Goal: Transaction & Acquisition: Purchase product/service

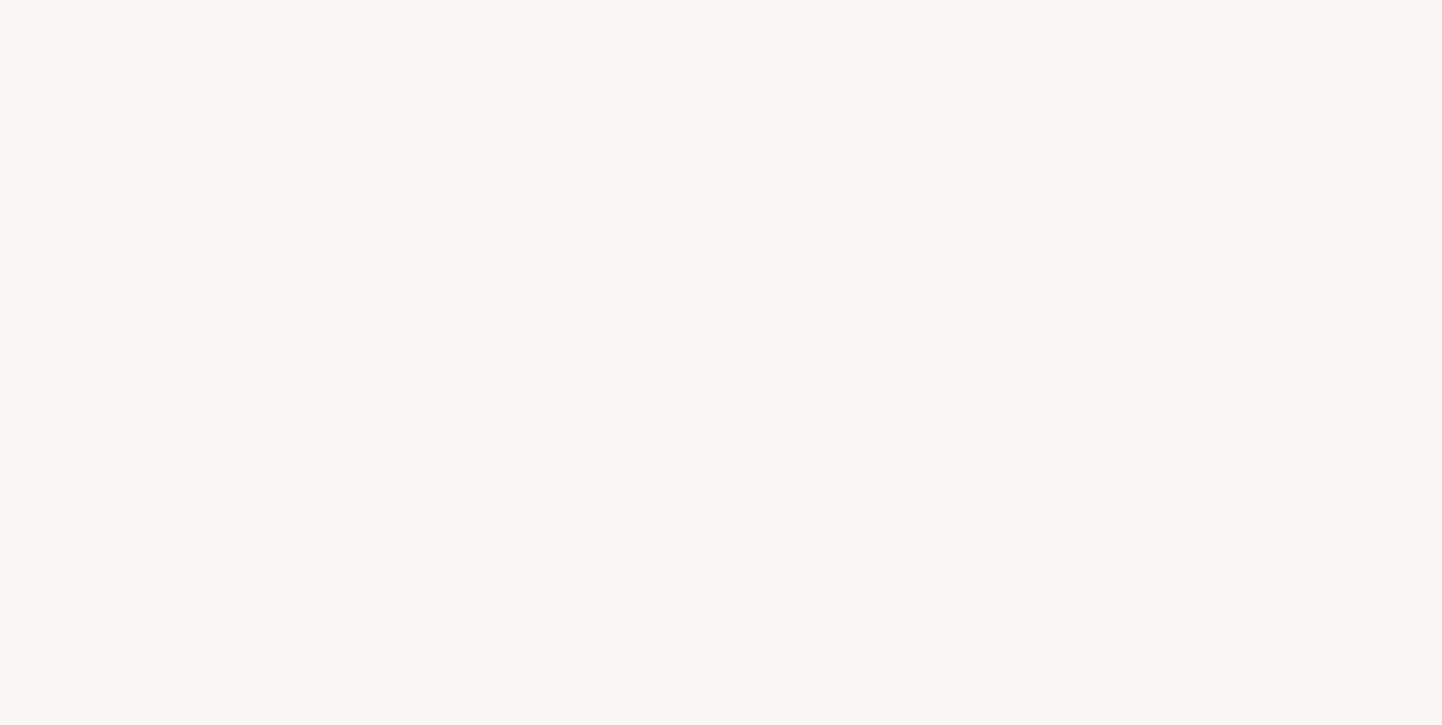
select select "FR"
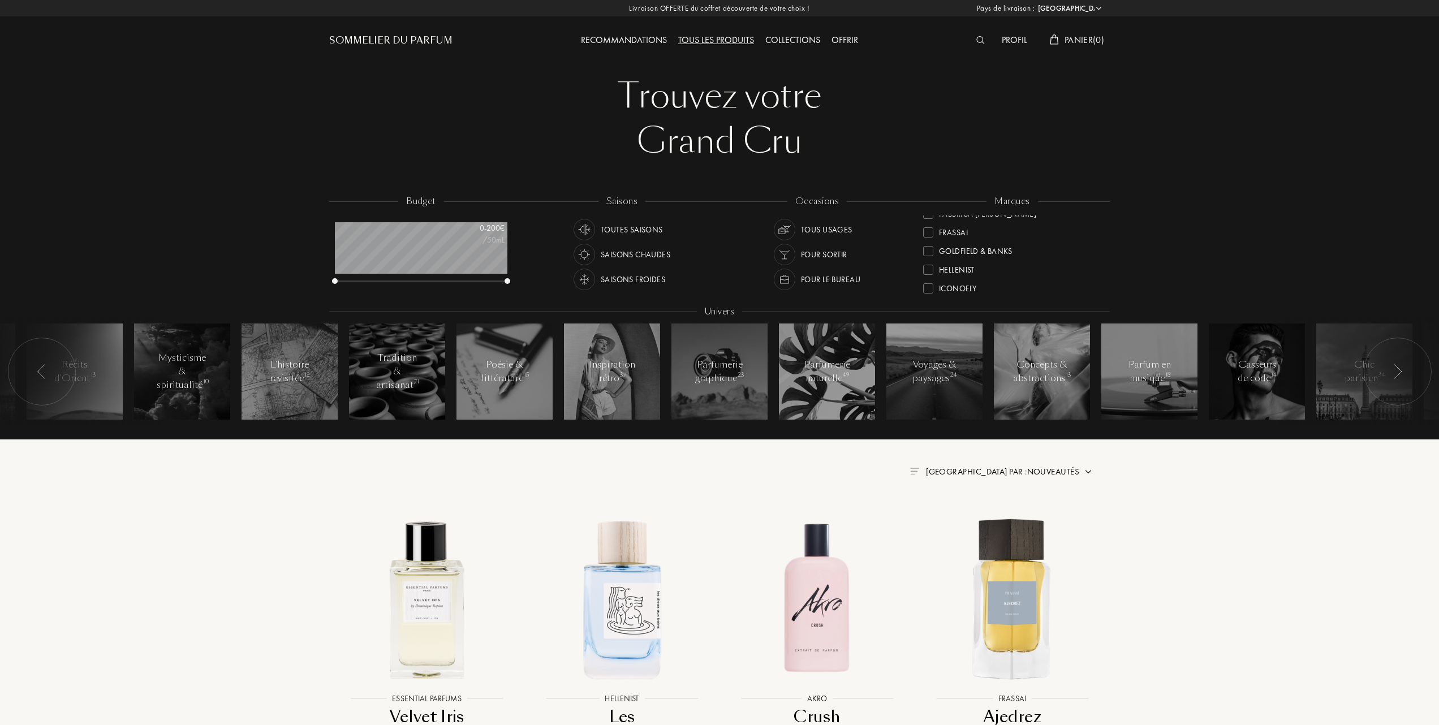
scroll to position [226, 0]
click at [930, 278] on div at bounding box center [928, 279] width 10 height 10
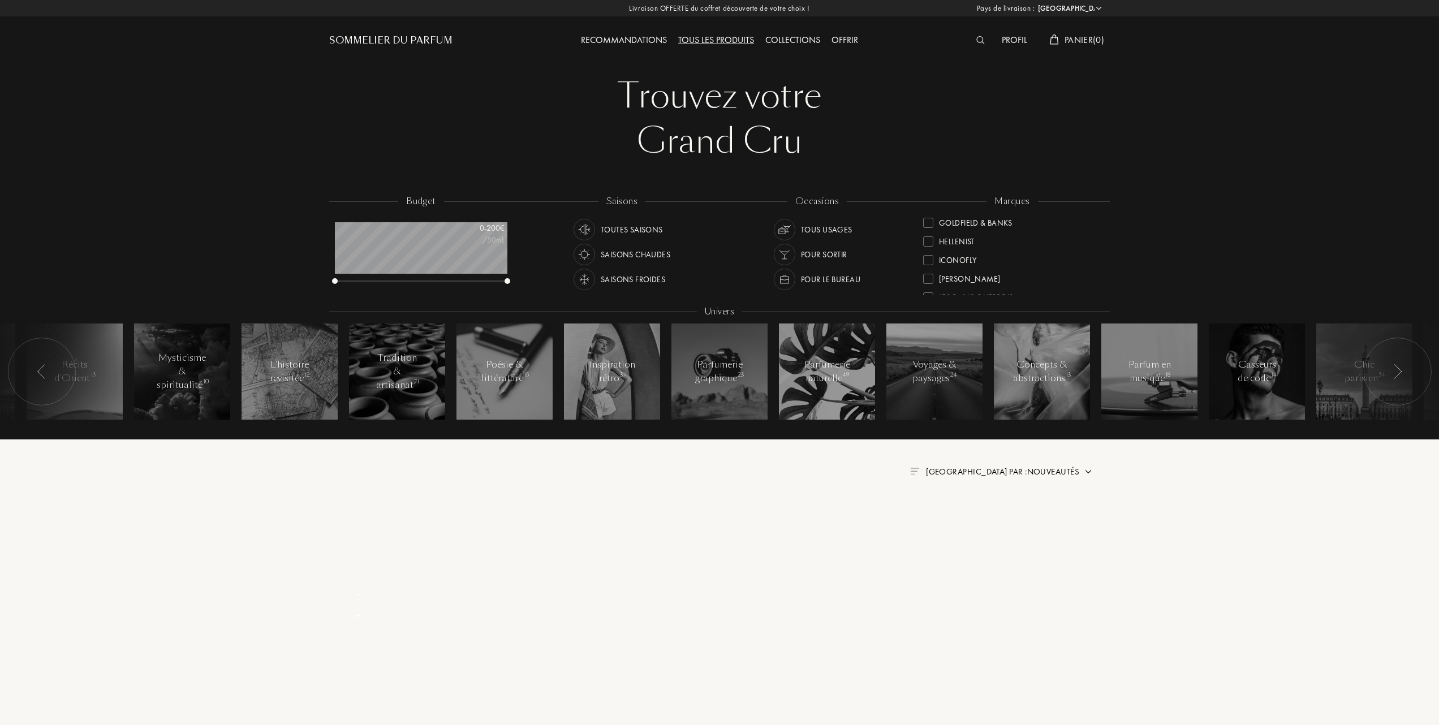
scroll to position [0, 0]
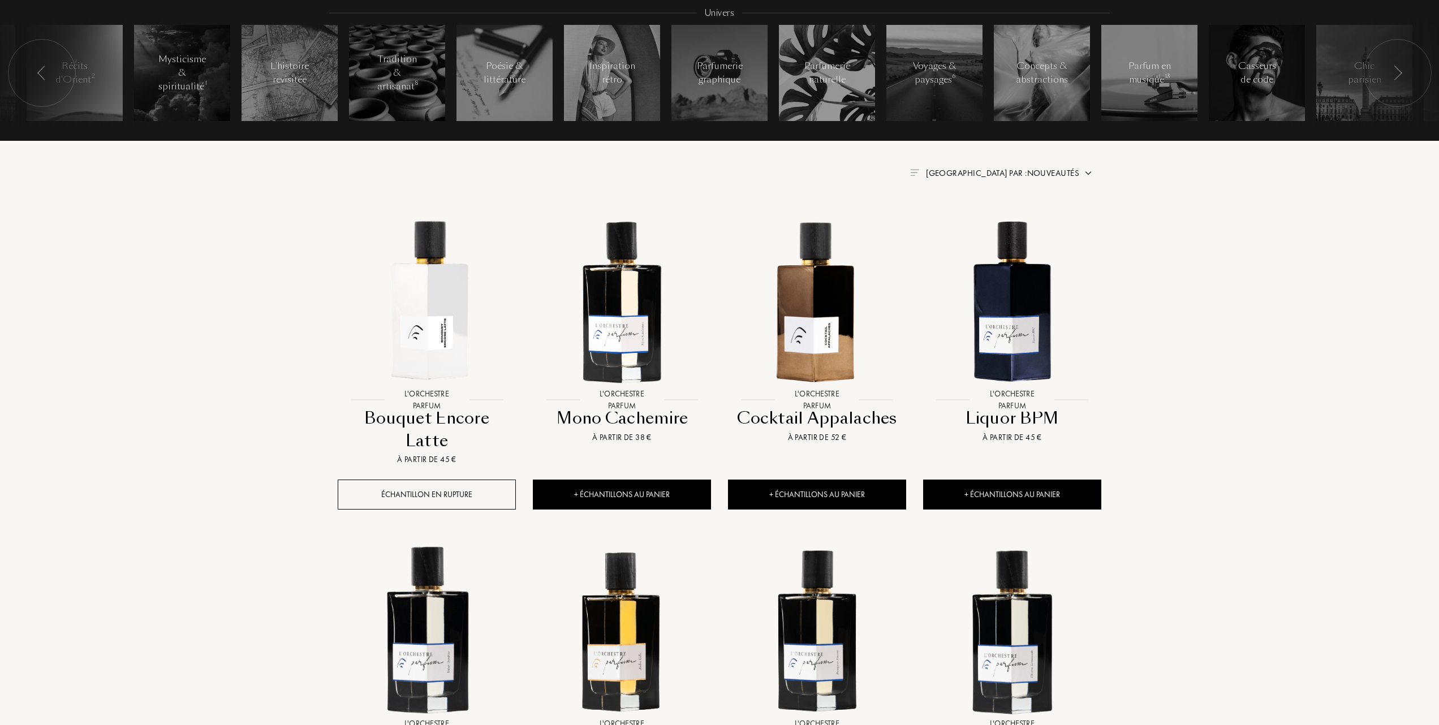
scroll to position [301, 0]
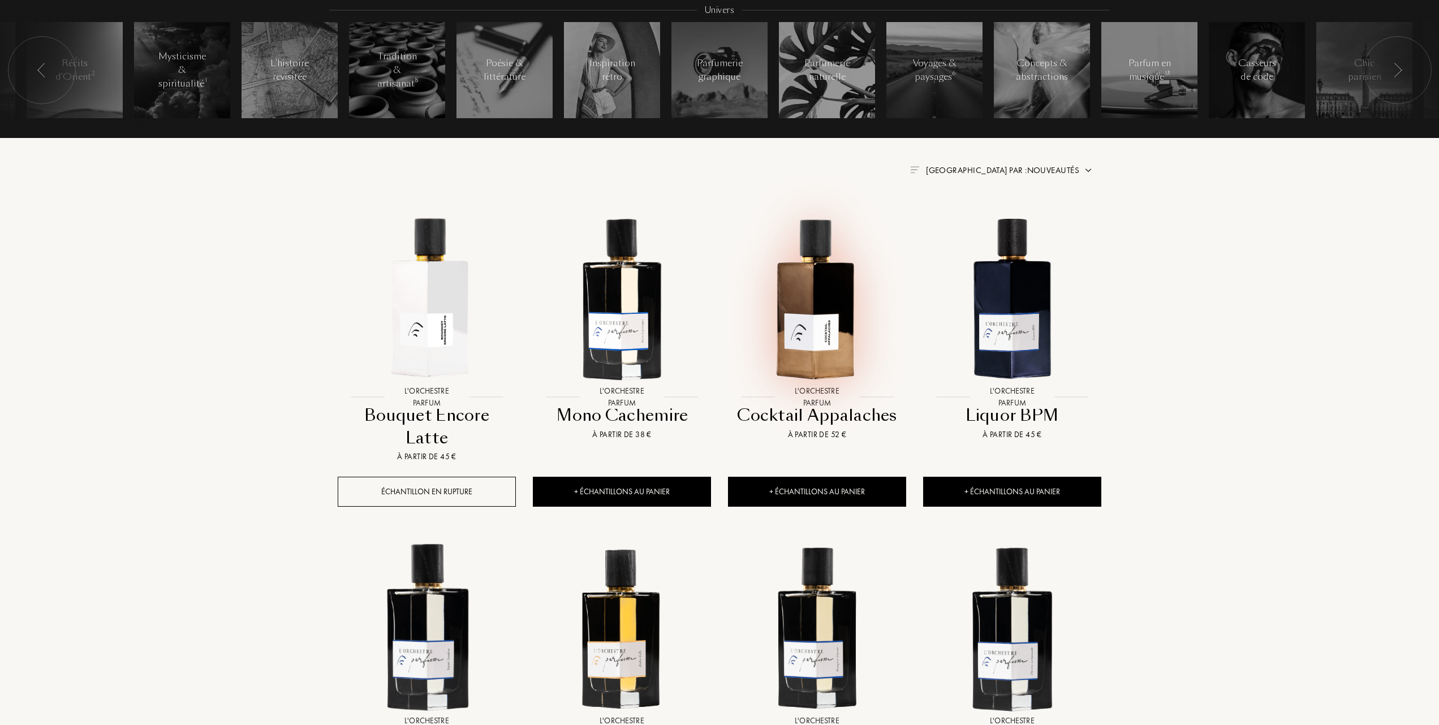
click at [822, 308] on img at bounding box center [817, 297] width 176 height 176
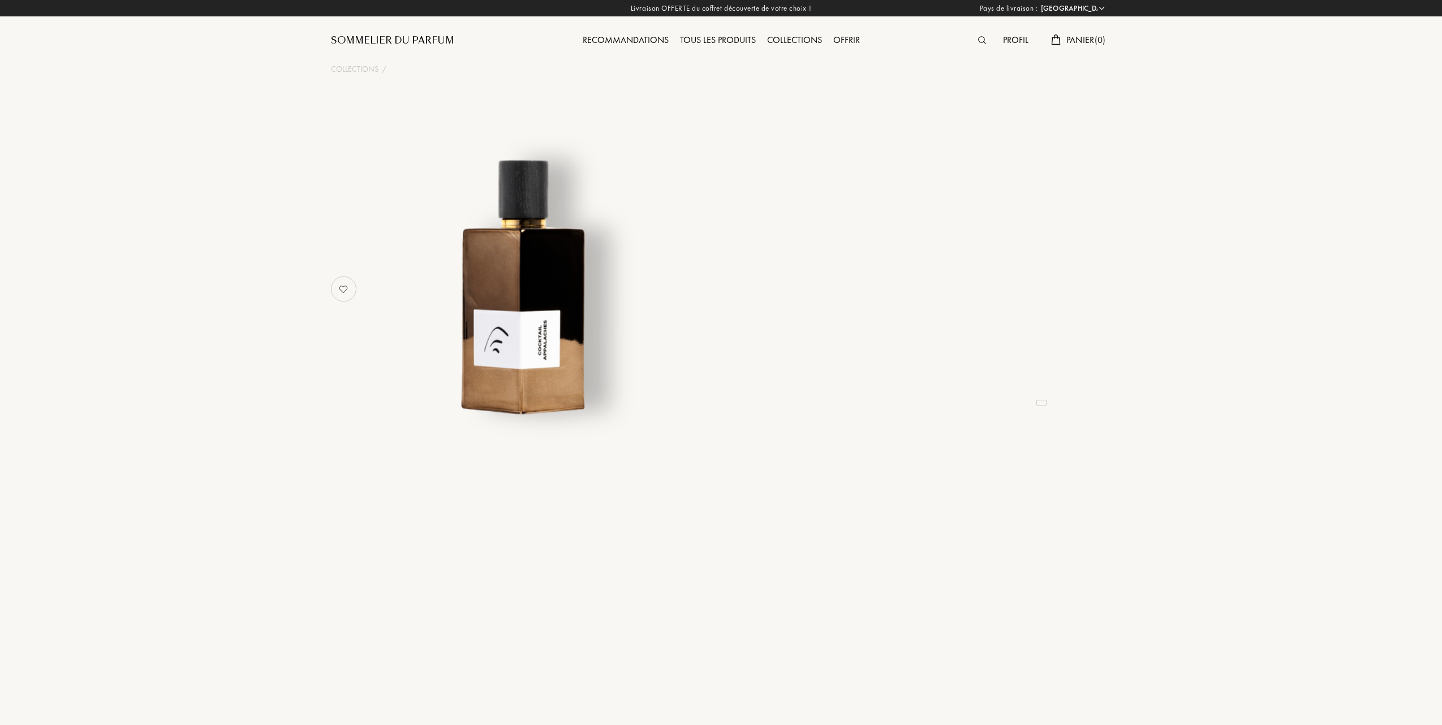
select select "FR"
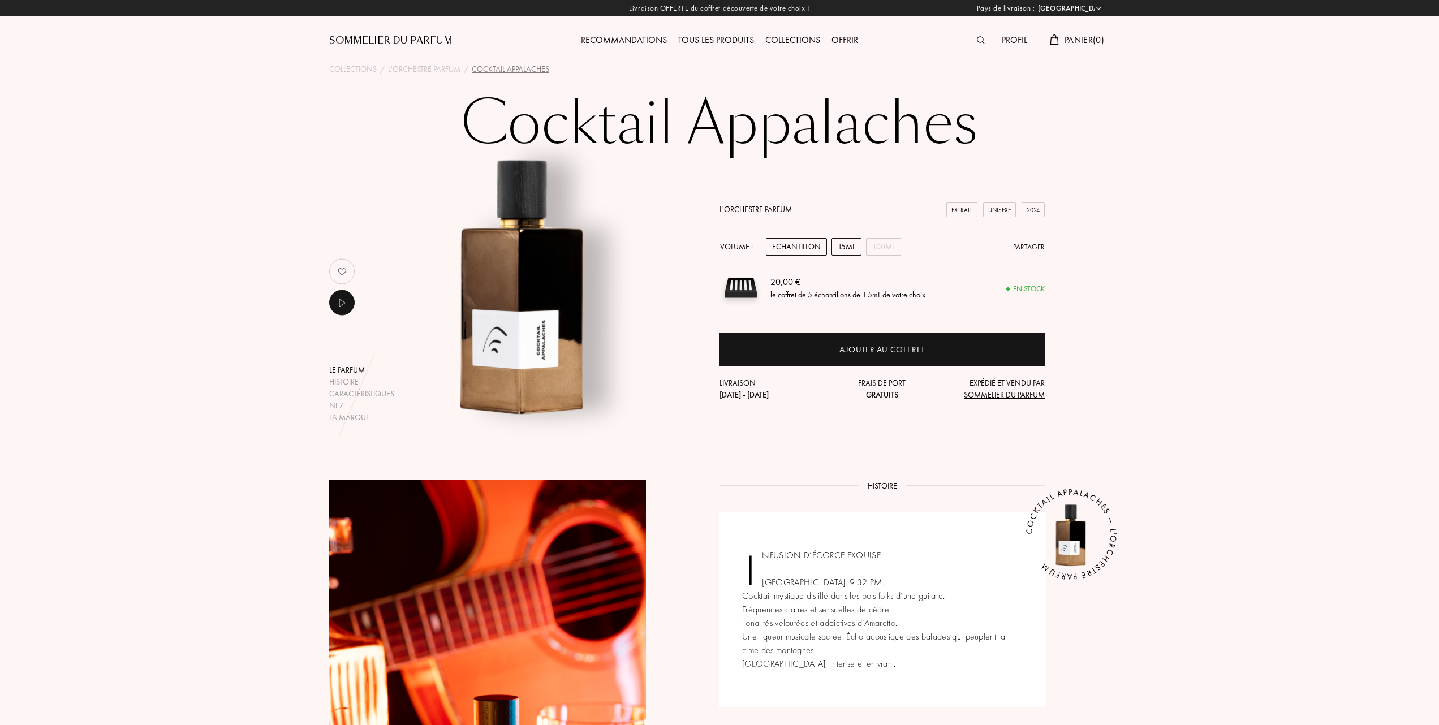
click at [857, 242] on div "15mL" at bounding box center [846, 247] width 30 height 18
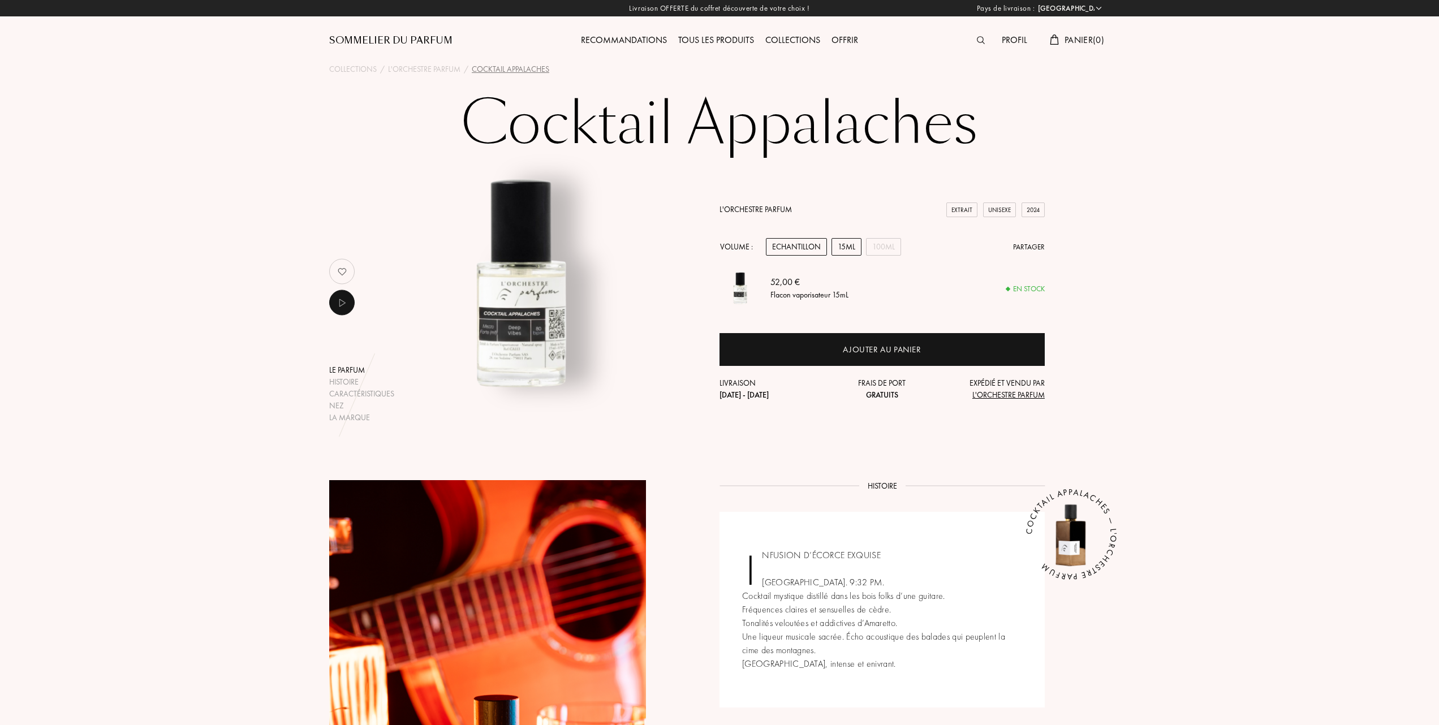
click at [807, 247] on div "Echantillon" at bounding box center [796, 247] width 61 height 18
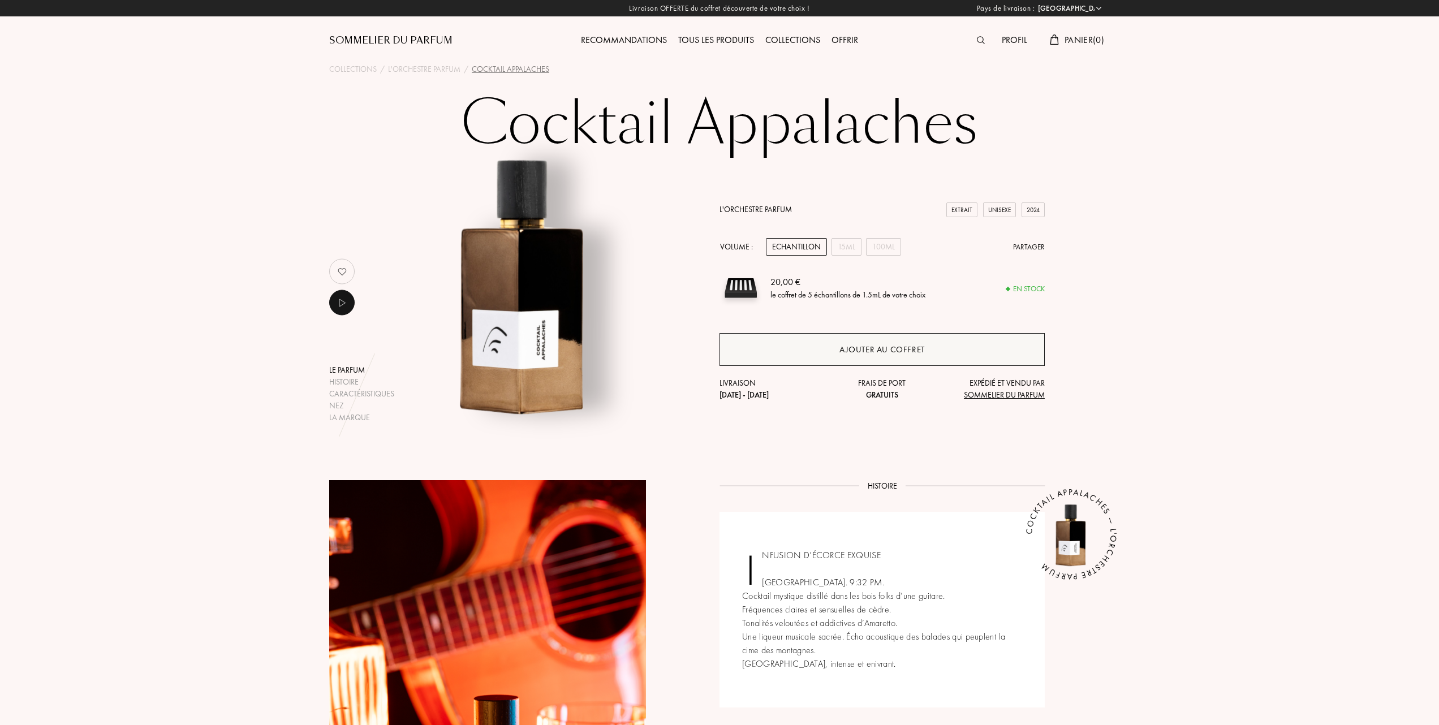
click at [858, 349] on div "Ajouter au coffret" at bounding box center [881, 349] width 85 height 13
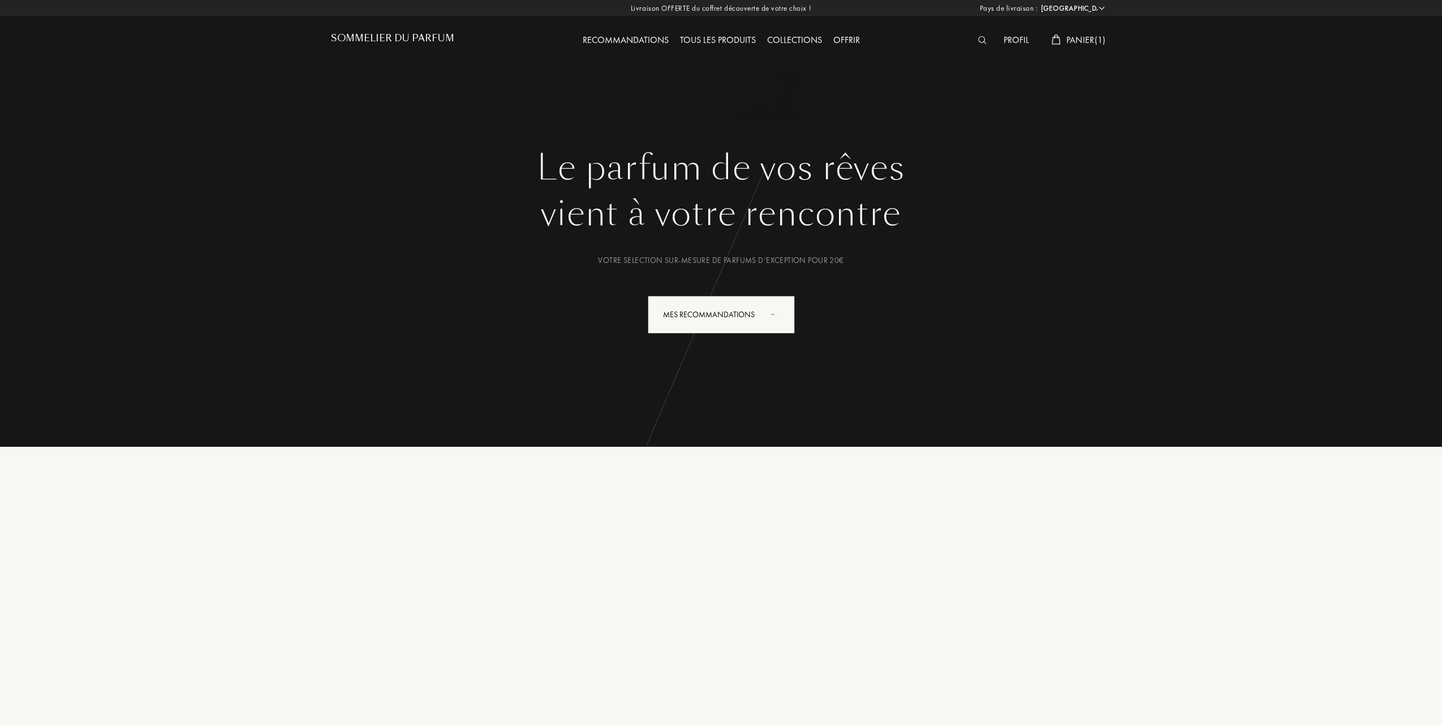
select select "FR"
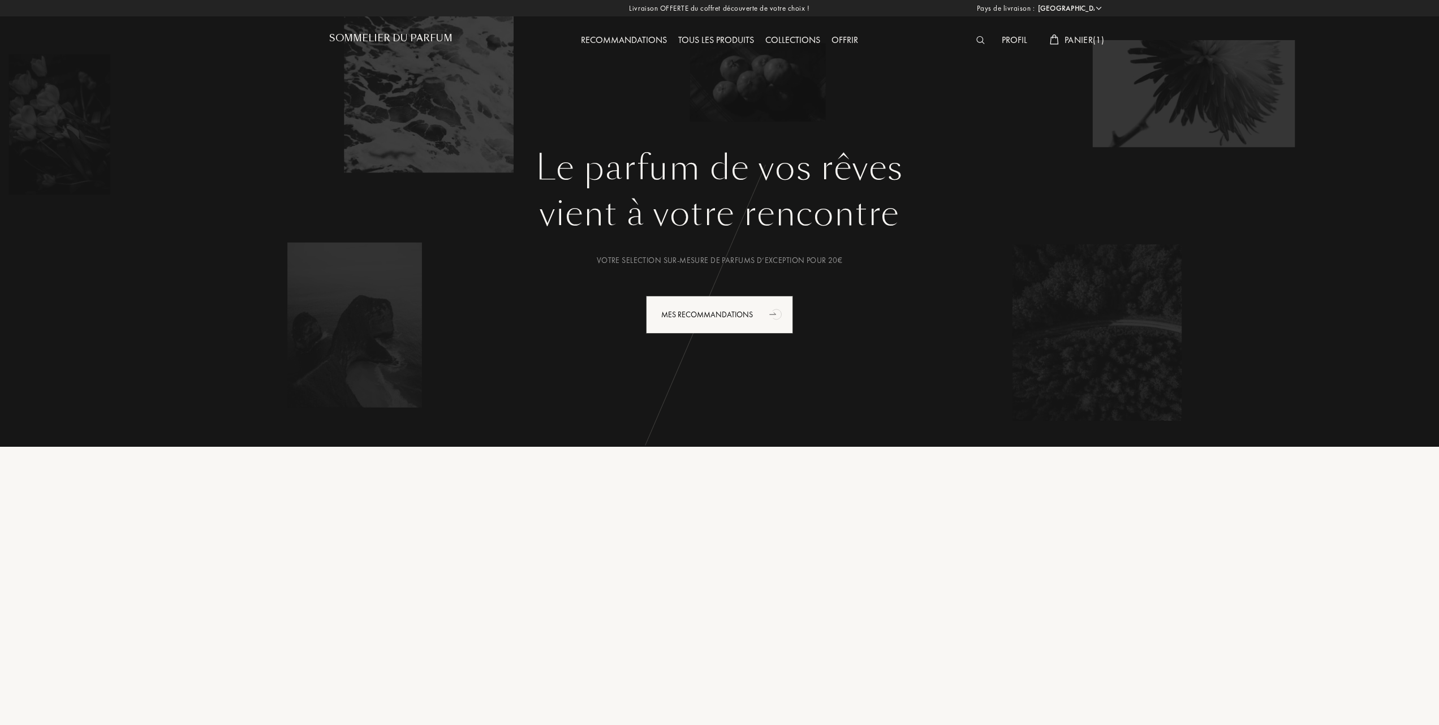
click at [1087, 38] on span "Panier ( 1 )" at bounding box center [1084, 40] width 40 height 12
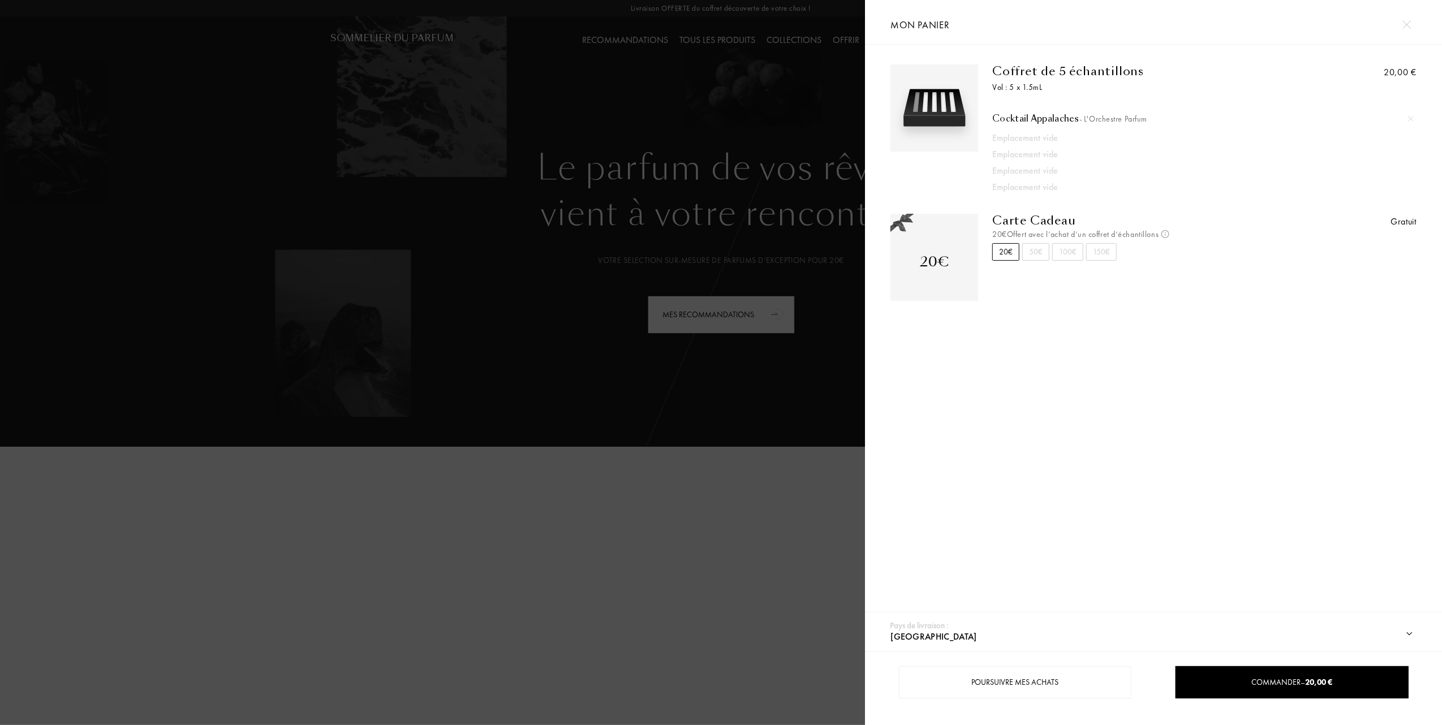
click at [770, 150] on div at bounding box center [432, 362] width 865 height 725
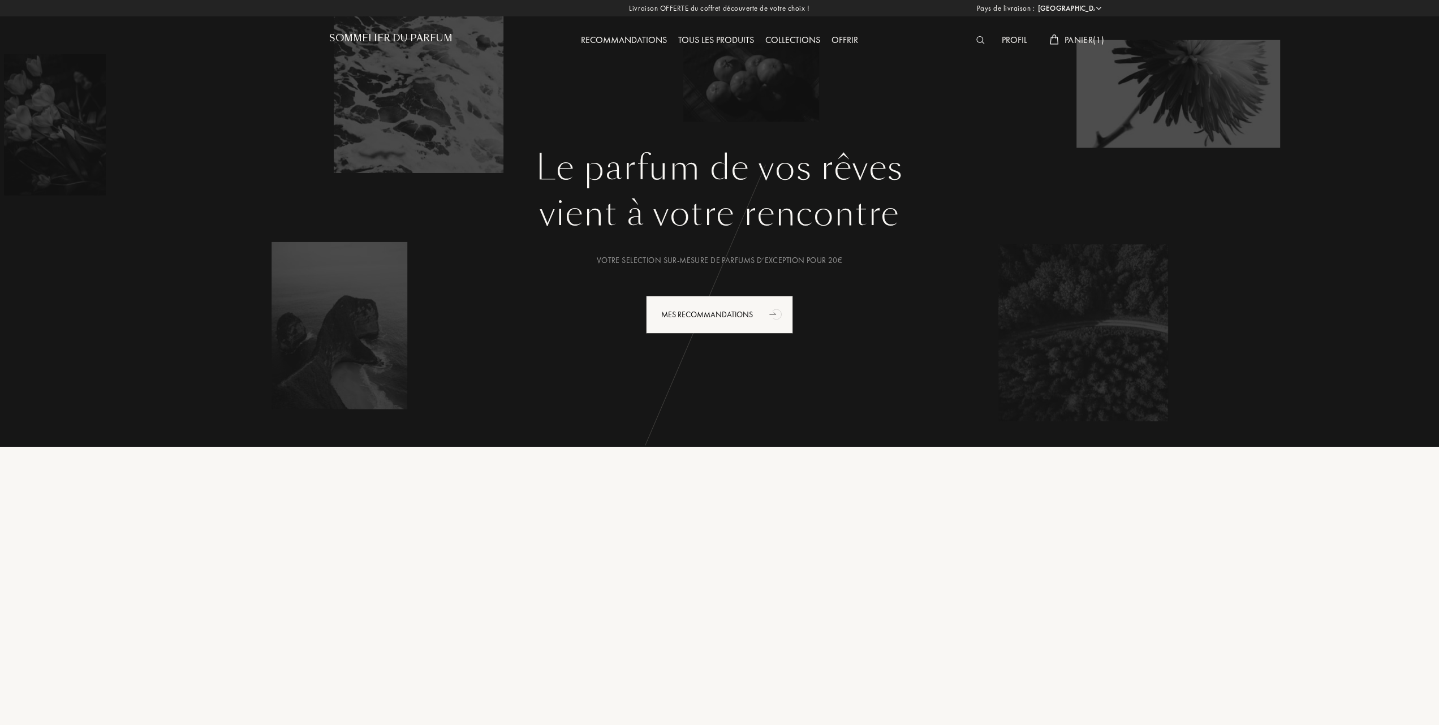
click at [709, 42] on div "Tous les produits" at bounding box center [716, 40] width 87 height 15
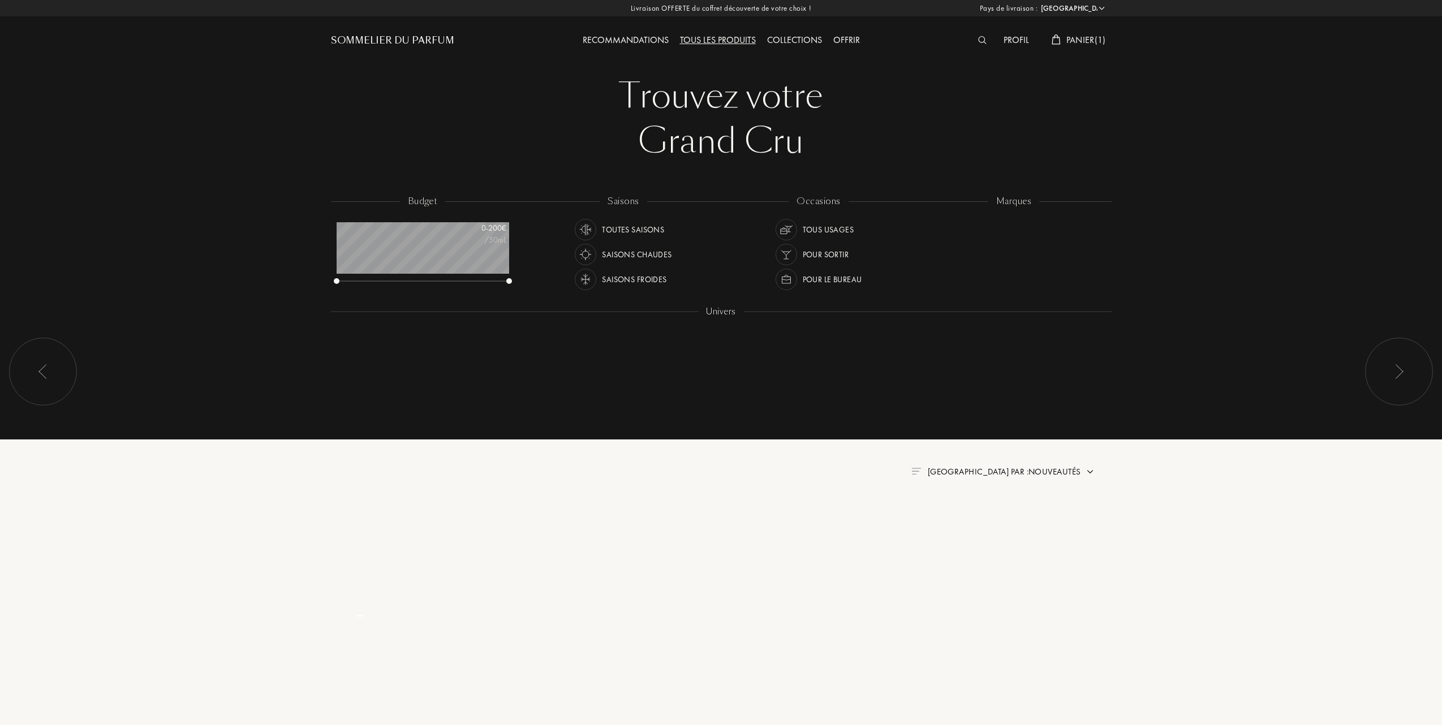
select select "FR"
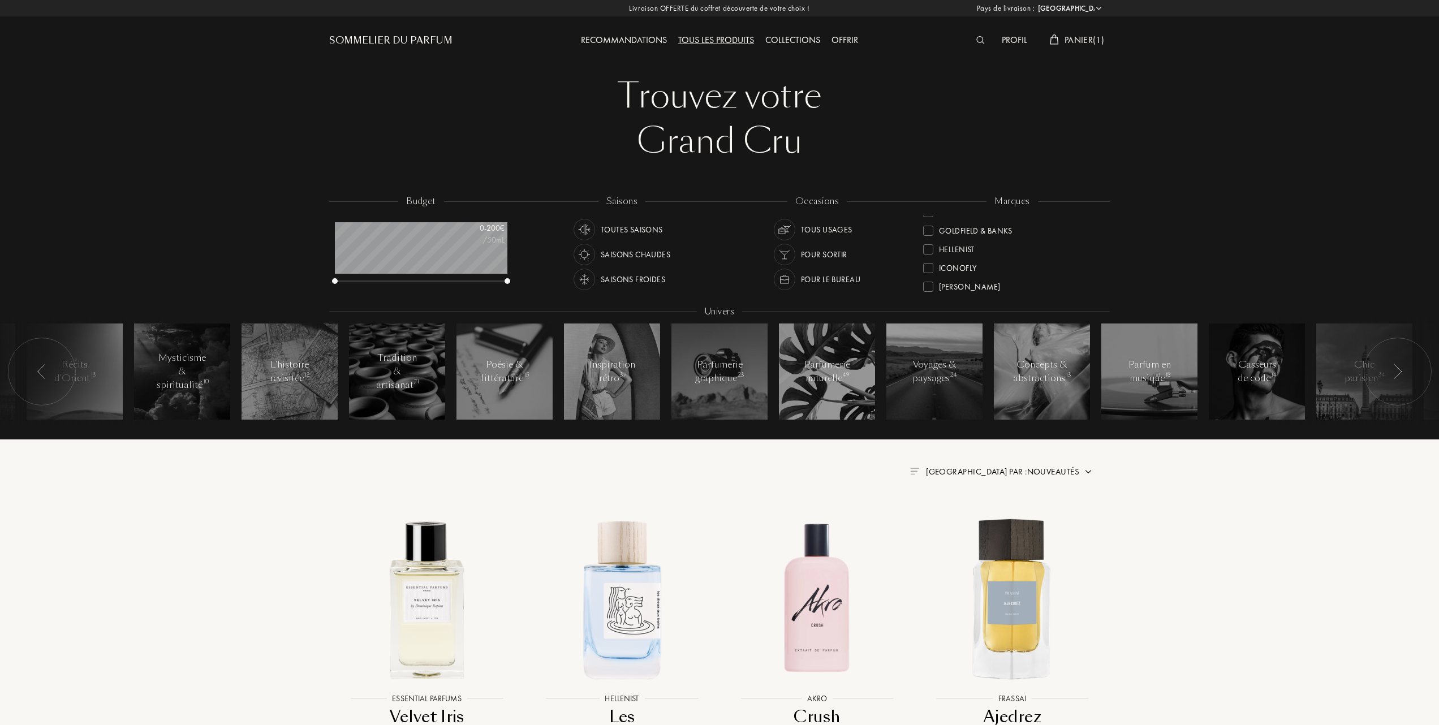
scroll to position [226, 0]
click at [926, 277] on div at bounding box center [928, 279] width 10 height 10
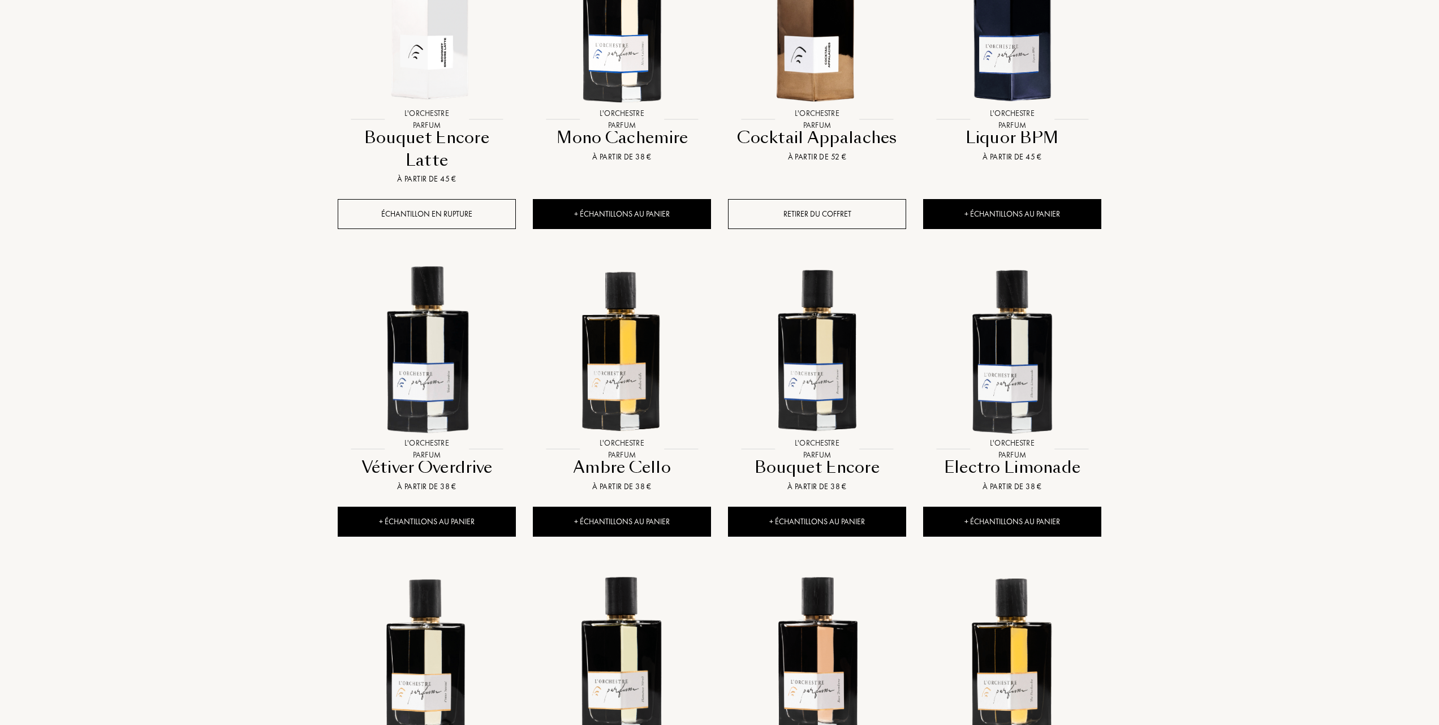
scroll to position [603, 0]
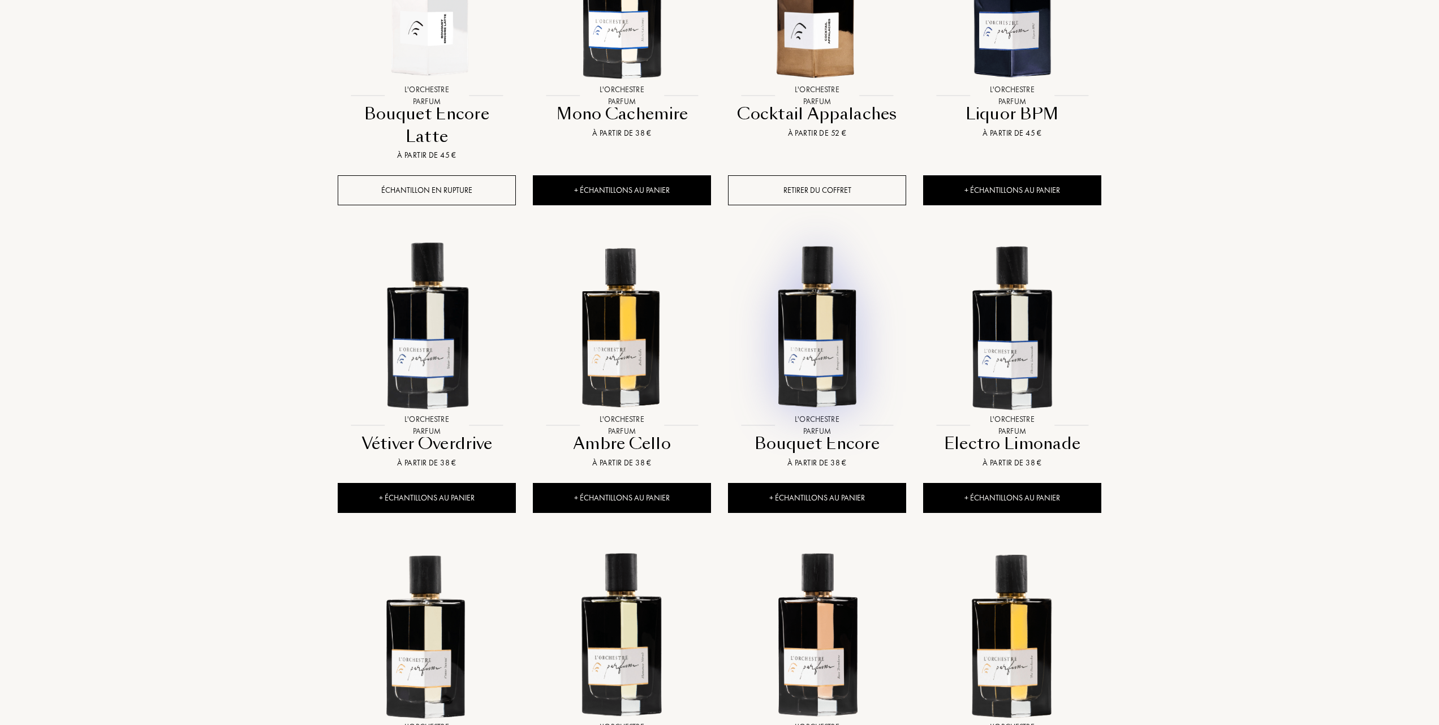
click at [814, 330] on img at bounding box center [817, 326] width 176 height 176
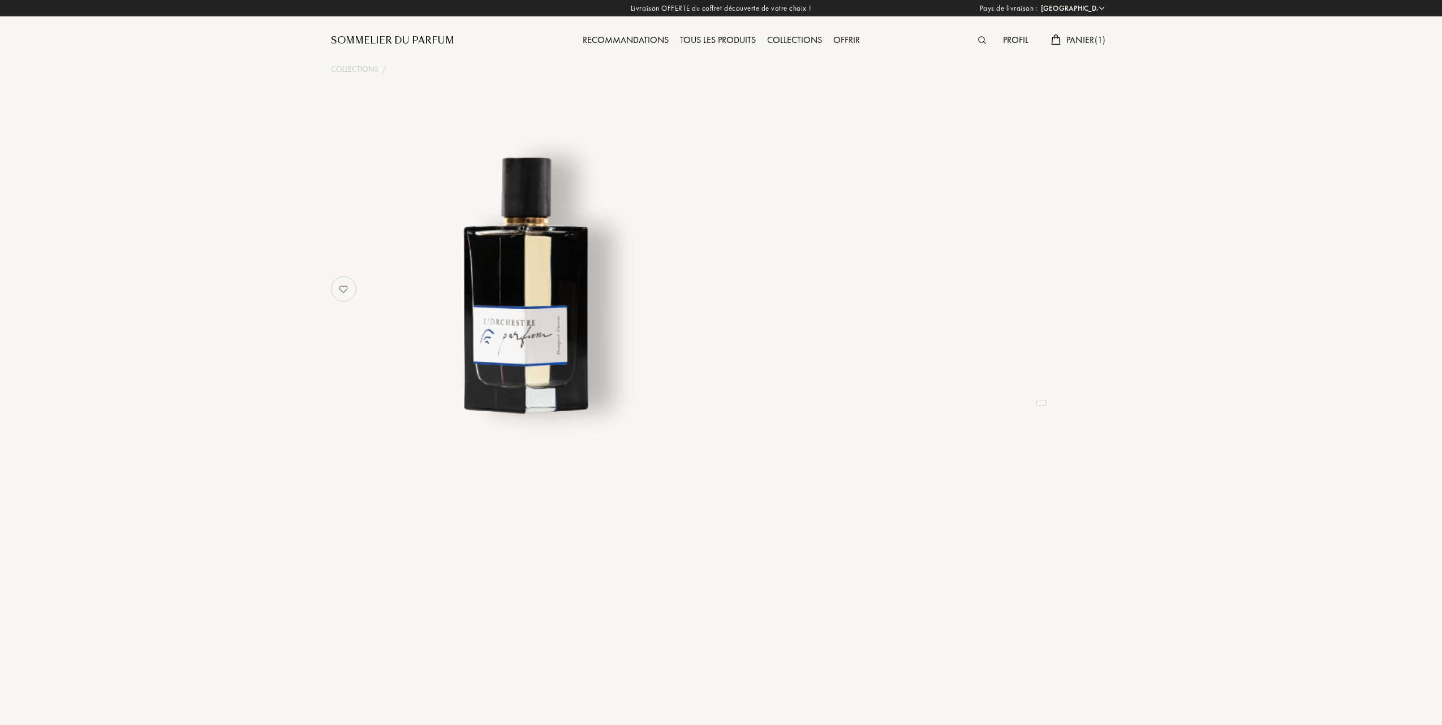
select select "FR"
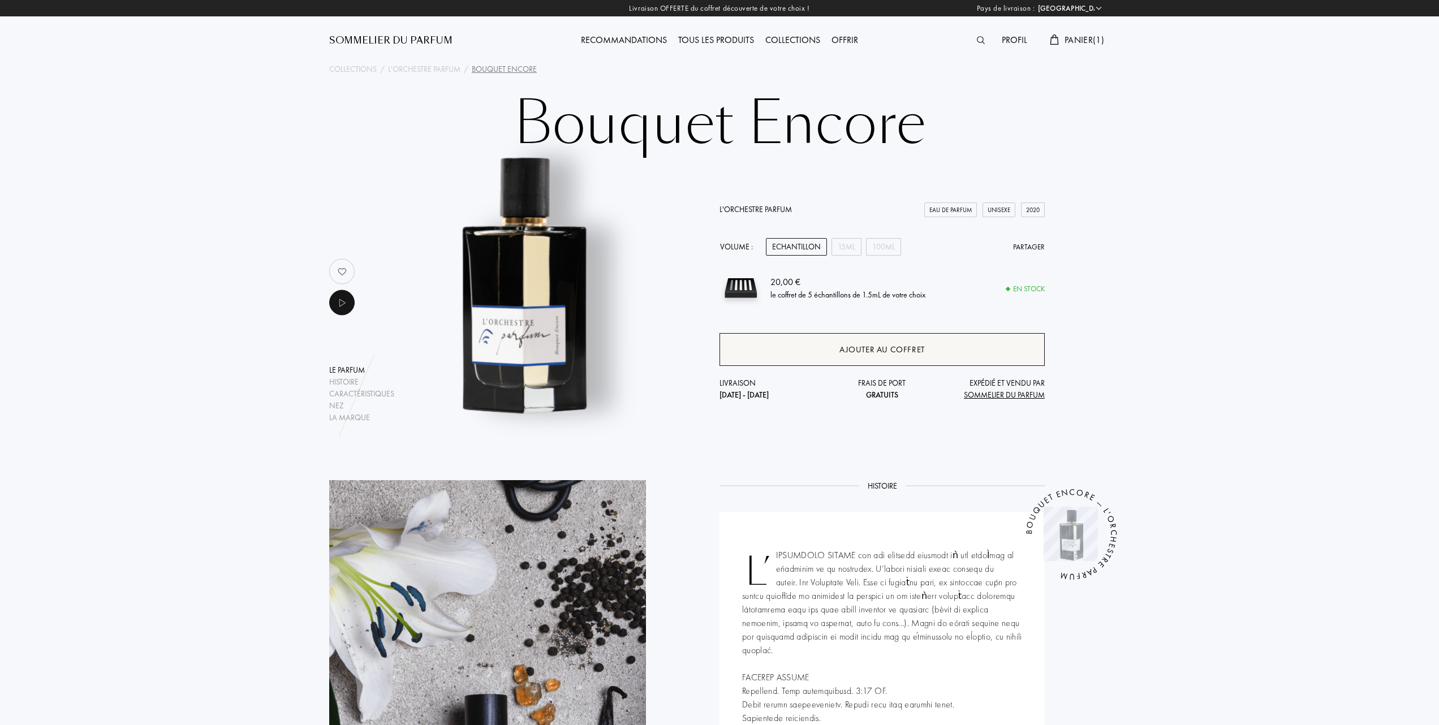
click at [857, 349] on div "Ajouter au coffret" at bounding box center [881, 349] width 85 height 13
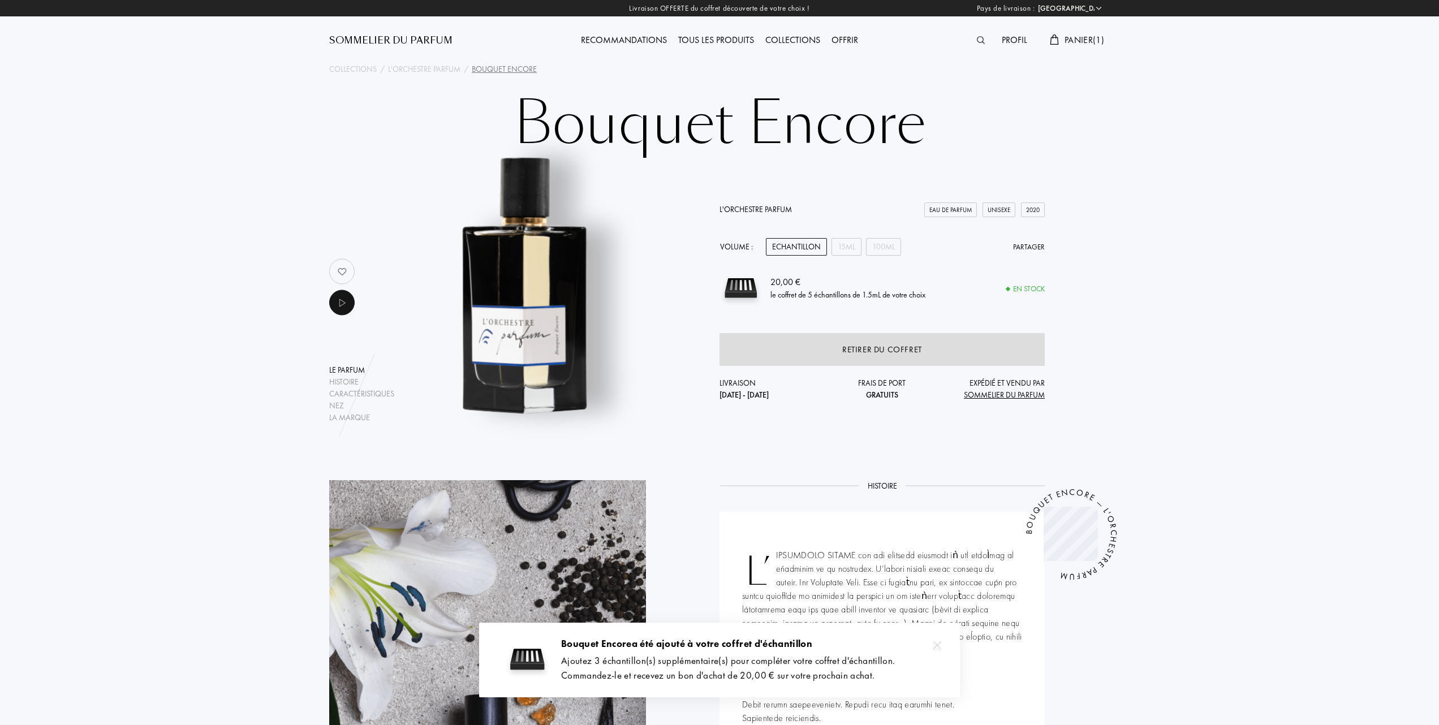
click at [1096, 35] on span "Panier ( 1 )" at bounding box center [1084, 40] width 40 height 12
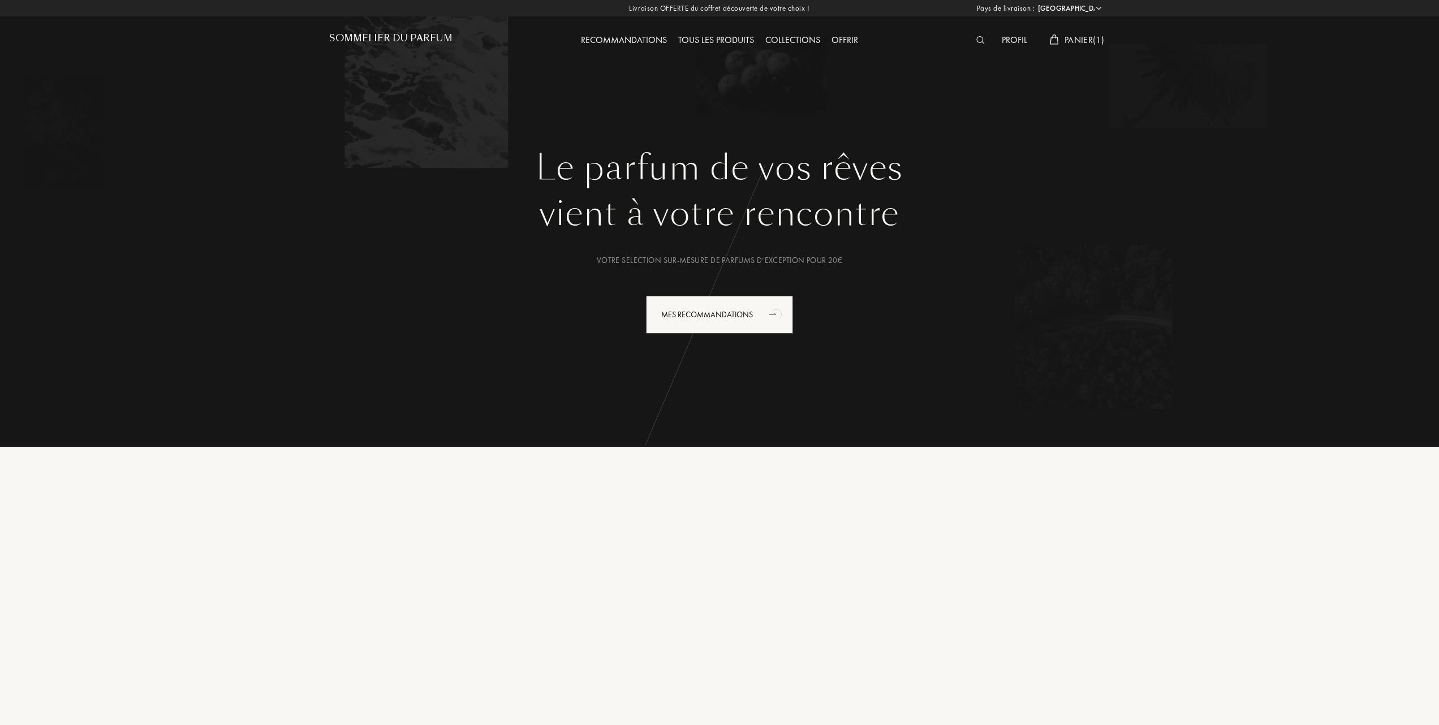
select select "FR"
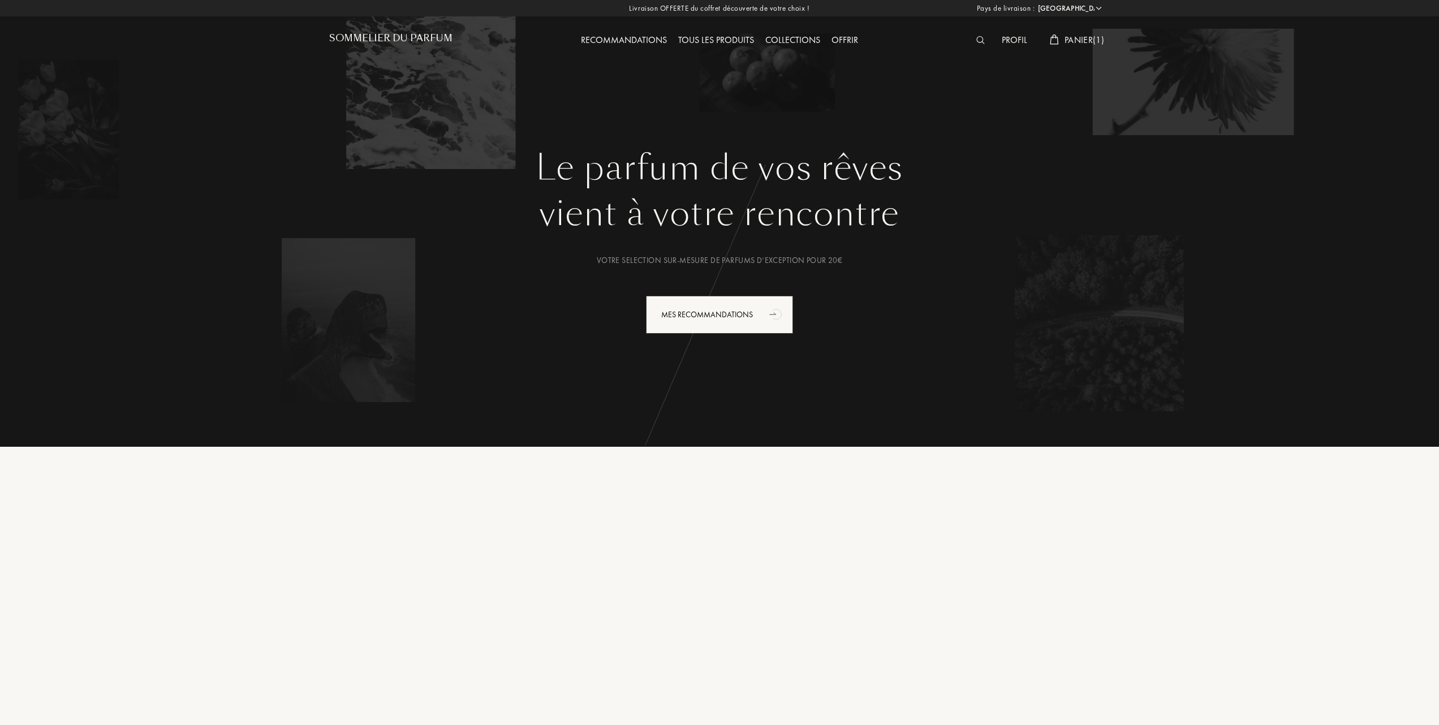
click at [1071, 39] on span "Panier ( 1 )" at bounding box center [1084, 40] width 40 height 12
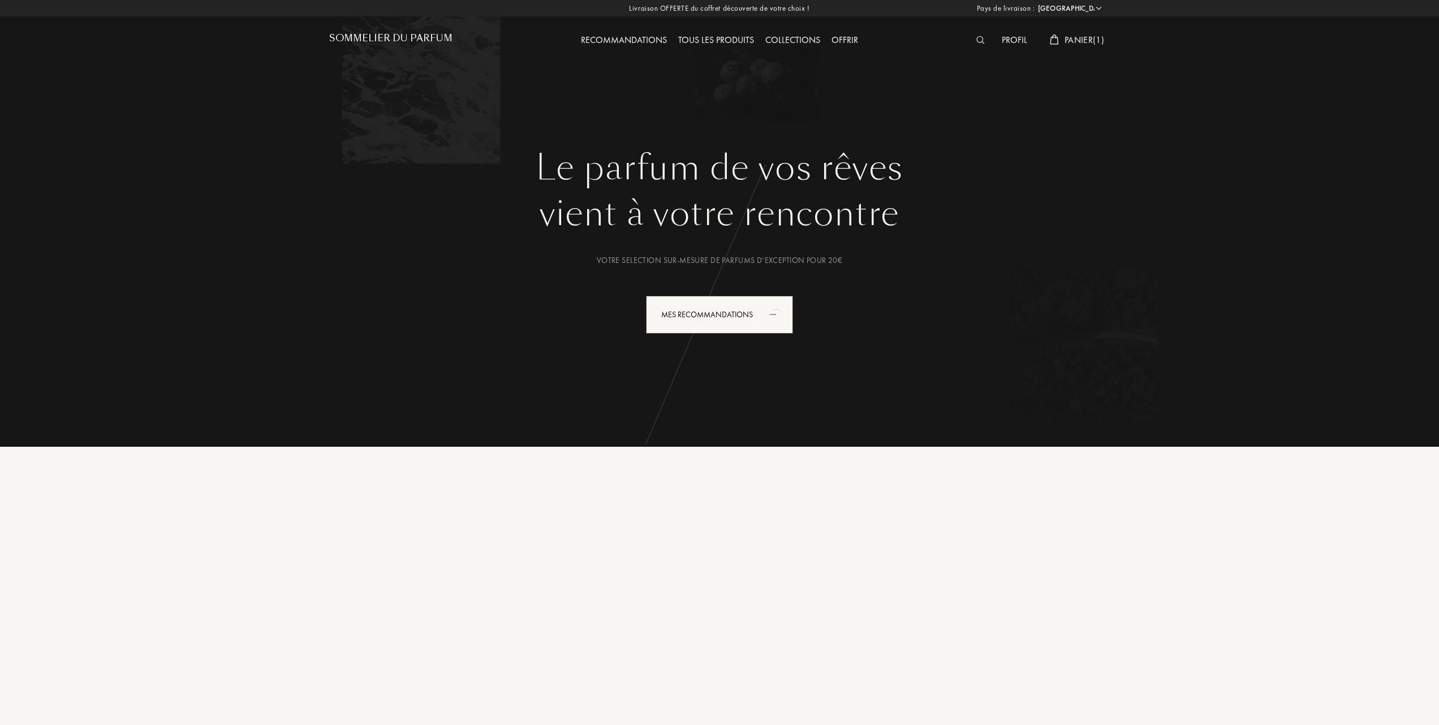
select select "FR"
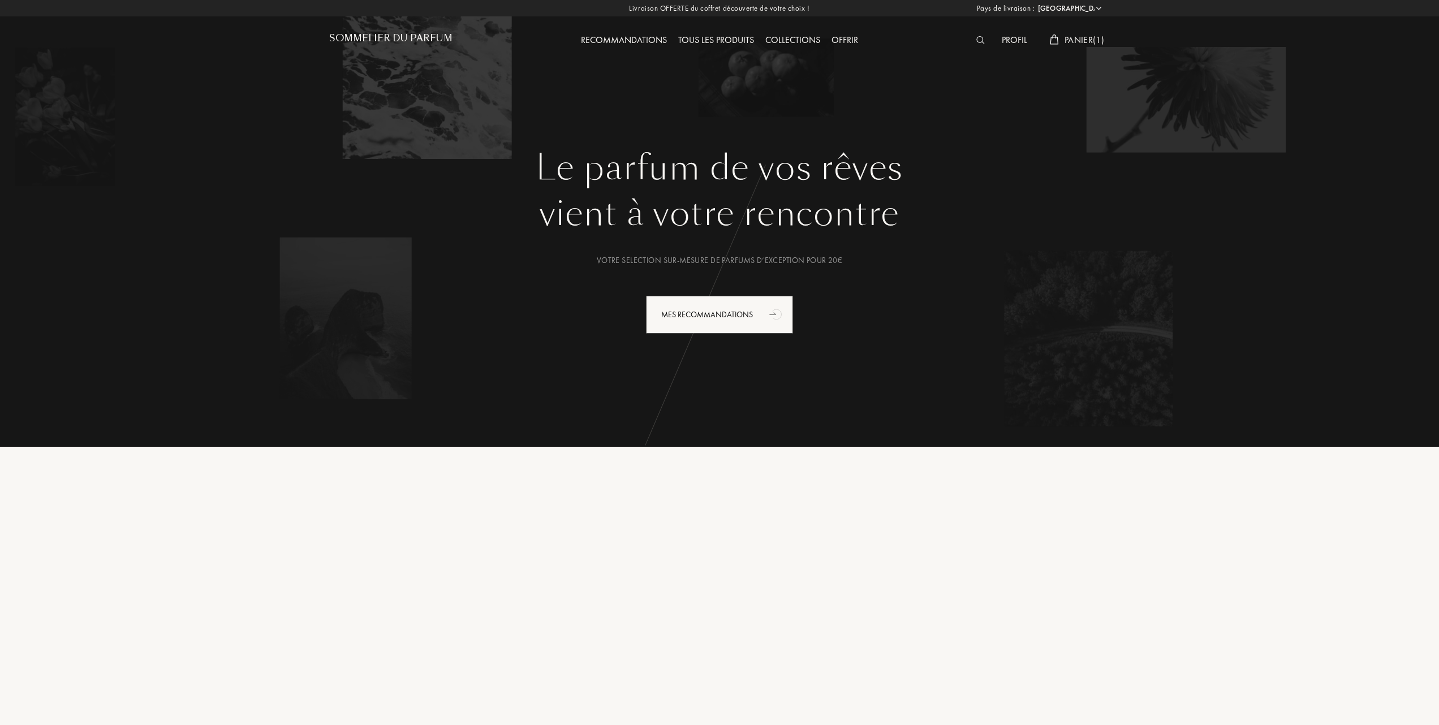
click at [1064, 36] on span "Panier ( 1 )" at bounding box center [1084, 40] width 40 height 12
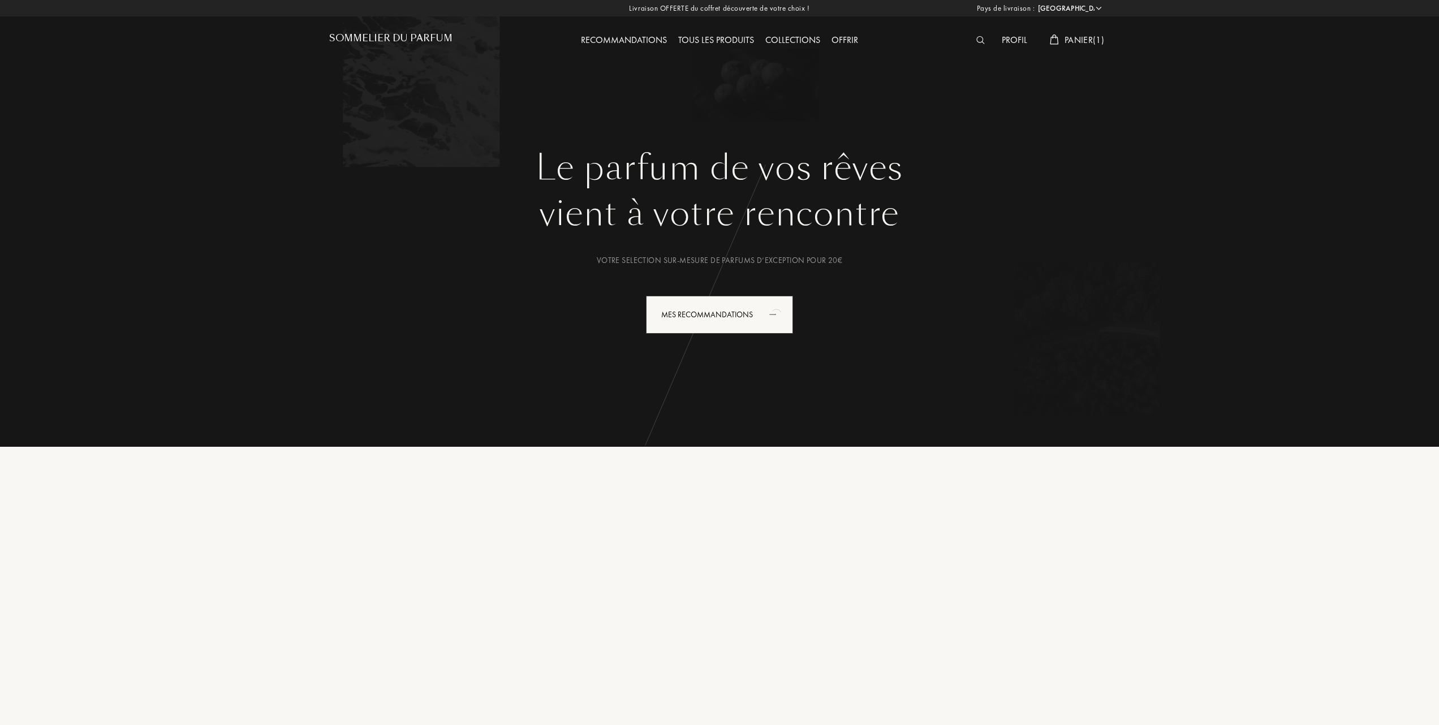
select select "FR"
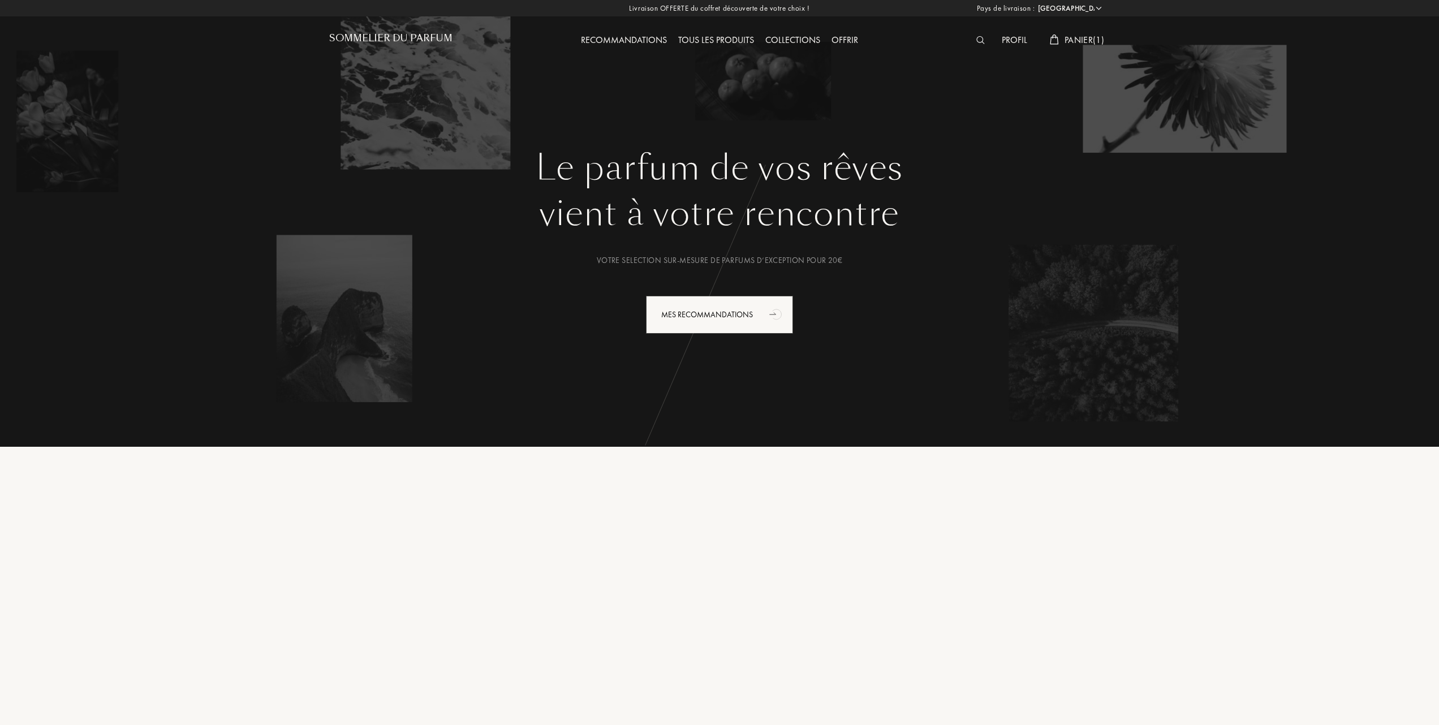
click at [1071, 33] on div "Panier ( 1 )" at bounding box center [1077, 40] width 66 height 15
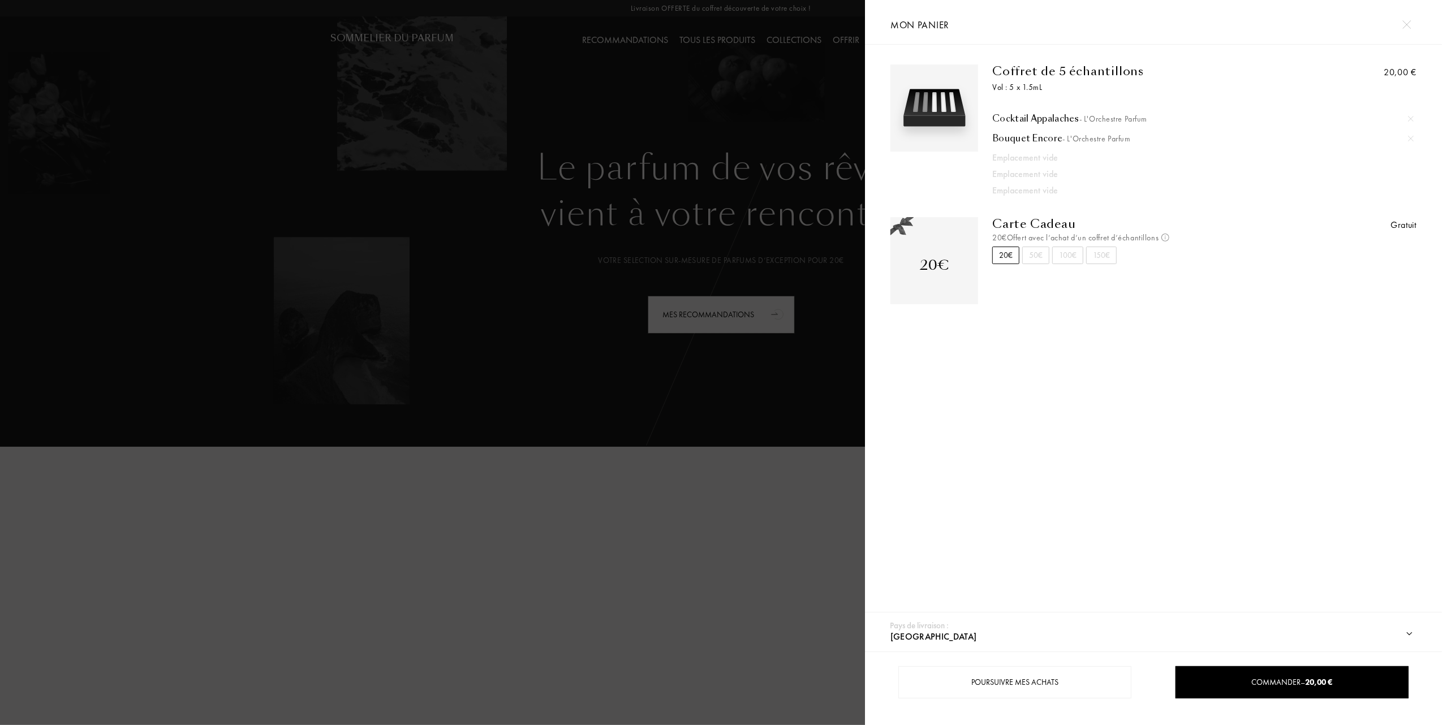
click at [716, 66] on div at bounding box center [432, 362] width 865 height 725
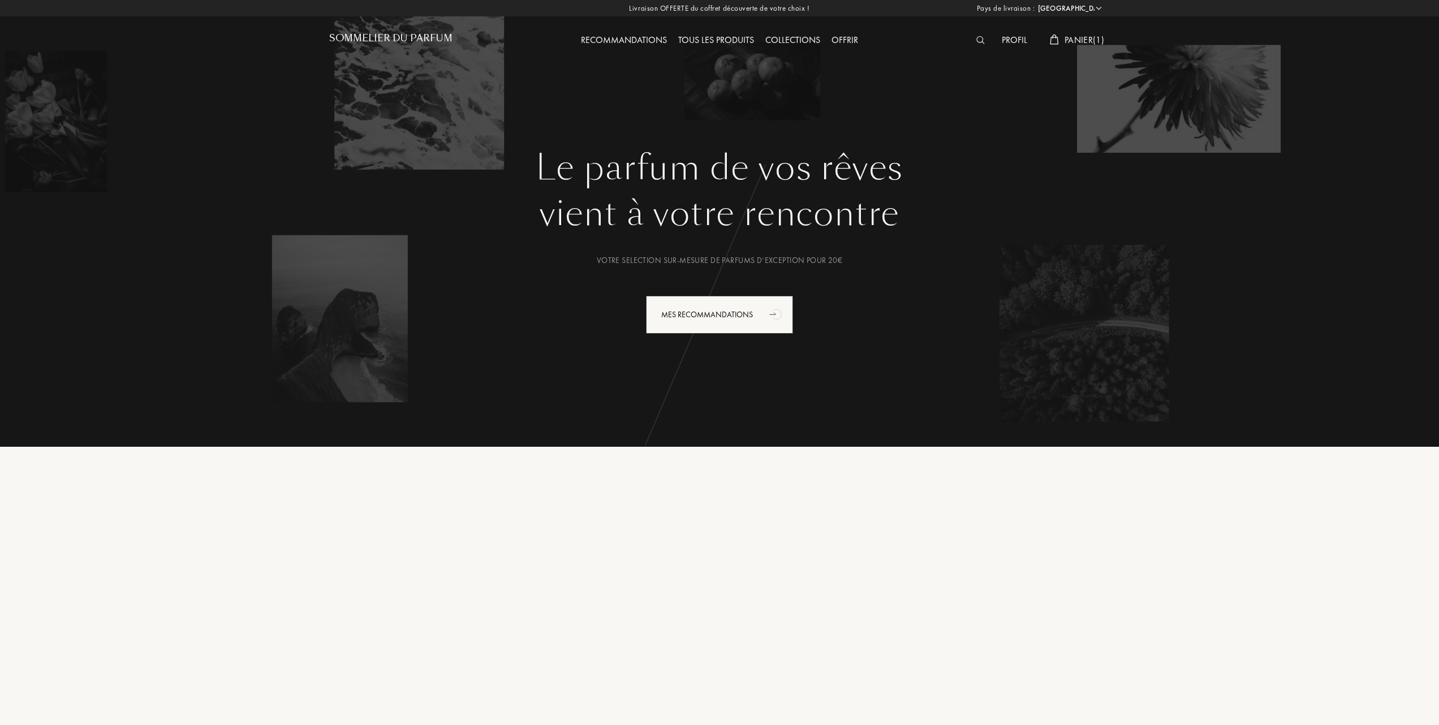
click at [738, 36] on div "Tous les produits" at bounding box center [716, 40] width 87 height 15
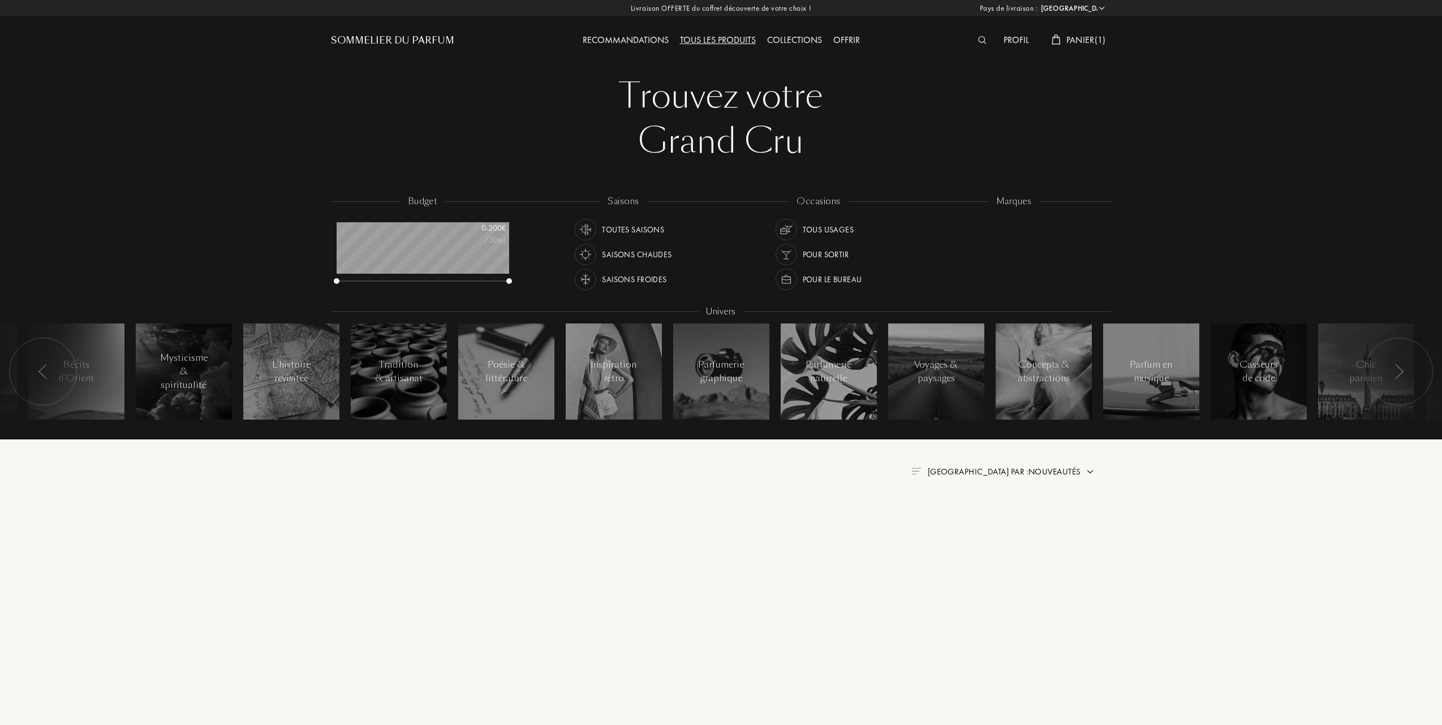
select select "FR"
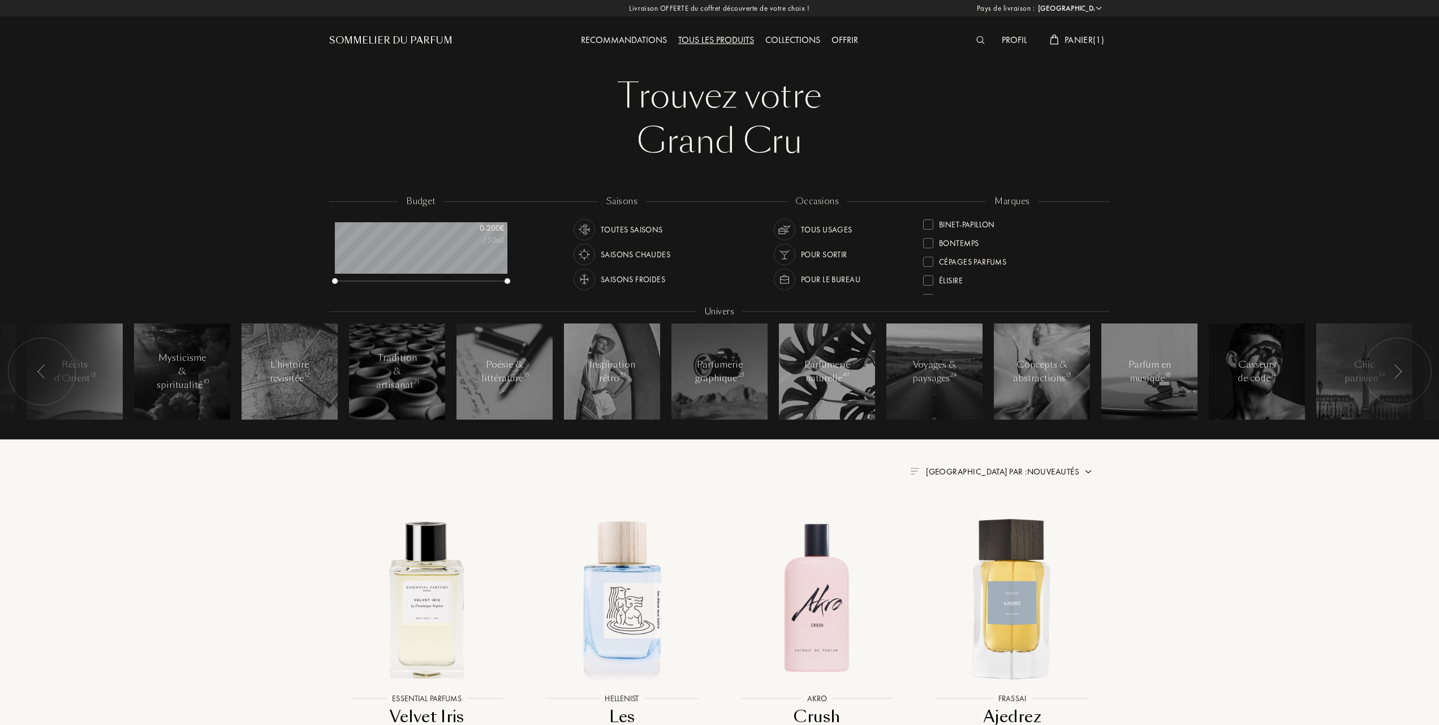
scroll to position [150, 0]
click at [928, 261] on div at bounding box center [928, 261] width 10 height 10
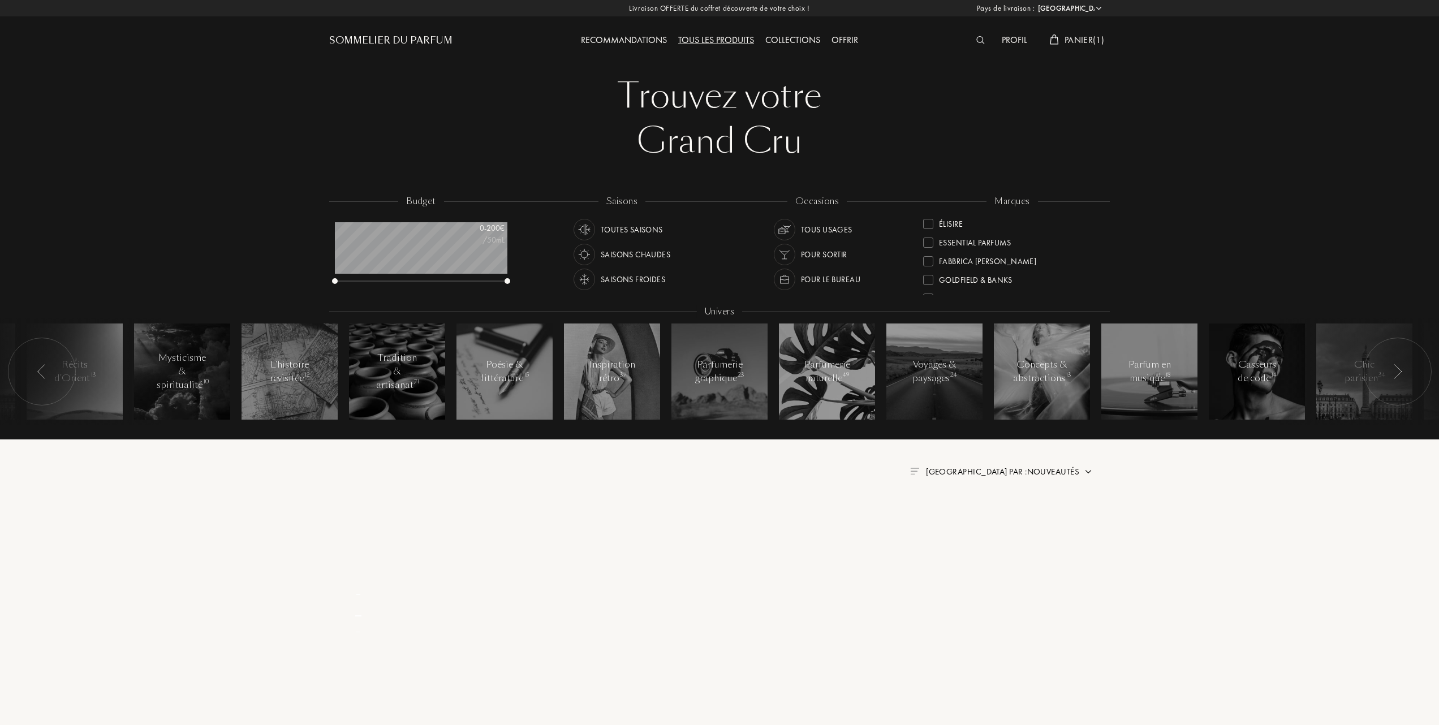
scroll to position [0, 0]
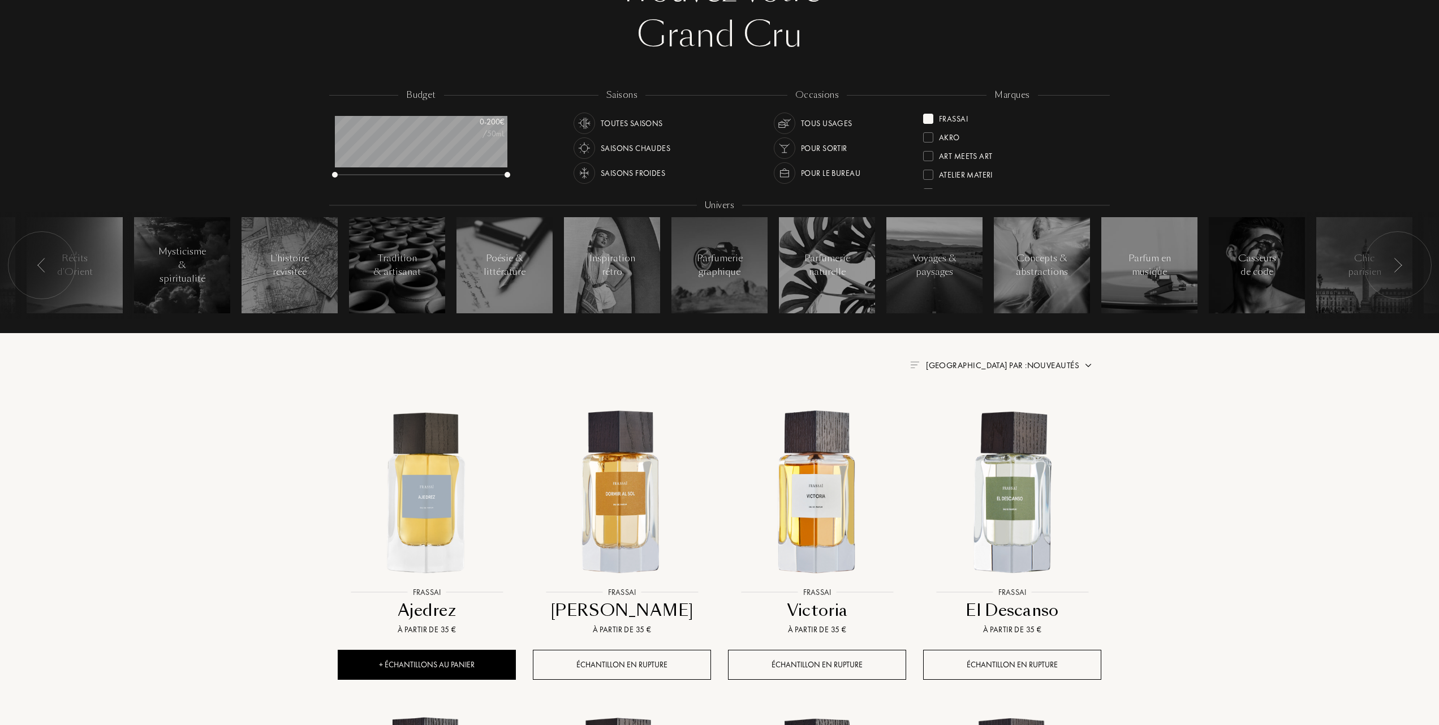
scroll to position [226, 0]
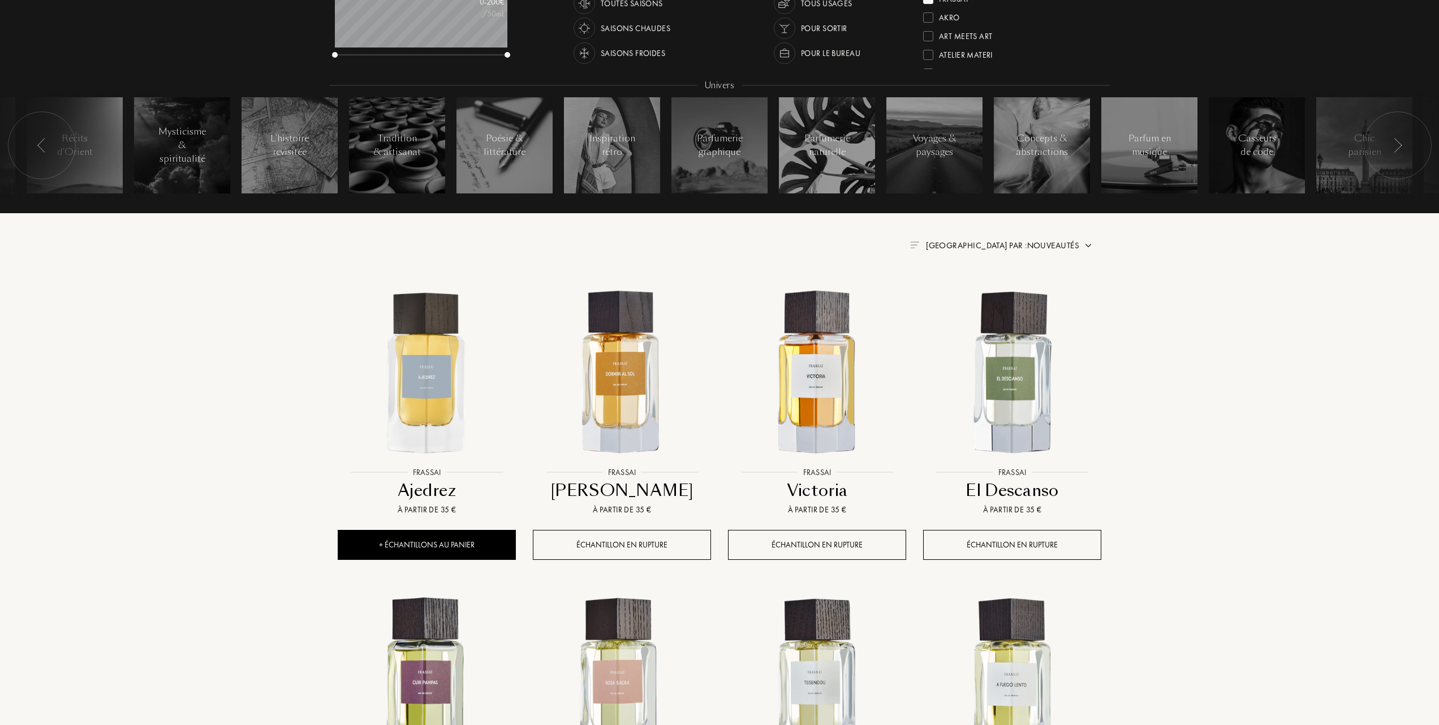
click at [1058, 243] on span "Trier par : Nouveautés" at bounding box center [1002, 245] width 153 height 11
click at [979, 295] on div at bounding box center [975, 295] width 8 height 8
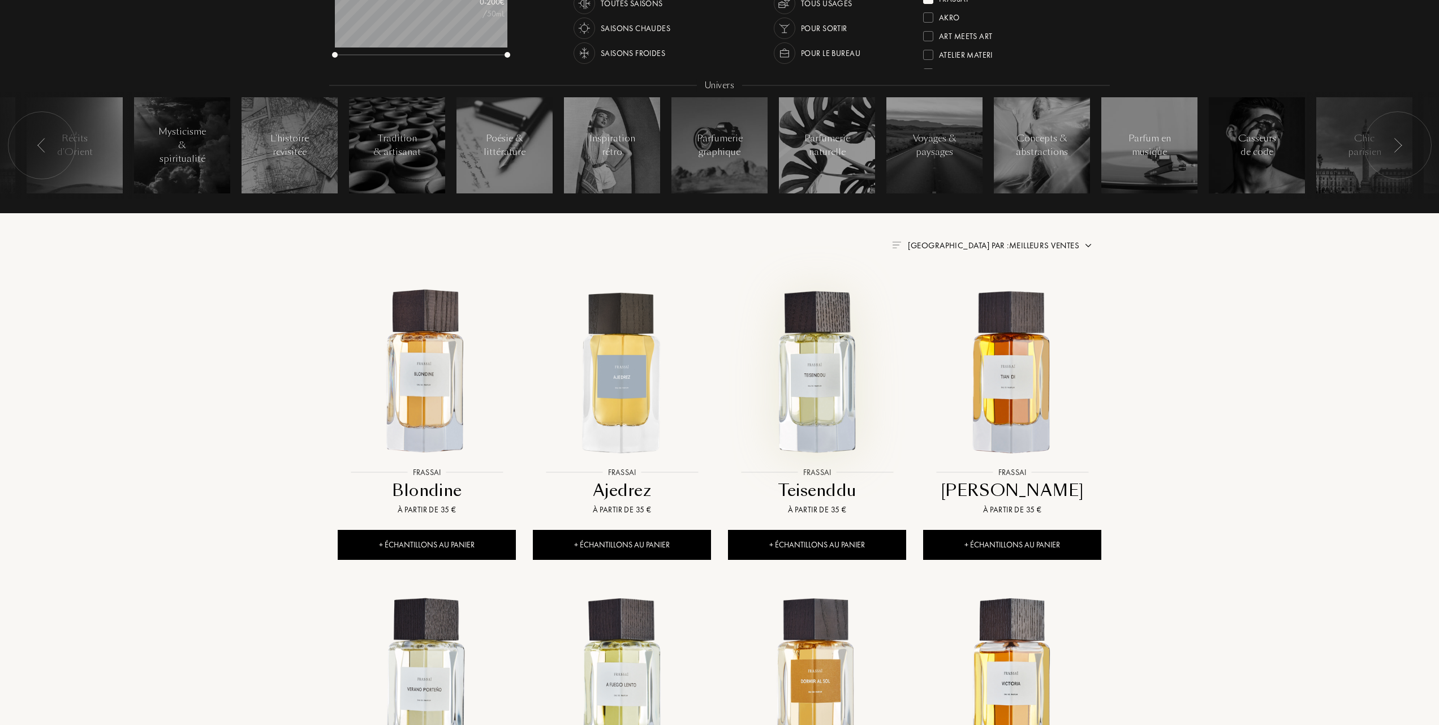
click at [828, 388] on img at bounding box center [817, 373] width 176 height 176
click at [424, 376] on img at bounding box center [427, 373] width 176 height 176
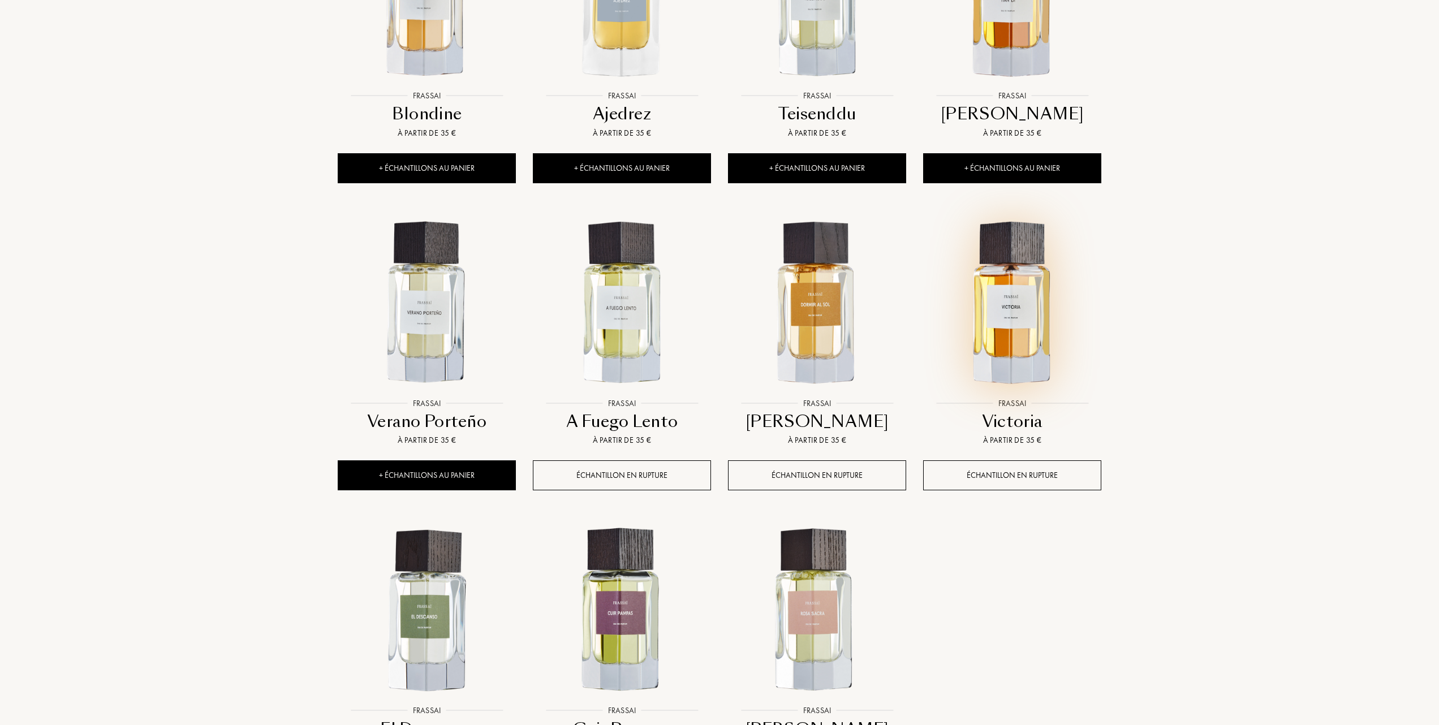
scroll to position [452, 0]
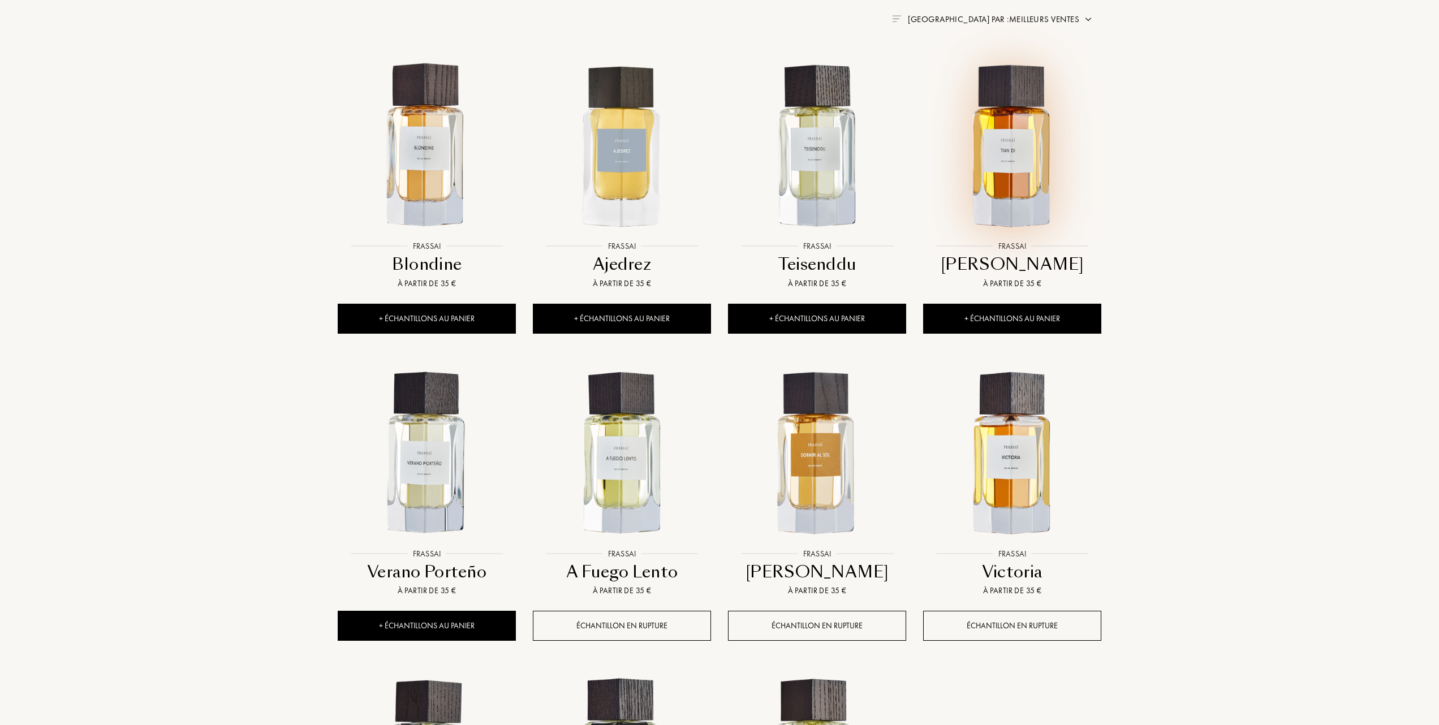
click at [1030, 163] on img at bounding box center [1012, 146] width 176 height 176
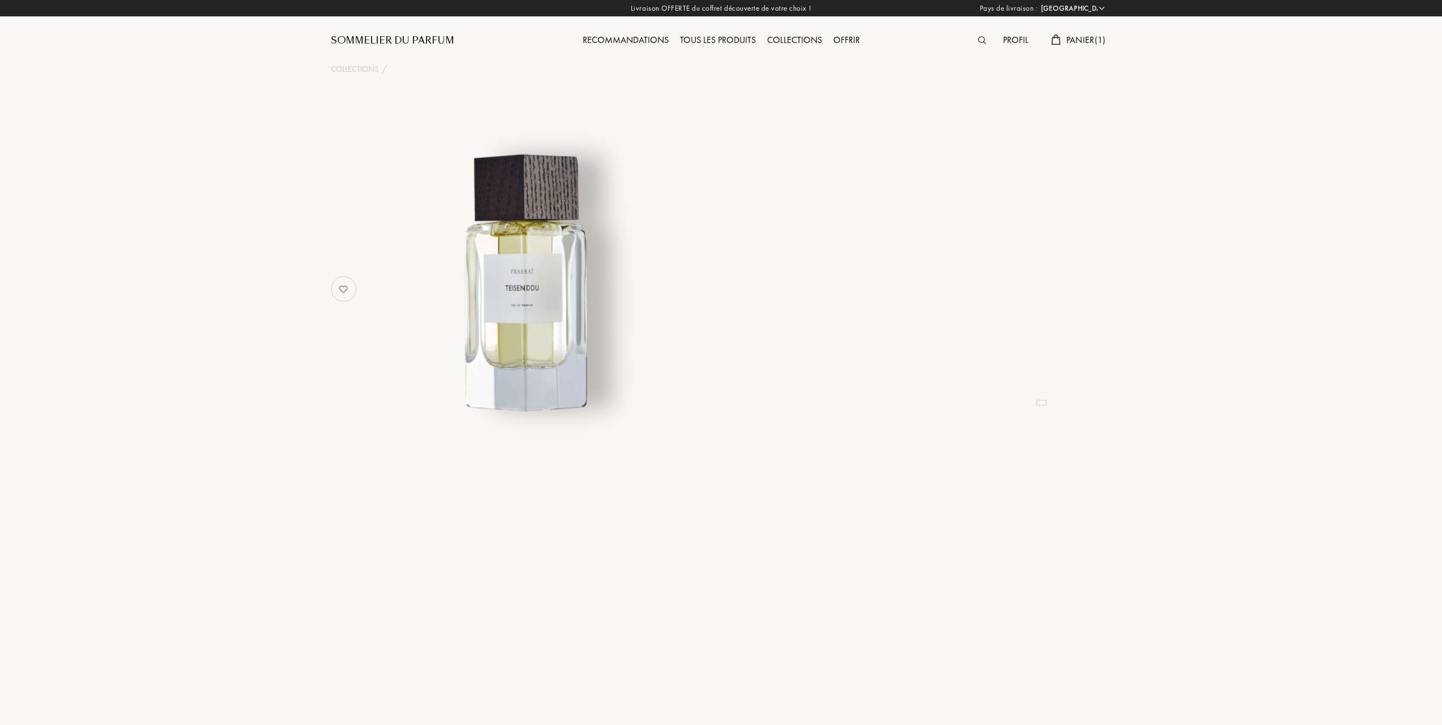
select select "FR"
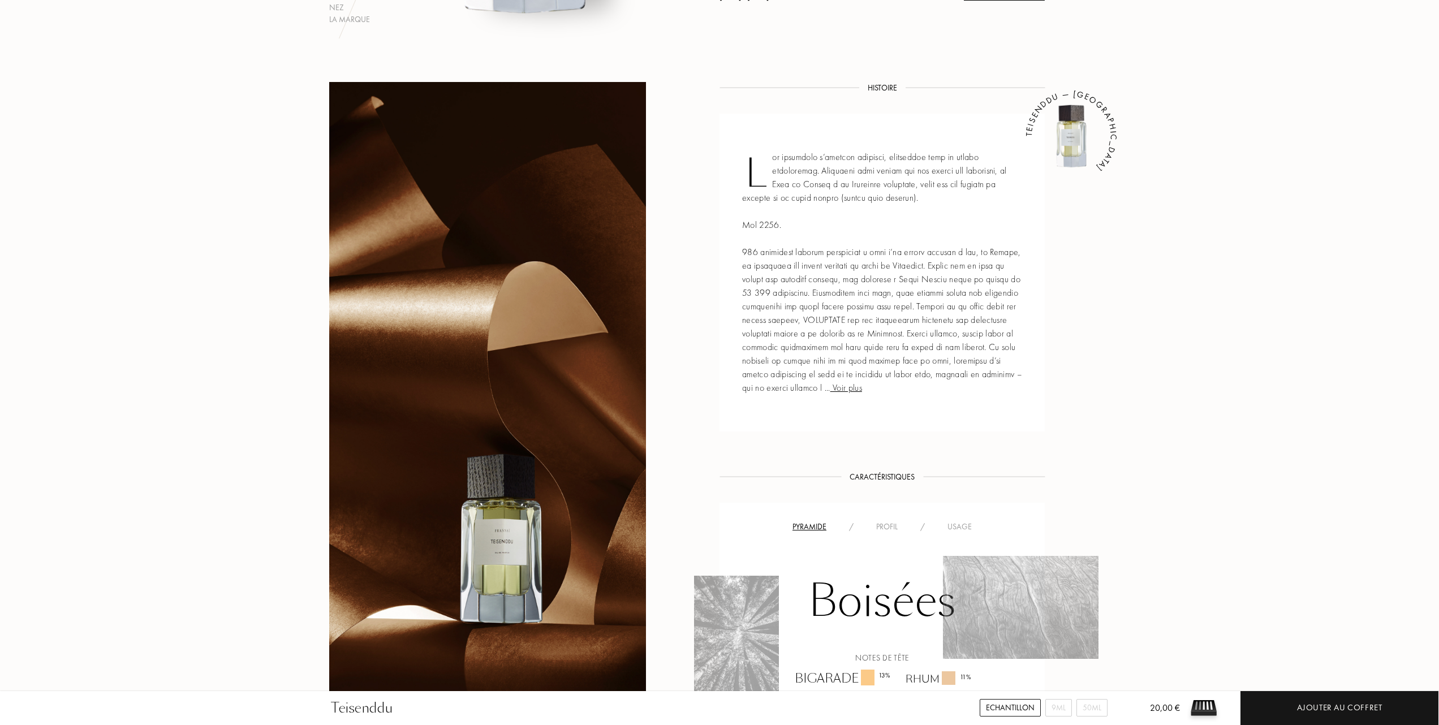
scroll to position [528, 0]
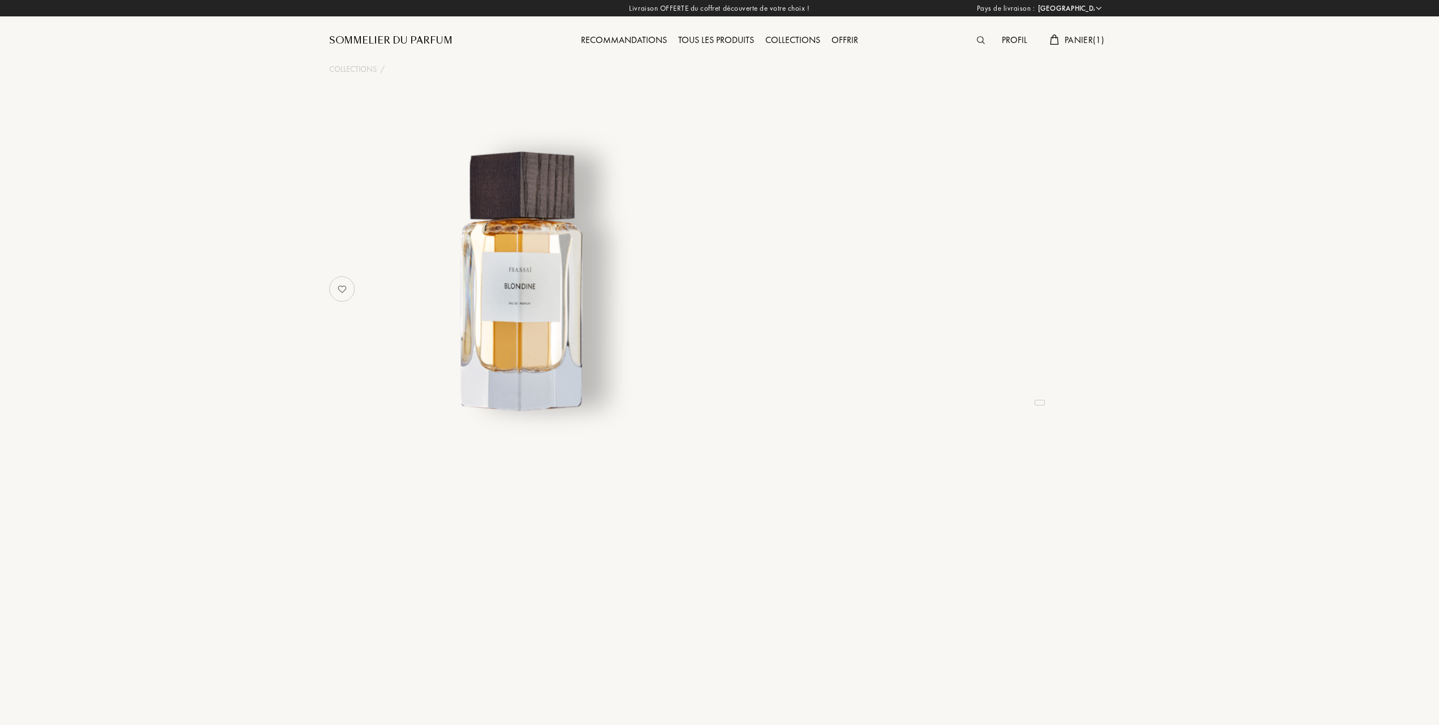
select select "FR"
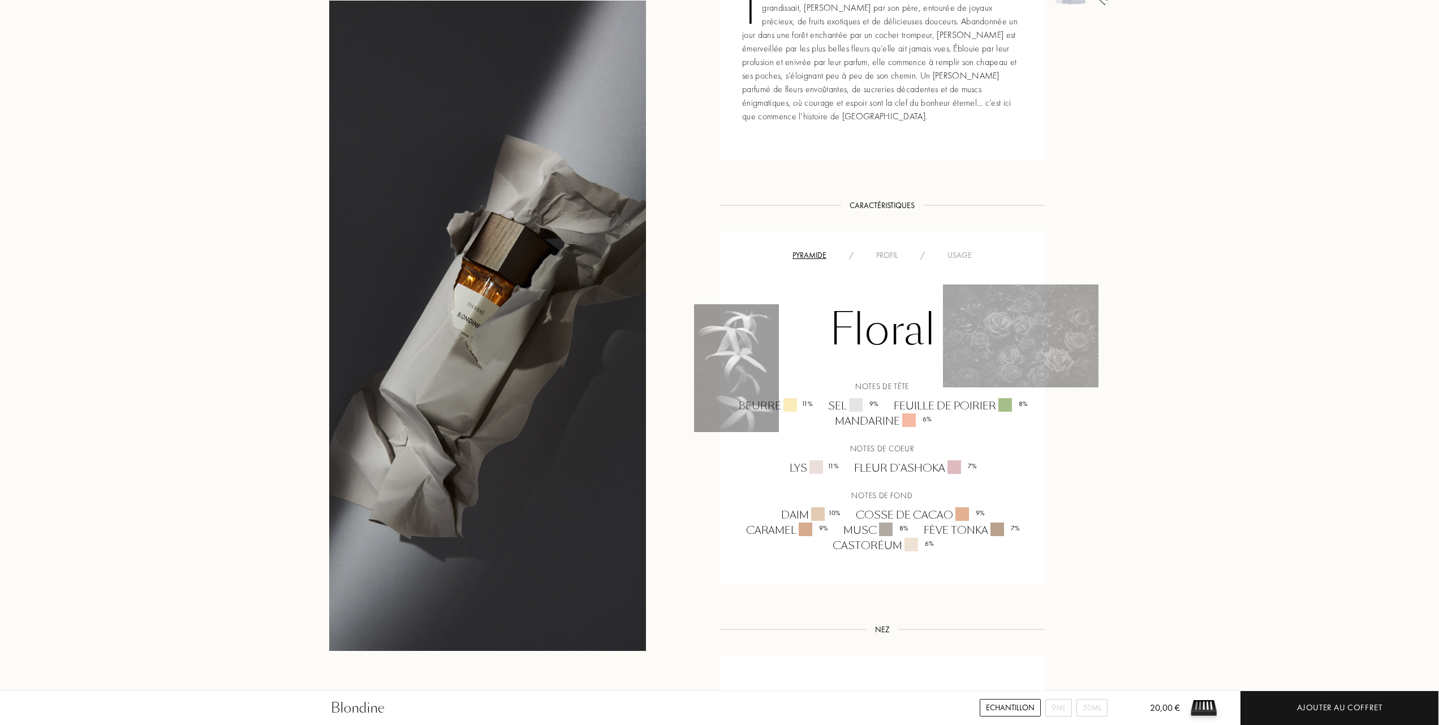
scroll to position [603, 0]
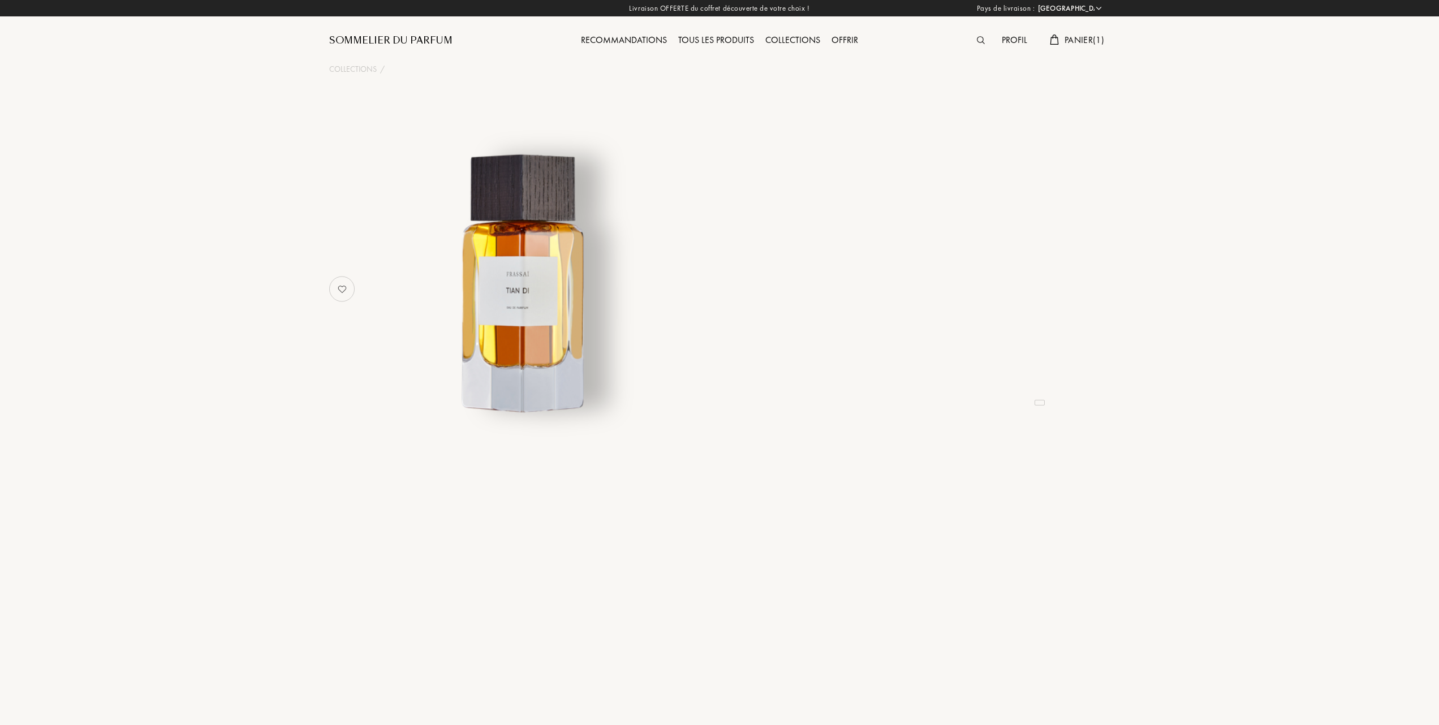
select select "FR"
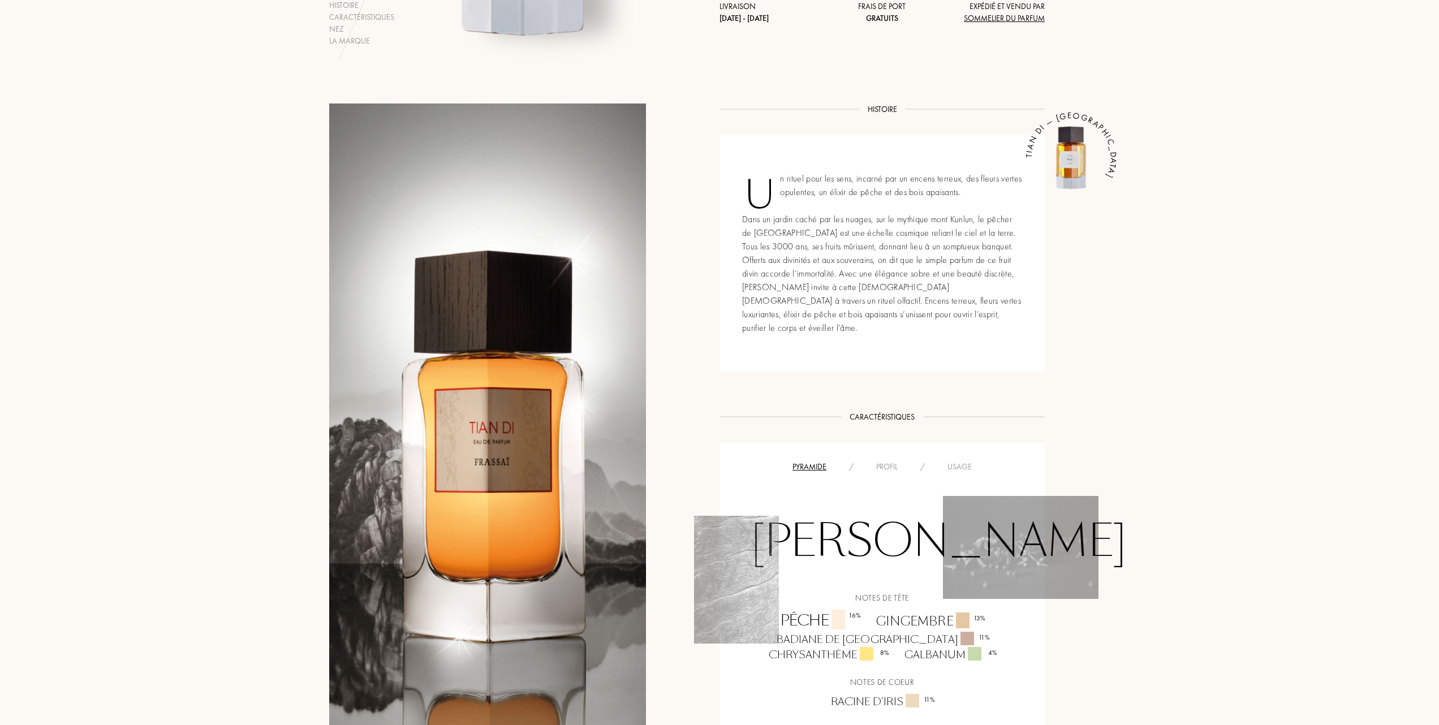
scroll to position [75, 0]
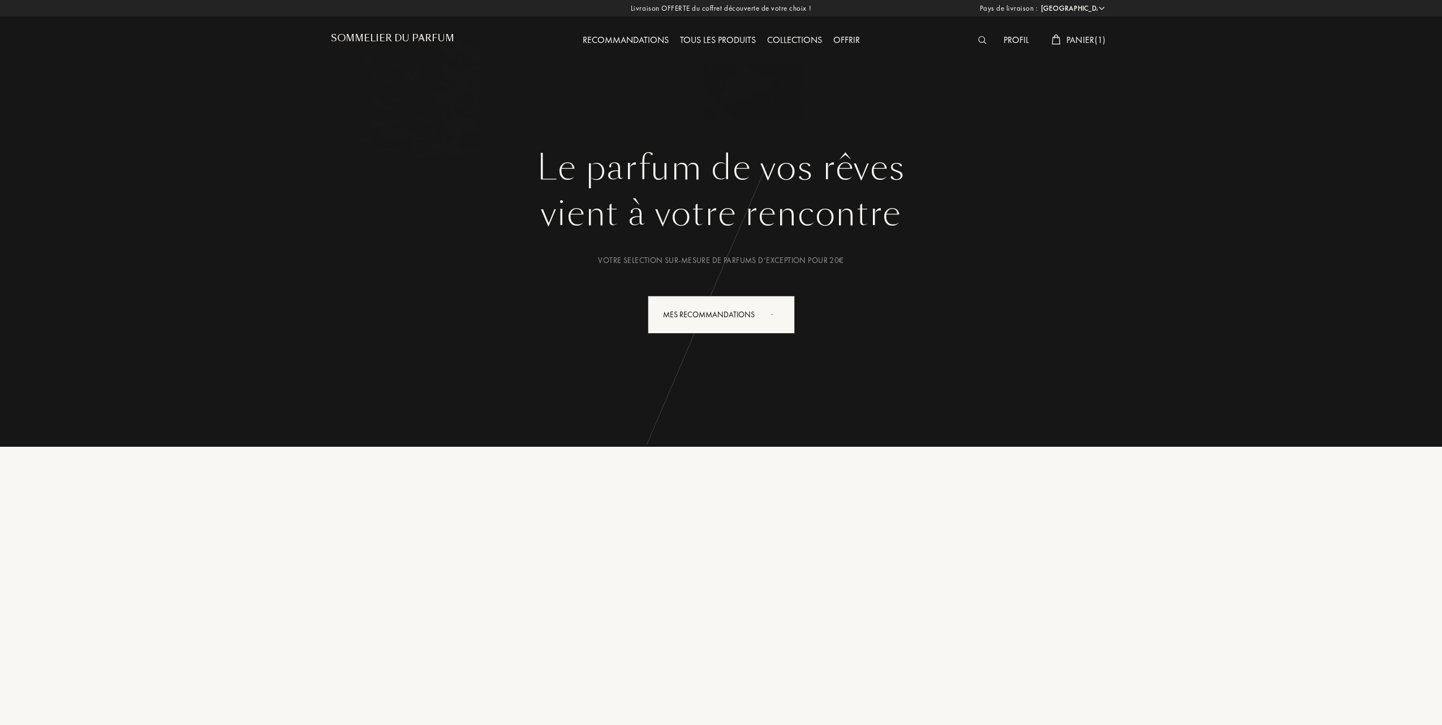
select select "FR"
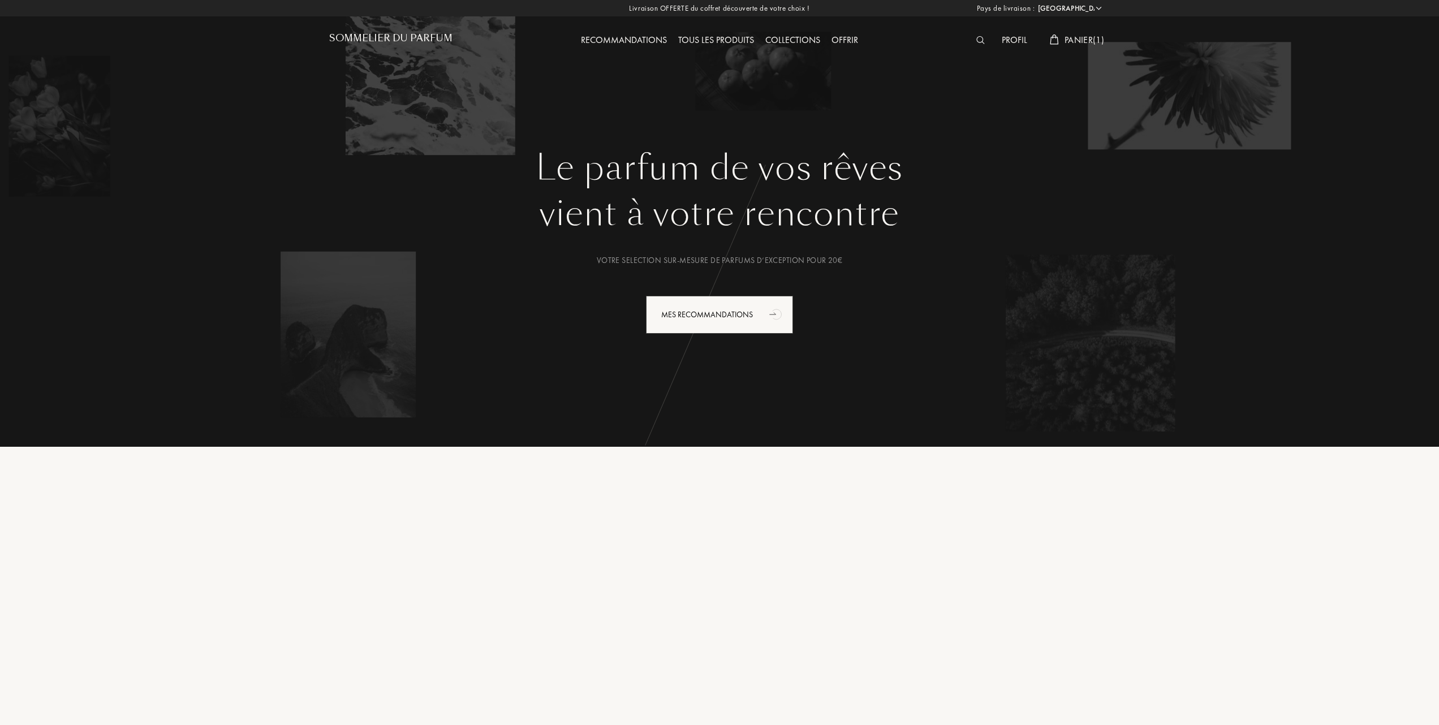
click at [1073, 36] on span "Panier ( 1 )" at bounding box center [1084, 40] width 40 height 12
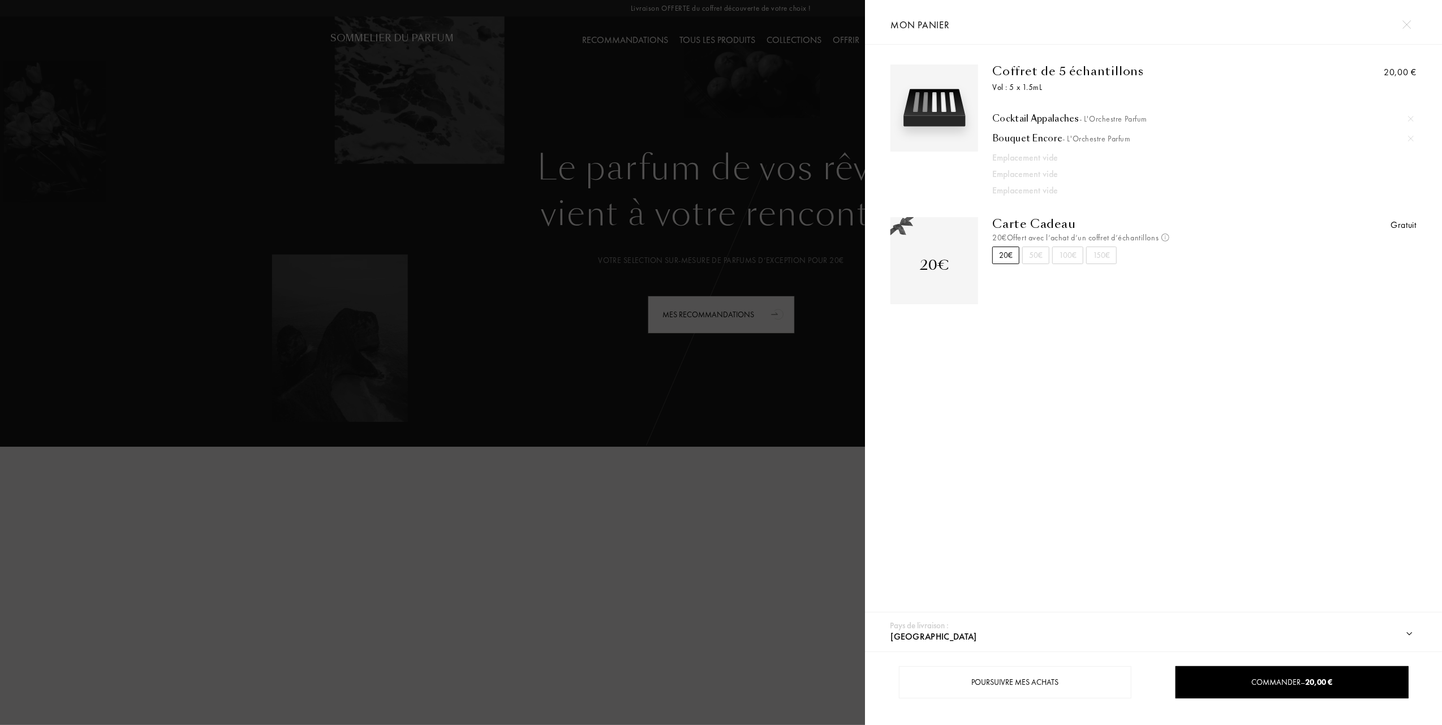
click at [691, 160] on div at bounding box center [432, 362] width 865 height 725
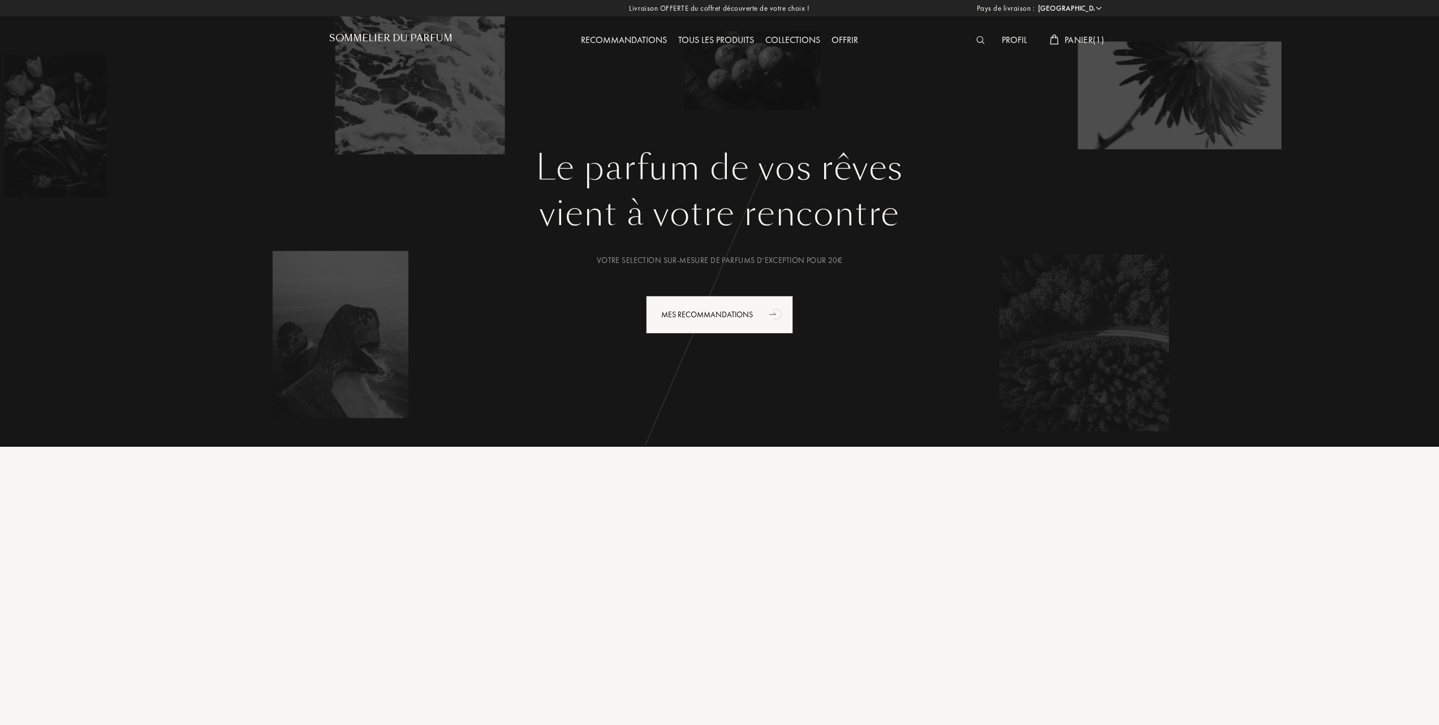
click at [722, 37] on div "Tous les produits" at bounding box center [716, 40] width 87 height 15
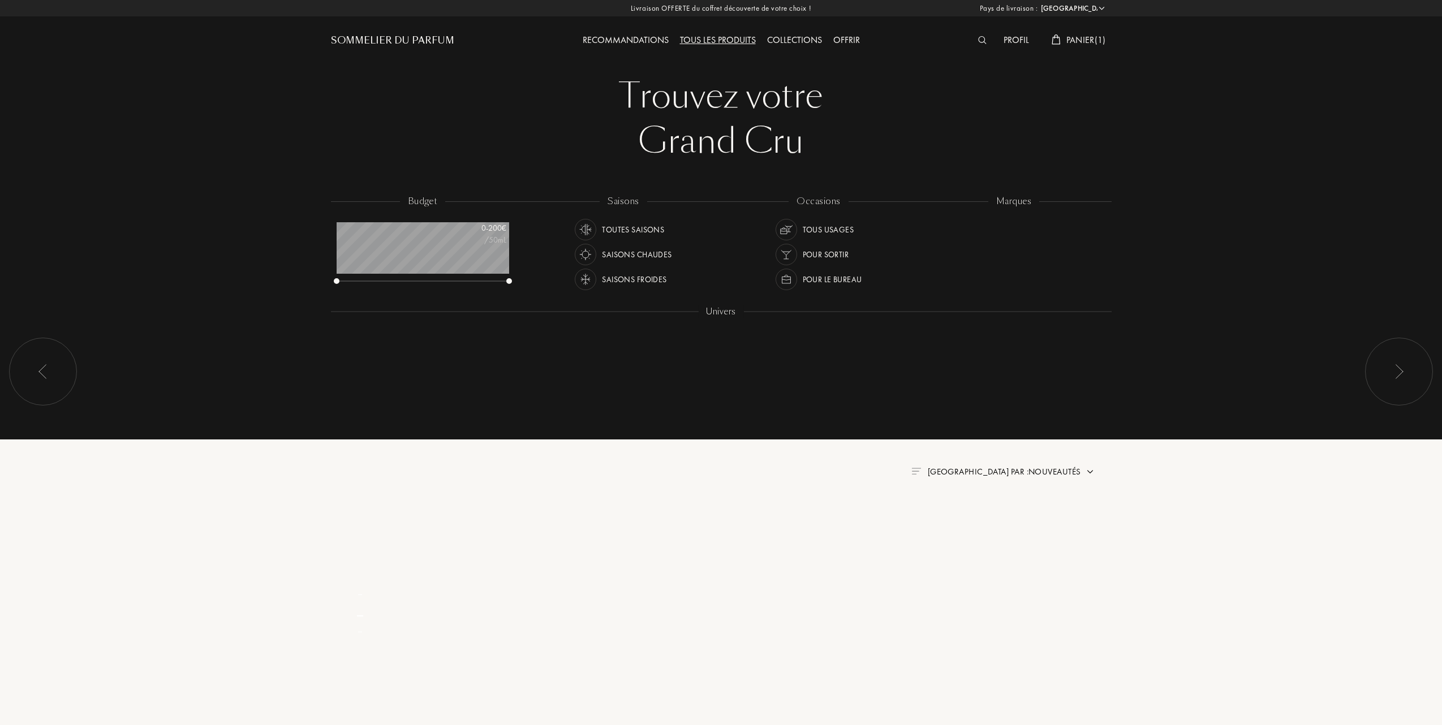
select select "FR"
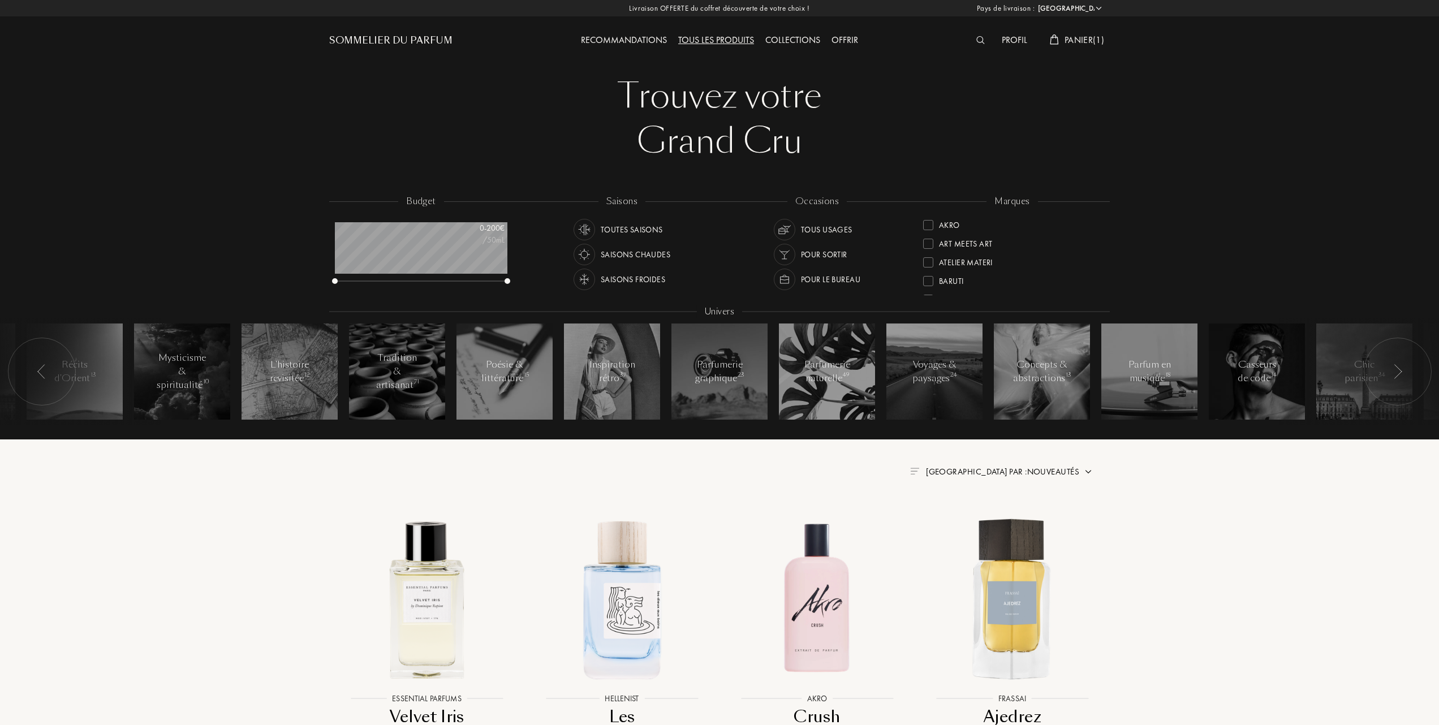
scroll to position [75, 0]
click at [928, 278] on div at bounding box center [928, 280] width 10 height 10
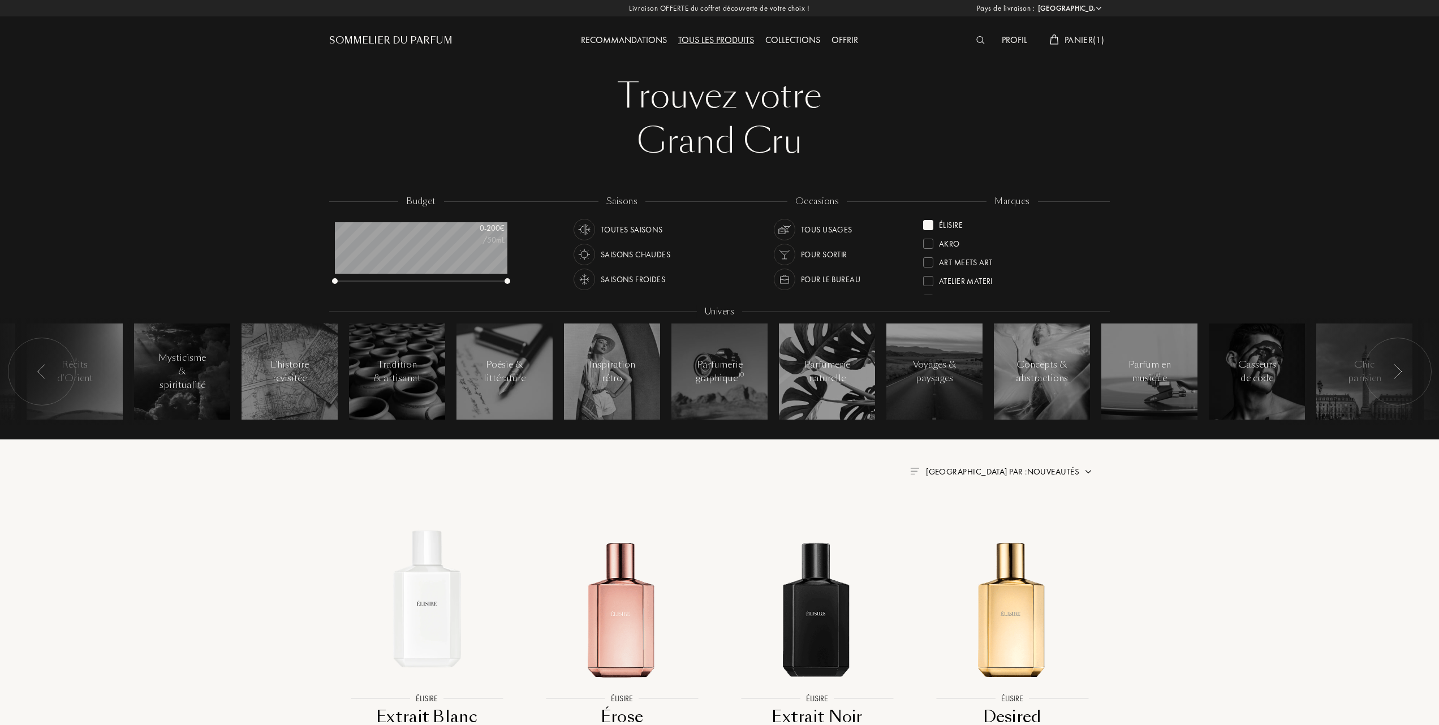
click at [1033, 469] on span "Trier par : Nouveautés" at bounding box center [1002, 471] width 153 height 11
click at [976, 523] on div at bounding box center [975, 521] width 8 height 8
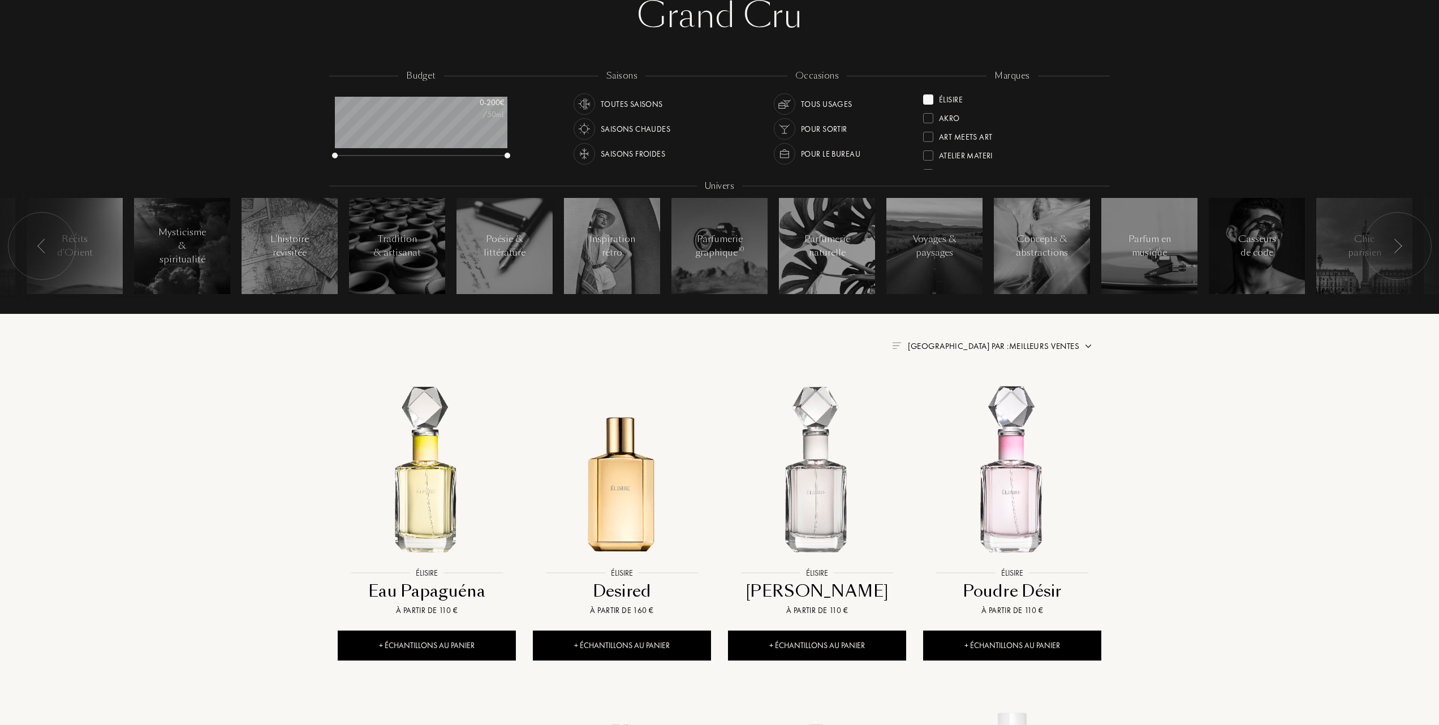
scroll to position [226, 0]
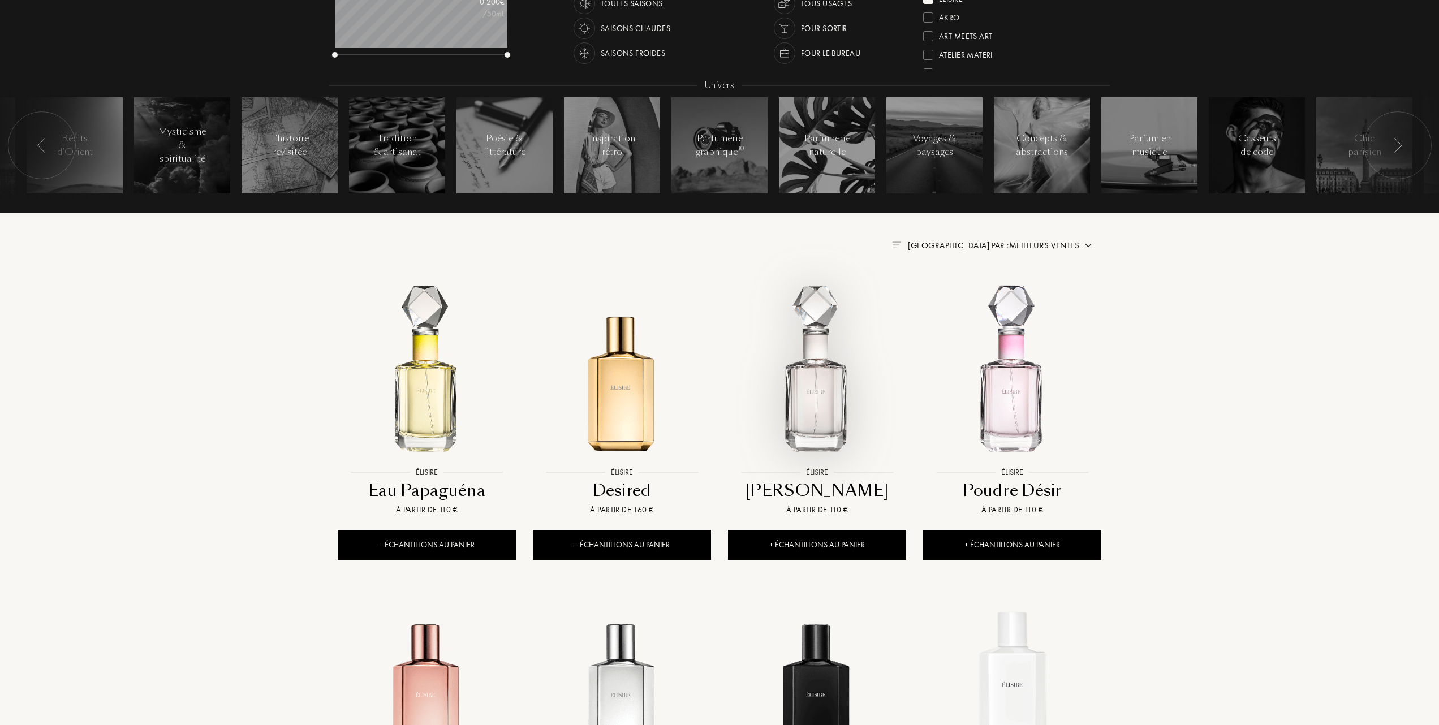
click at [815, 408] on img at bounding box center [817, 373] width 176 height 176
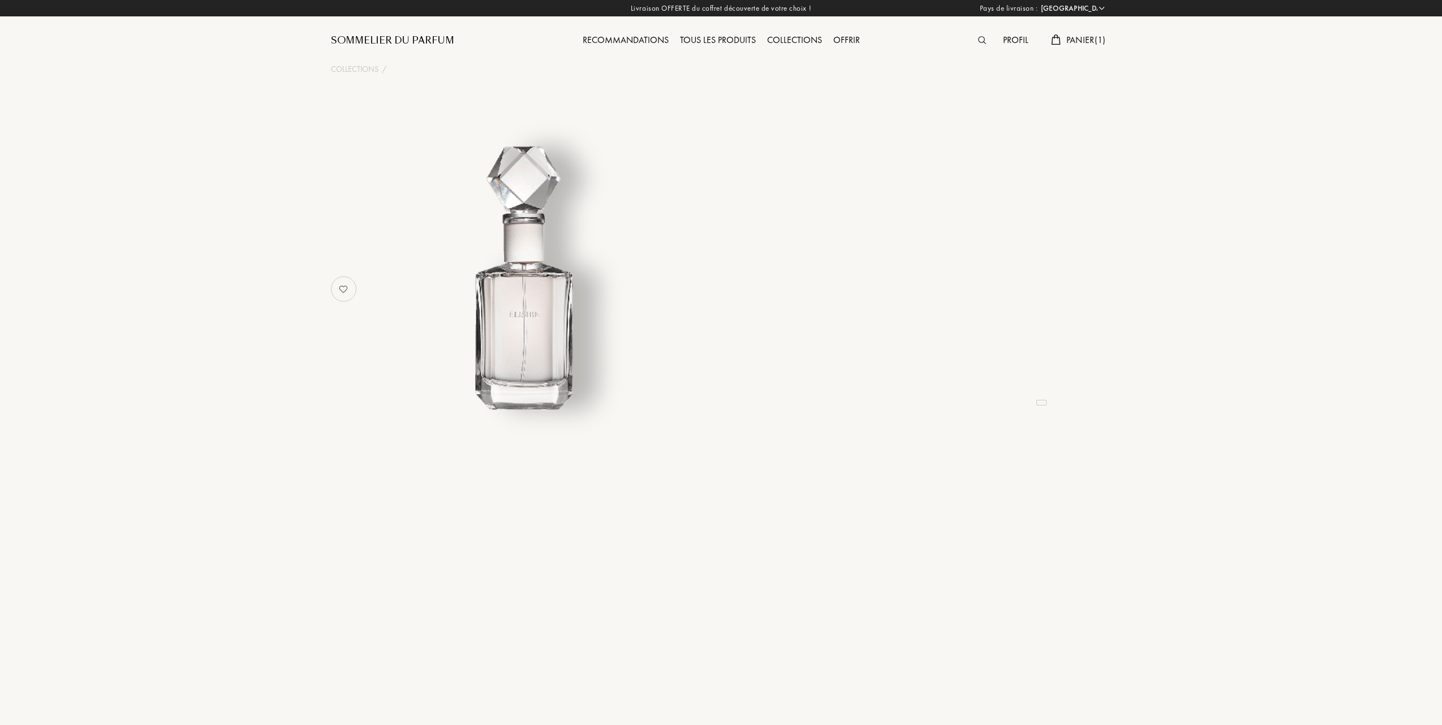
select select "FR"
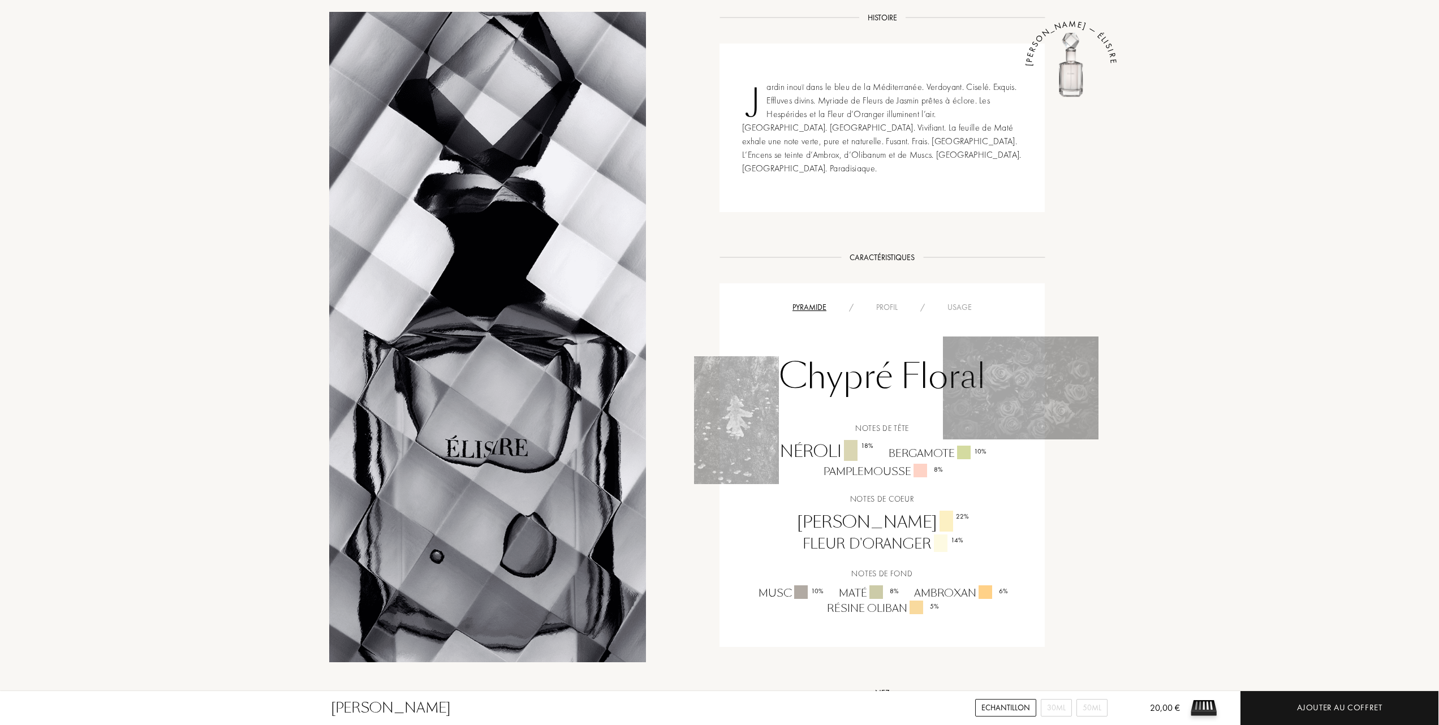
scroll to position [452, 0]
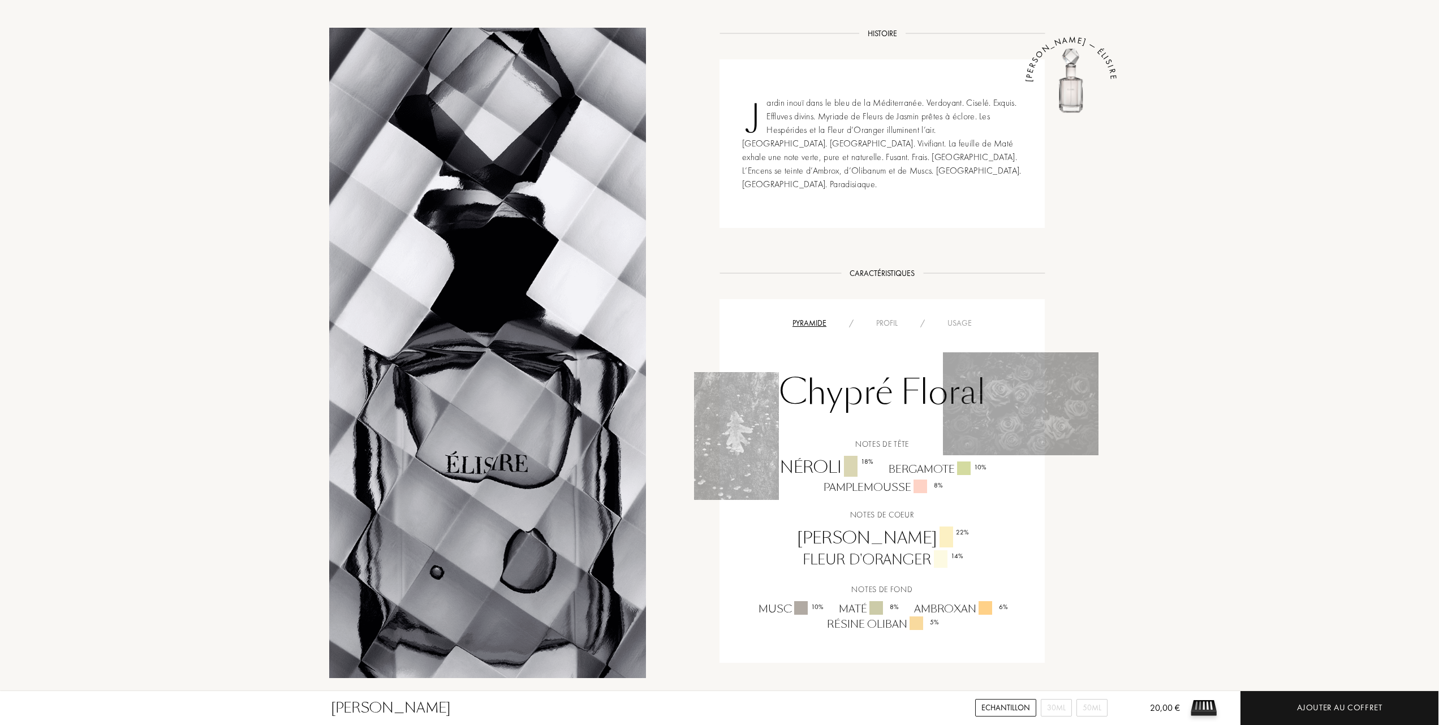
click at [962, 317] on div "Usage" at bounding box center [959, 323] width 47 height 12
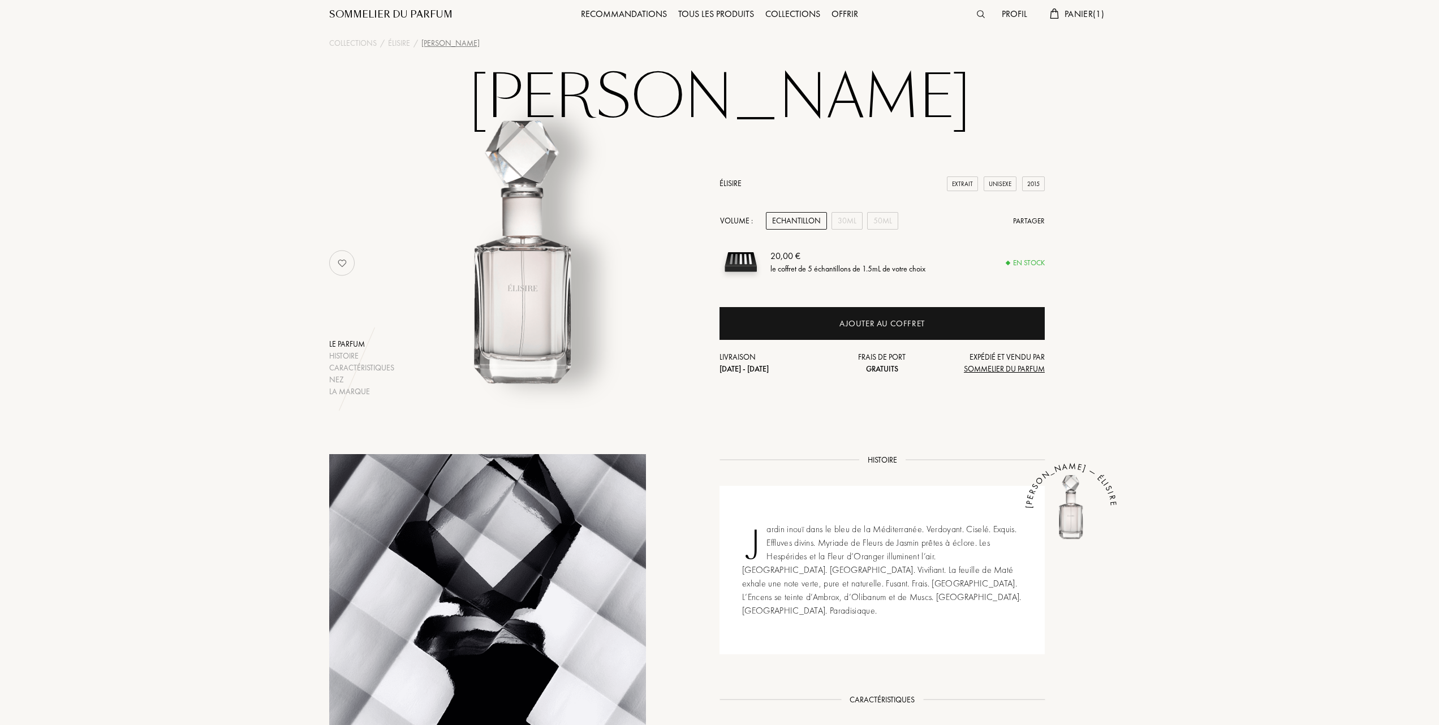
scroll to position [0, 0]
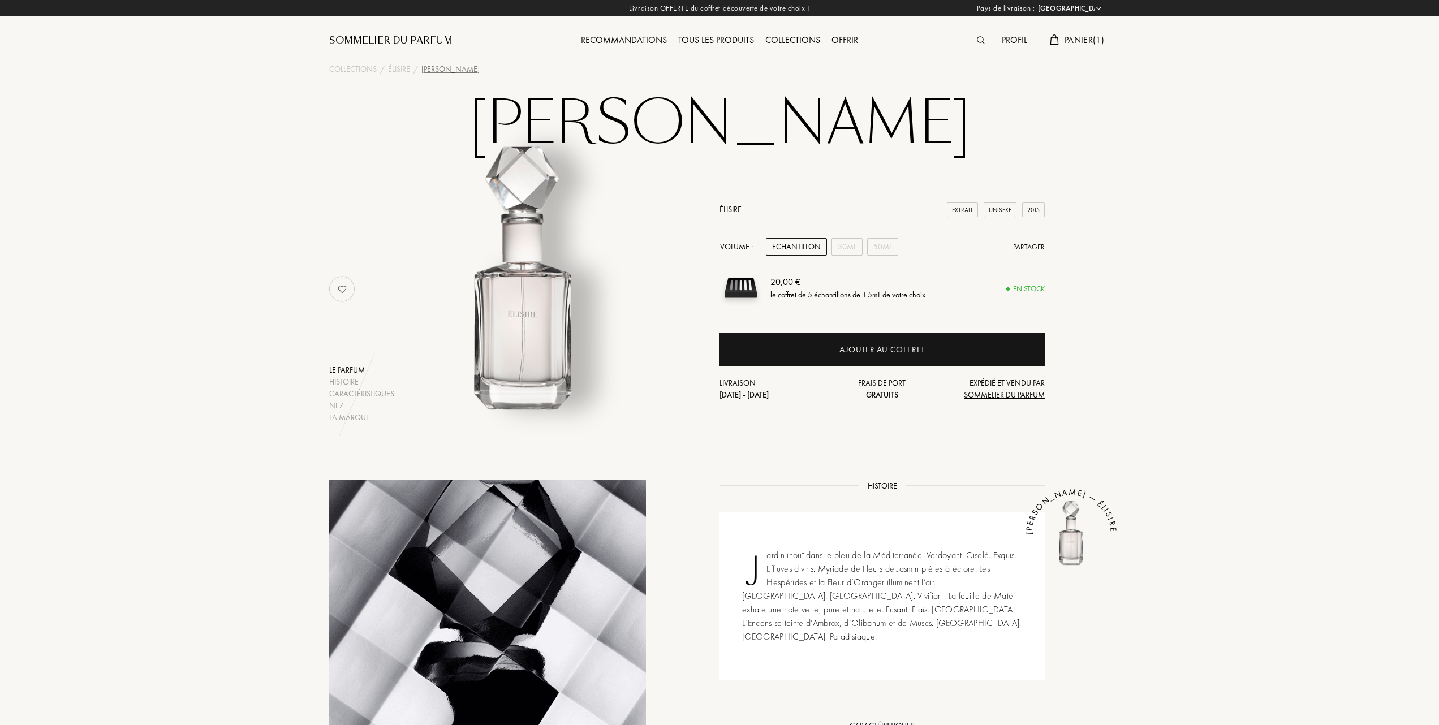
click at [811, 238] on div "Echantillon" at bounding box center [796, 247] width 61 height 18
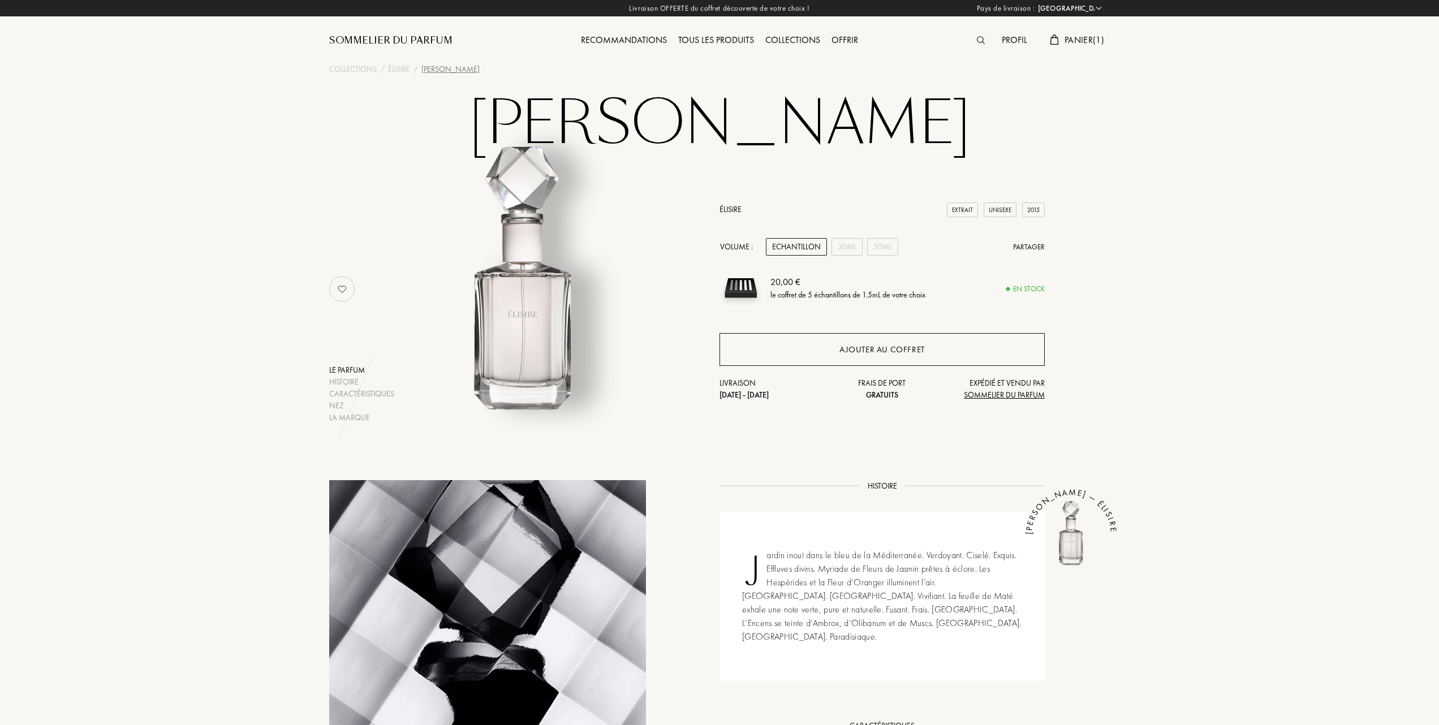
click at [844, 348] on div "Ajouter au coffret" at bounding box center [881, 349] width 85 height 13
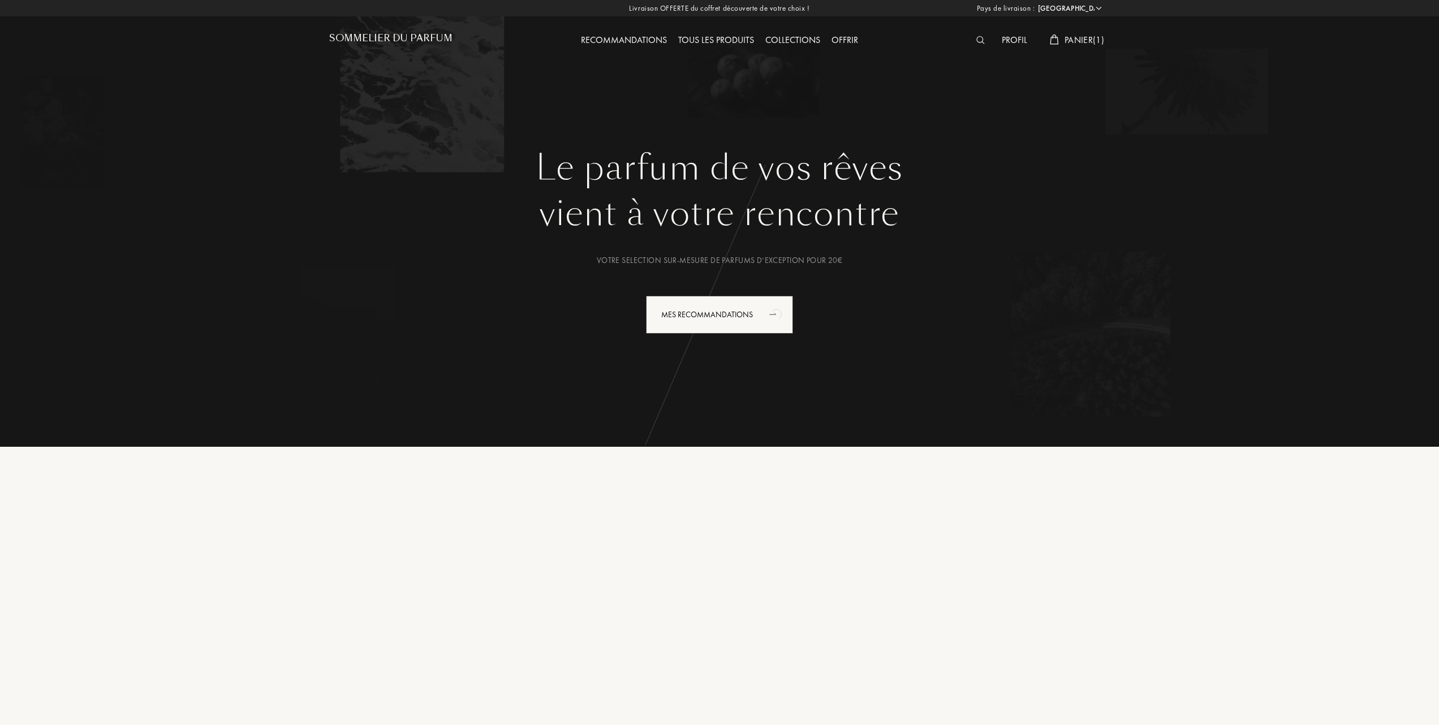
select select "FR"
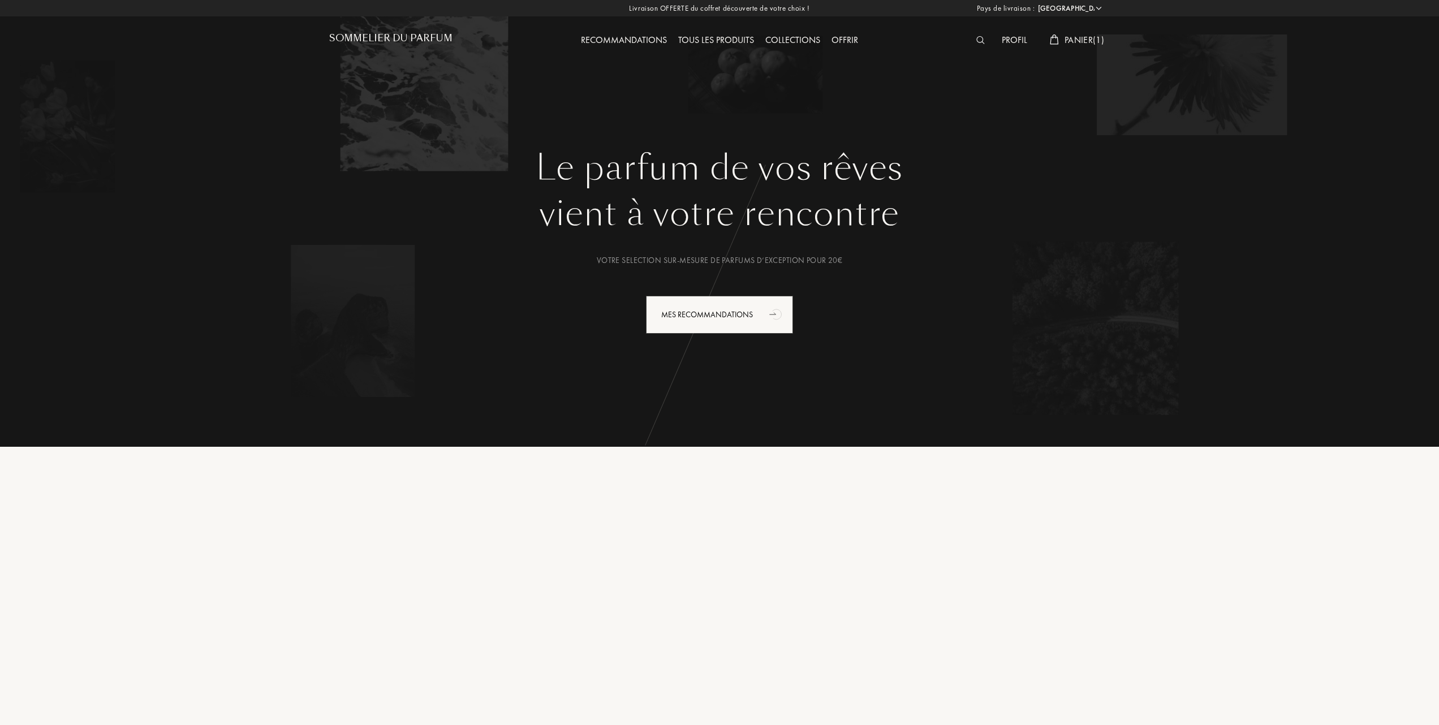
click at [1074, 37] on span "Panier ( 1 )" at bounding box center [1084, 40] width 40 height 12
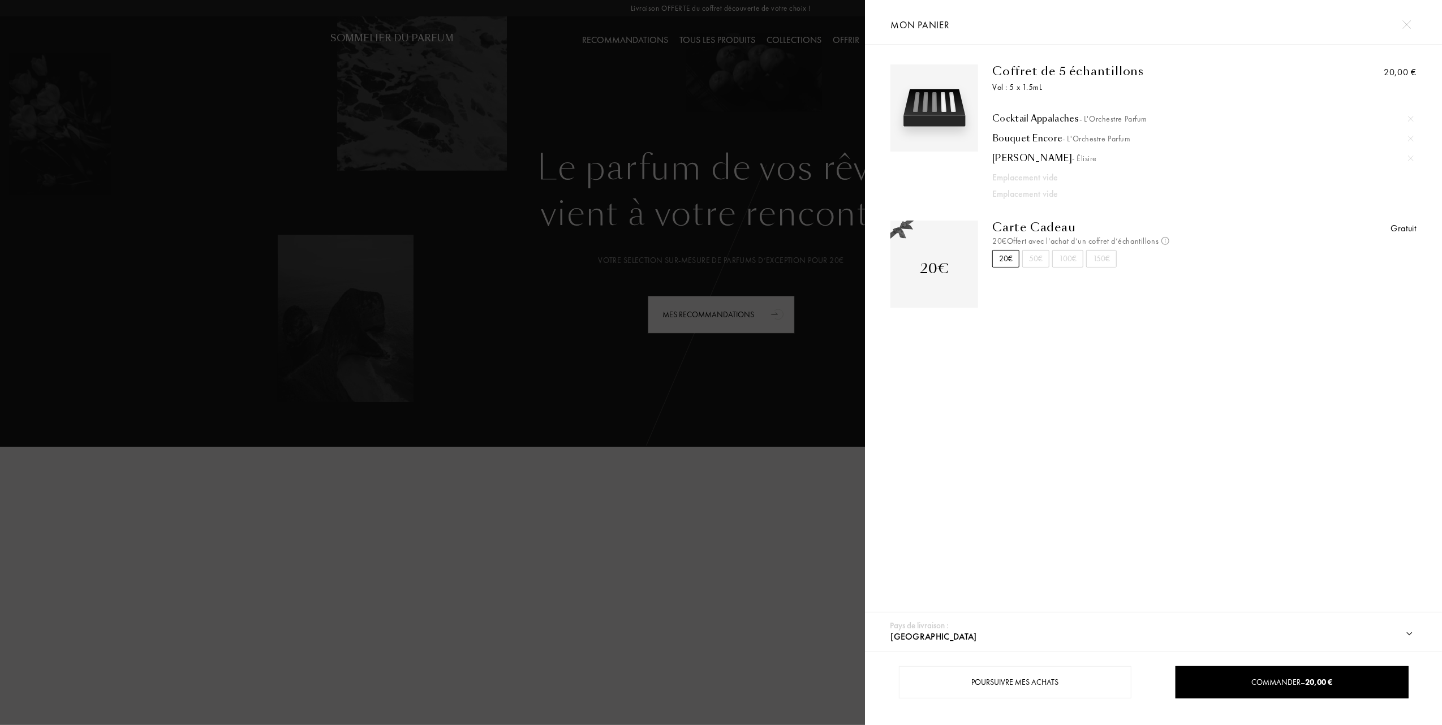
click at [770, 15] on div at bounding box center [432, 362] width 865 height 725
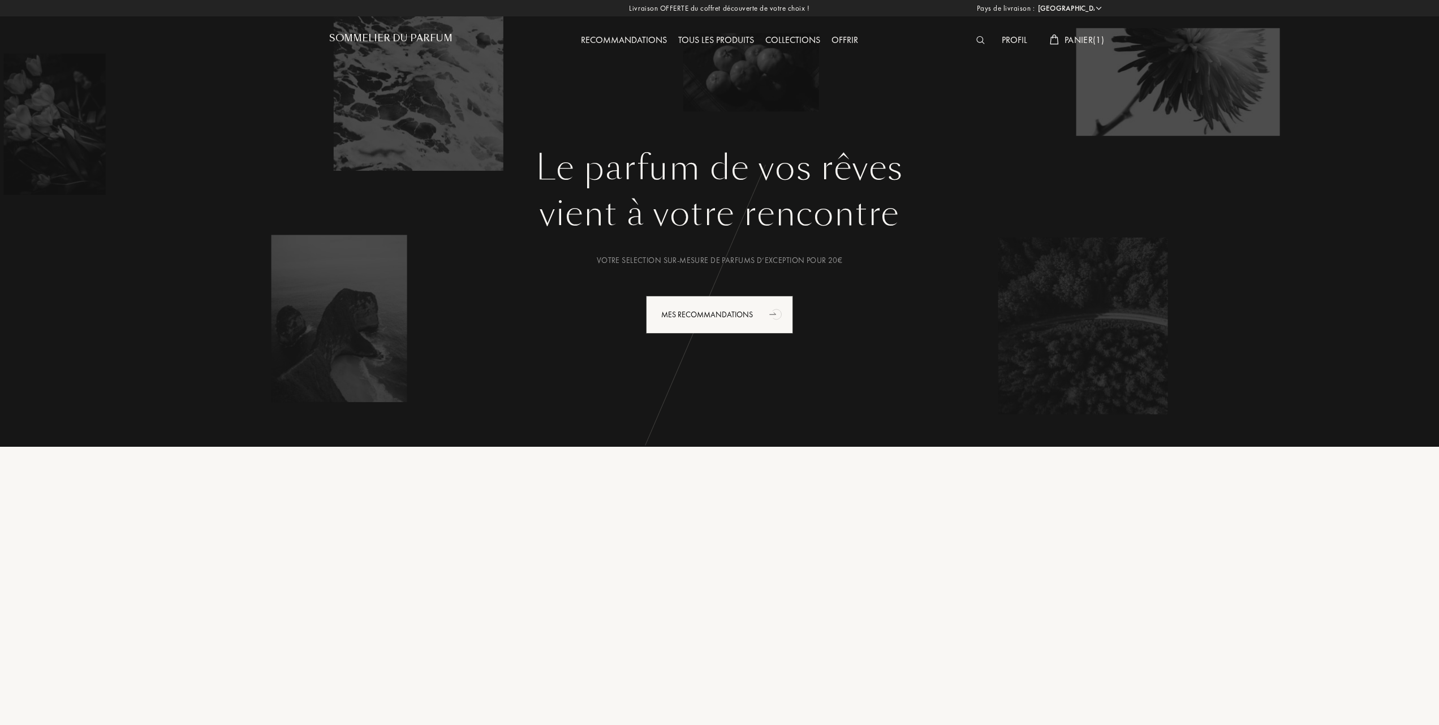
click at [710, 41] on div "Tous les produits" at bounding box center [716, 40] width 87 height 15
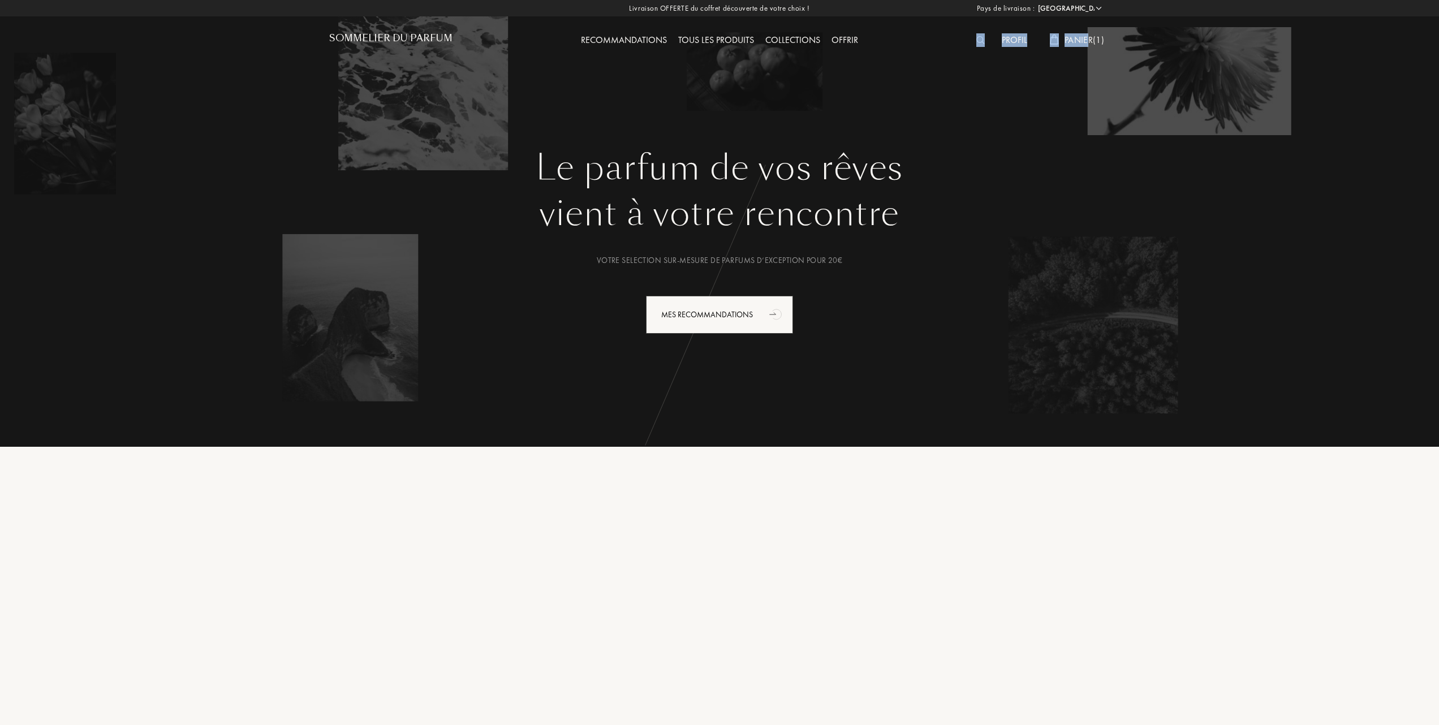
click at [1084, 37] on div "Profil Panier ( 1 )" at bounding box center [1012, 31] width 195 height 62
drag, startPoint x: 1084, startPoint y: 37, endPoint x: 985, endPoint y: 37, distance: 99.6
click at [985, 37] on div at bounding box center [983, 40] width 25 height 15
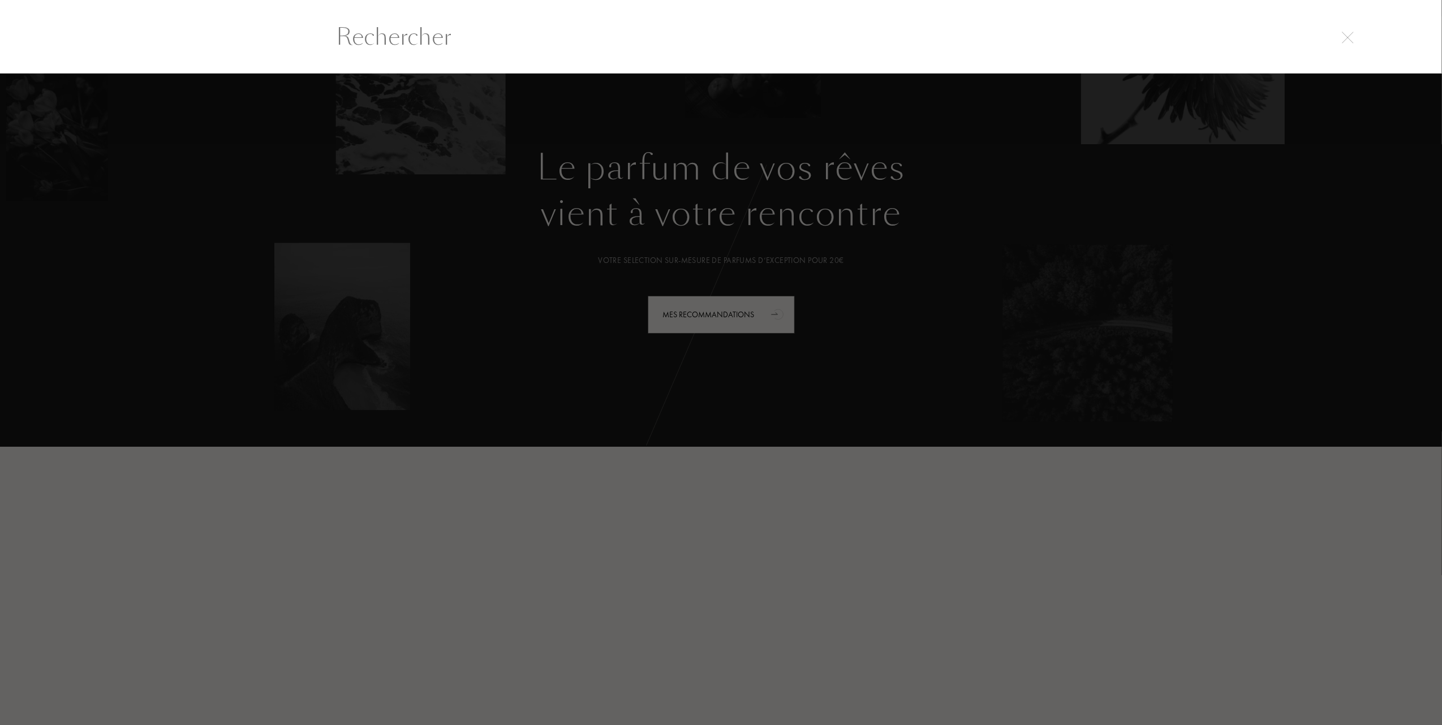
drag, startPoint x: 697, startPoint y: 189, endPoint x: 697, endPoint y: 195, distance: 5.7
click at [697, 195] on div at bounding box center [721, 400] width 1442 height 652
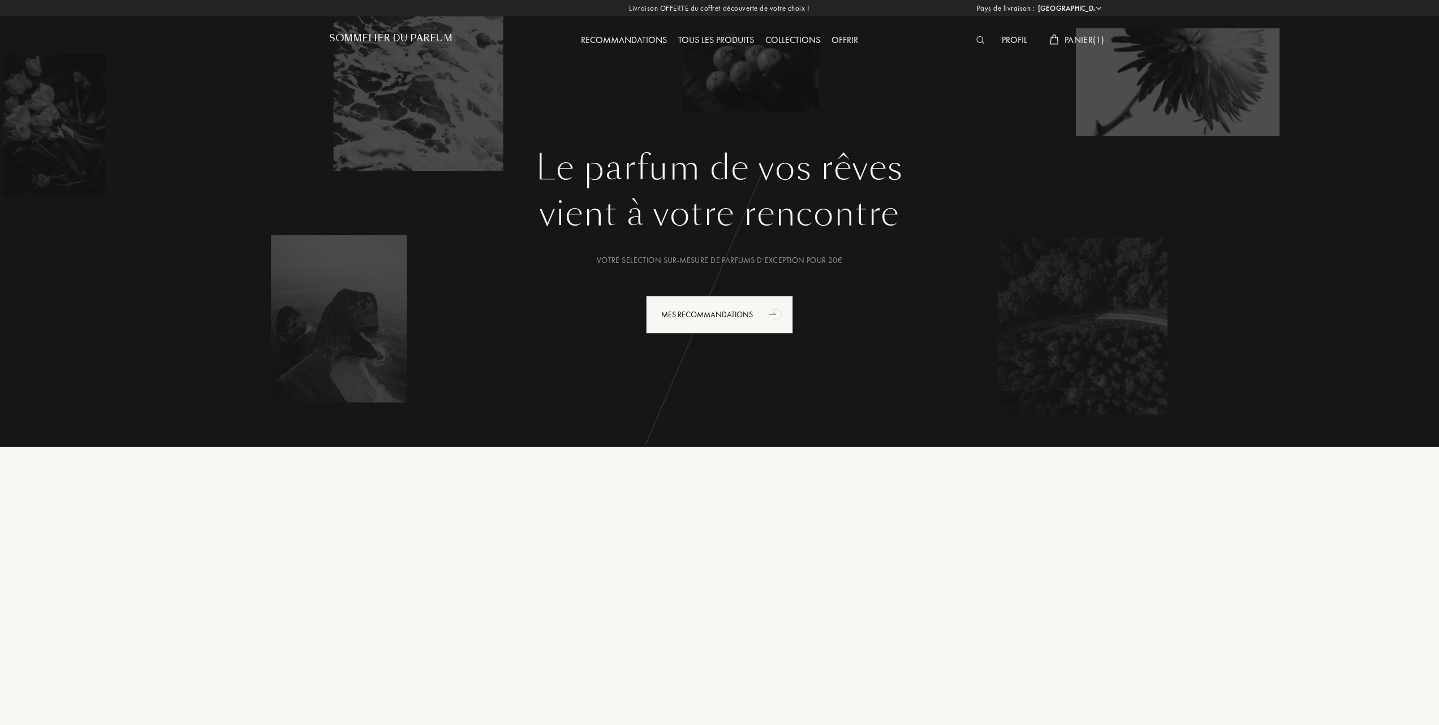
click at [704, 38] on div "Tous les produits" at bounding box center [716, 40] width 87 height 15
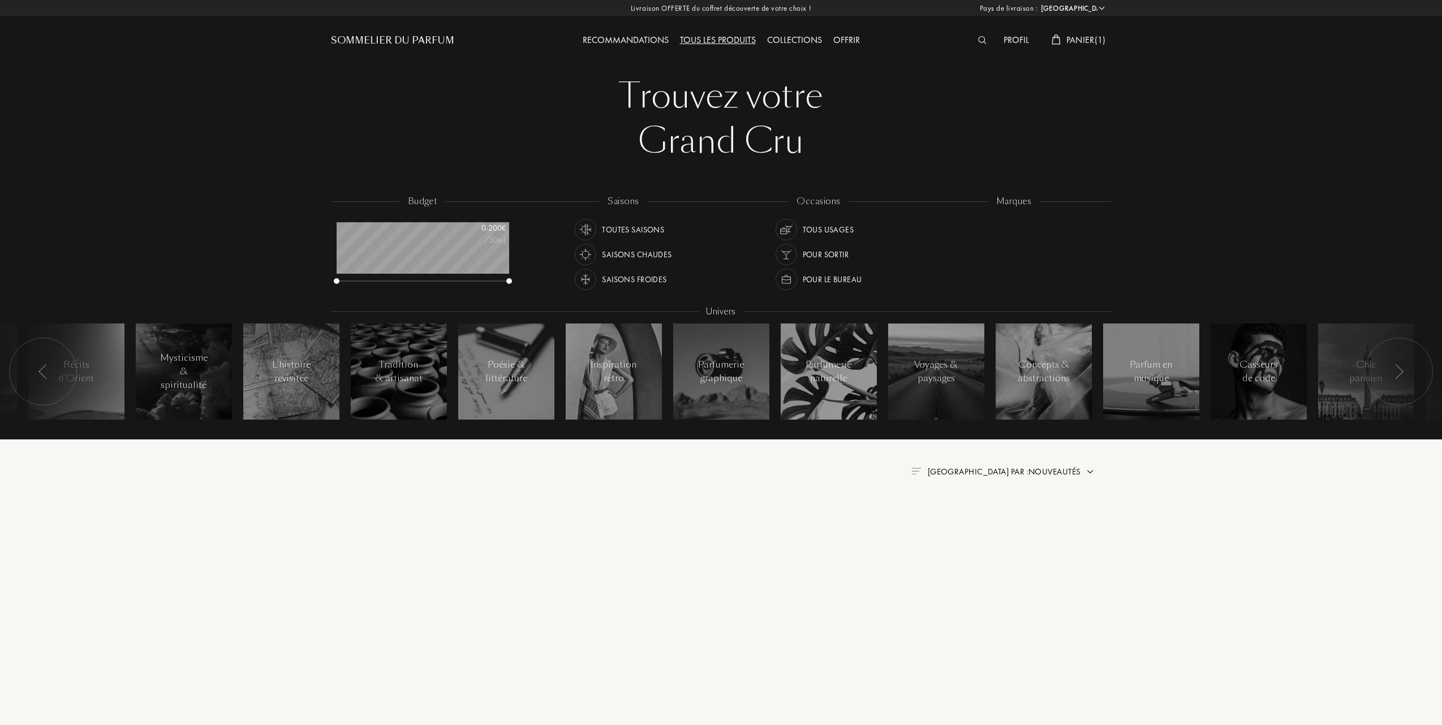
select select "FR"
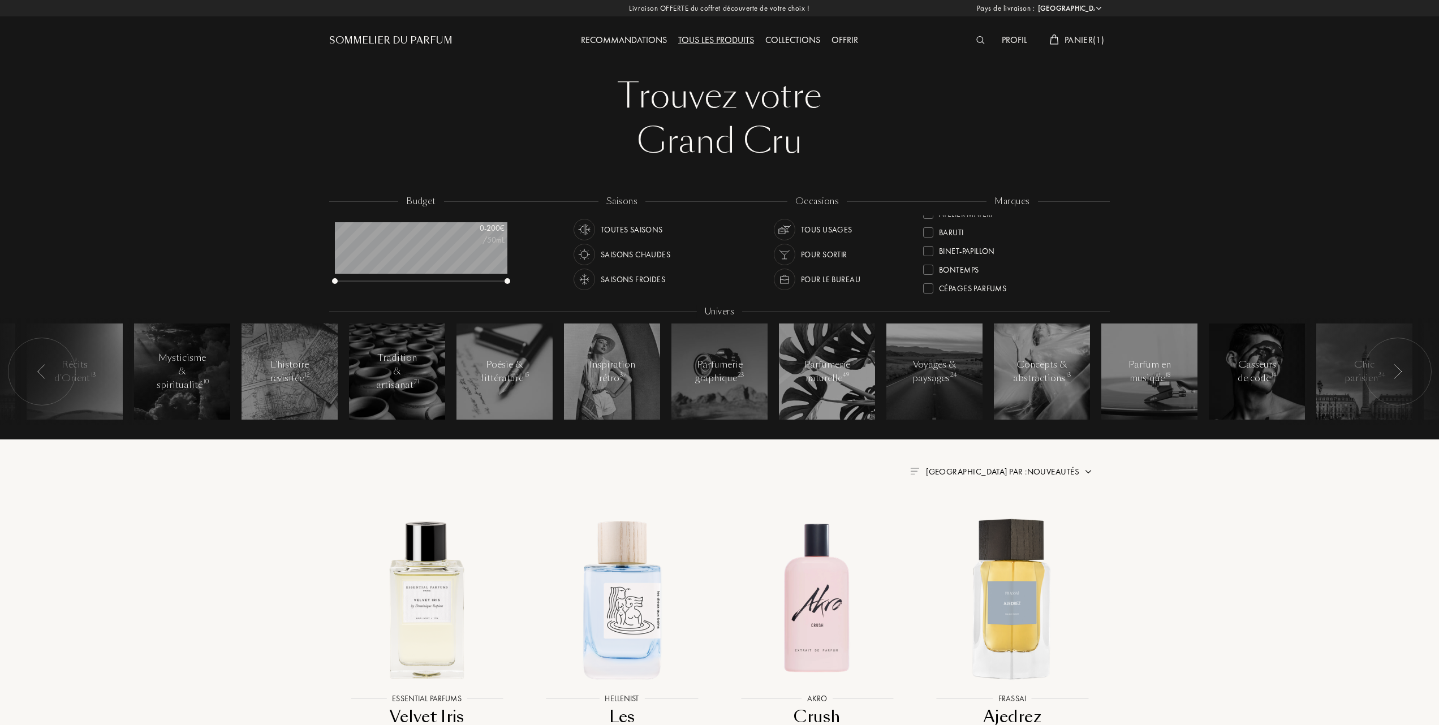
scroll to position [75, 0]
click at [930, 276] on div at bounding box center [928, 280] width 10 height 10
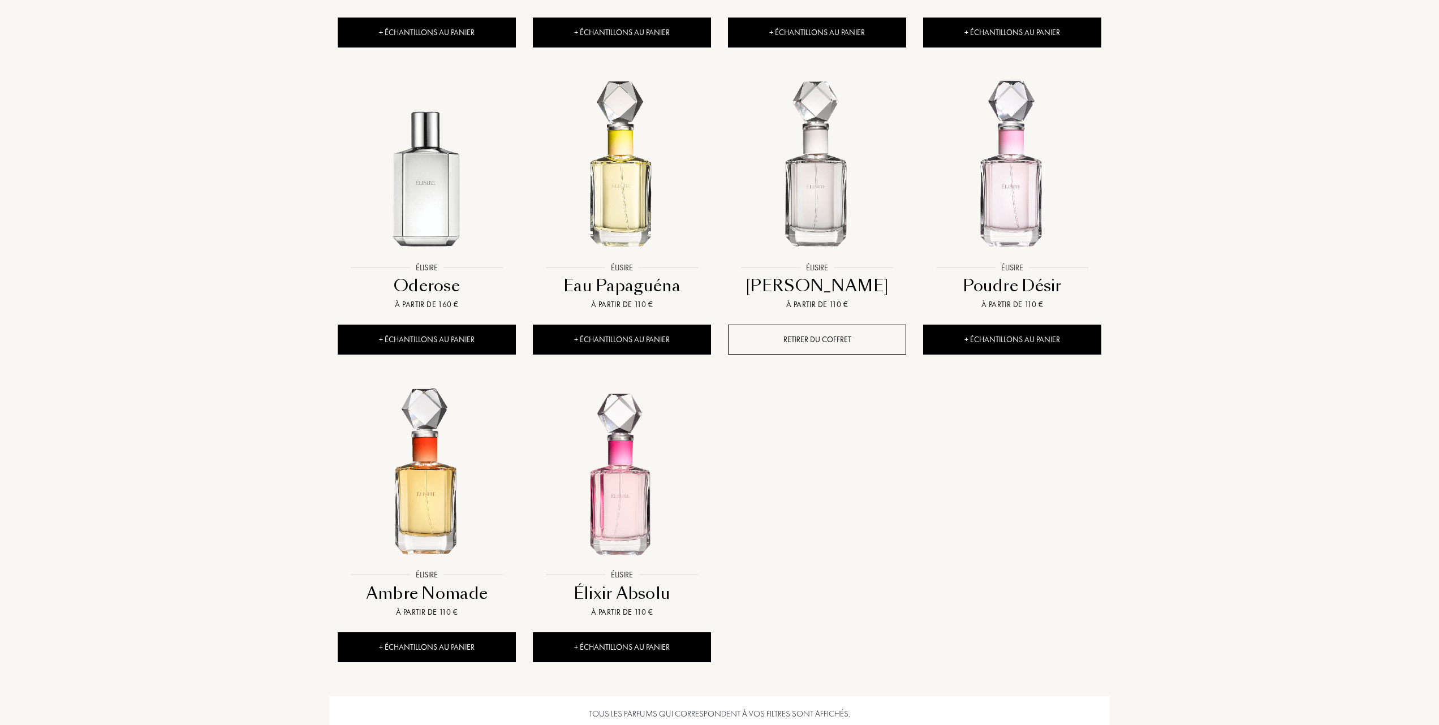
scroll to position [754, 0]
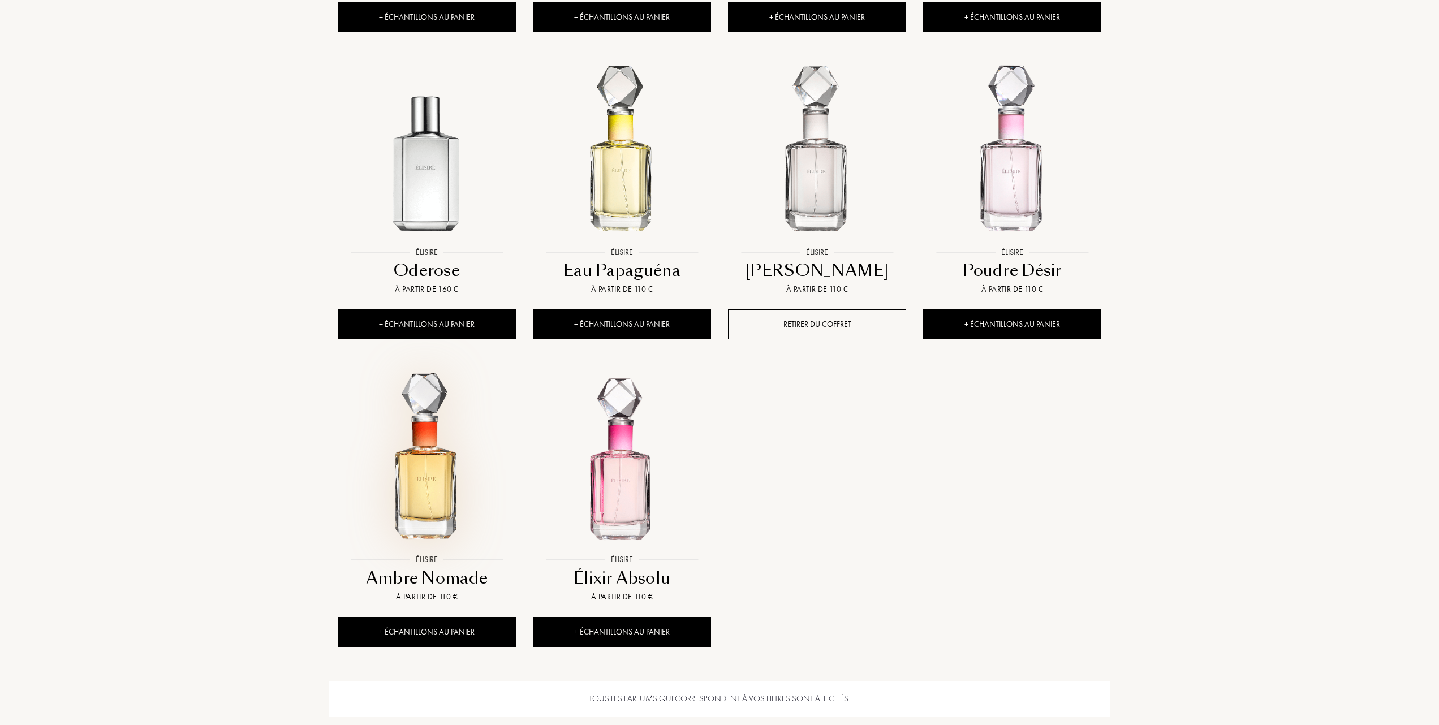
click at [431, 477] on img at bounding box center [427, 460] width 176 height 176
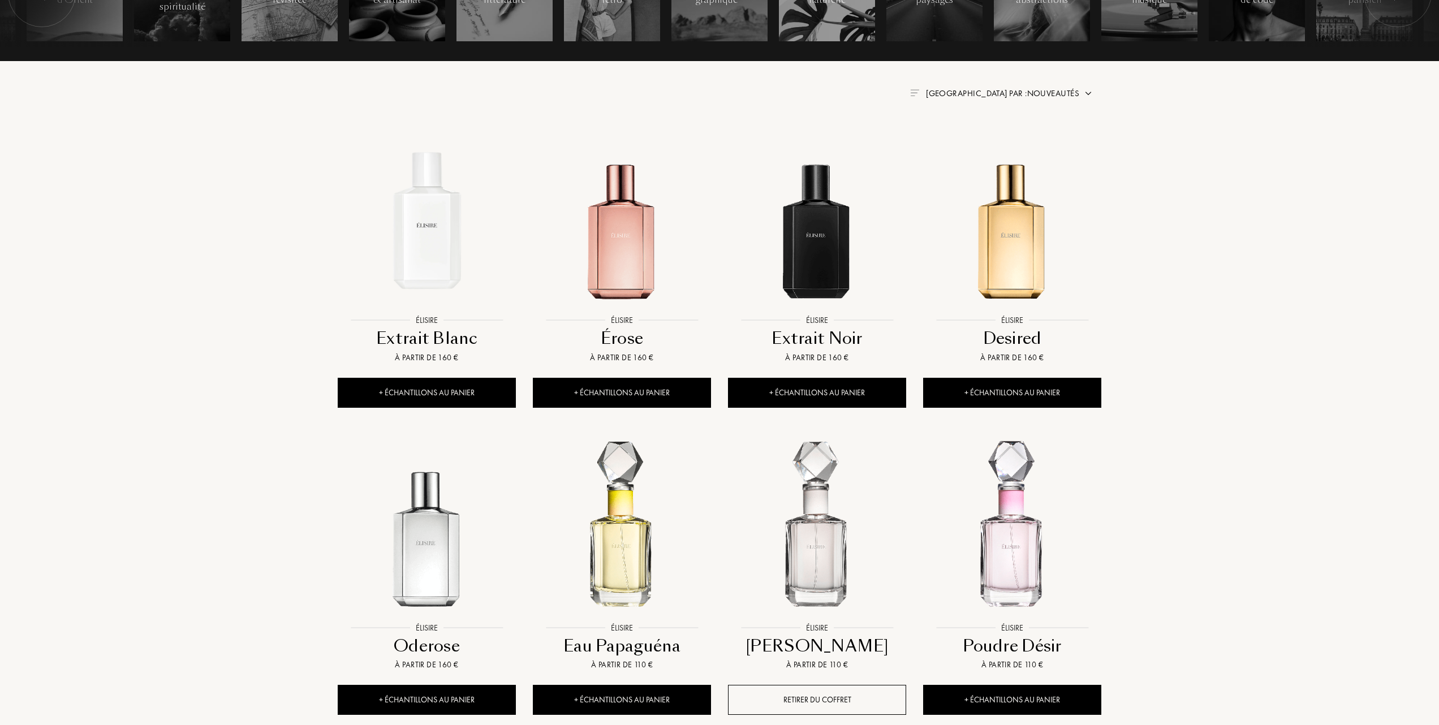
scroll to position [377, 0]
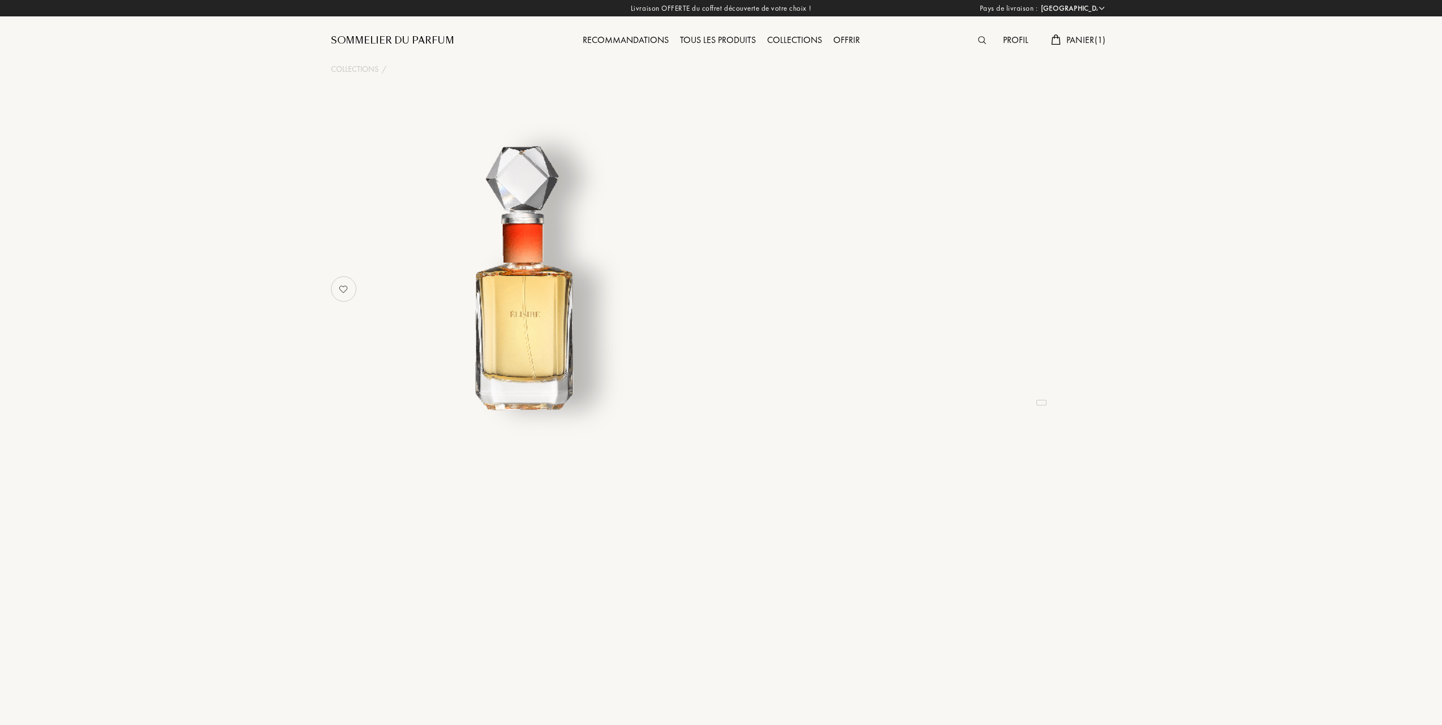
select select "FR"
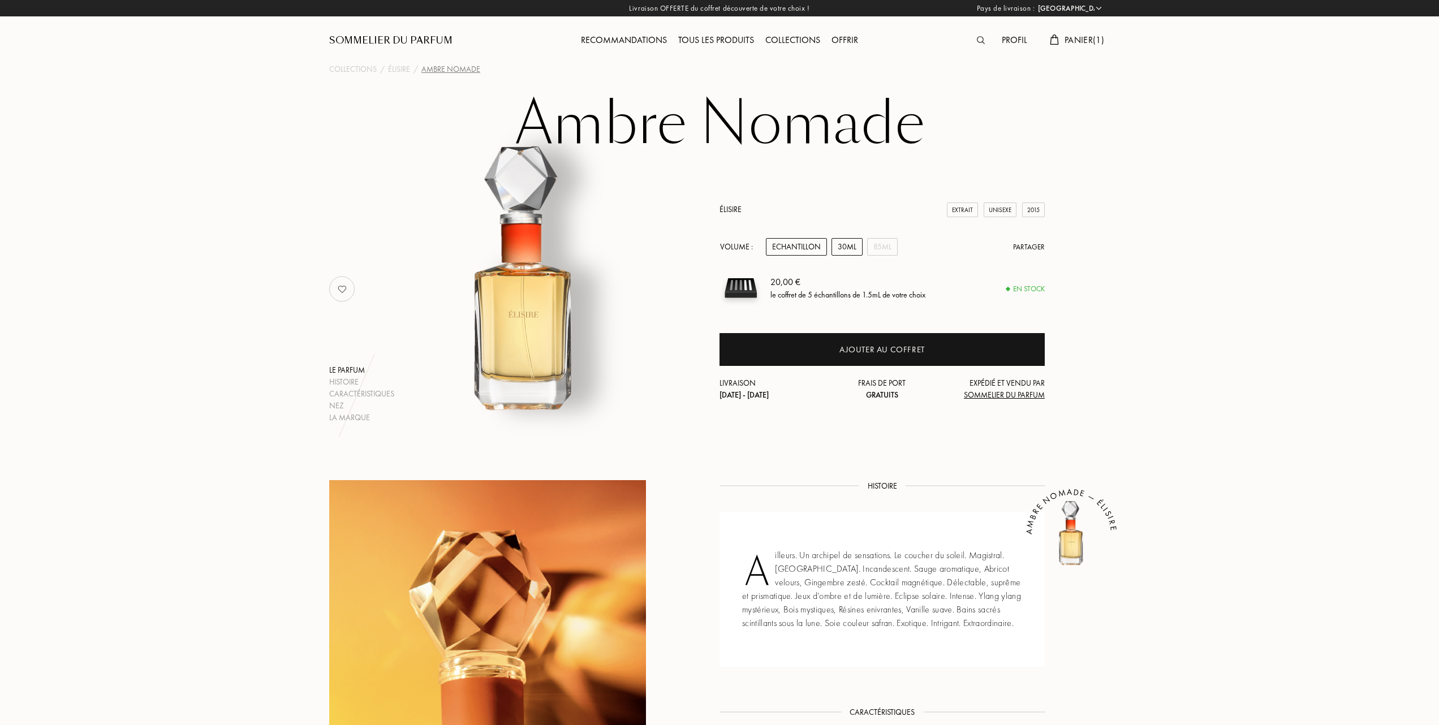
click at [856, 240] on div "30mL" at bounding box center [846, 247] width 31 height 18
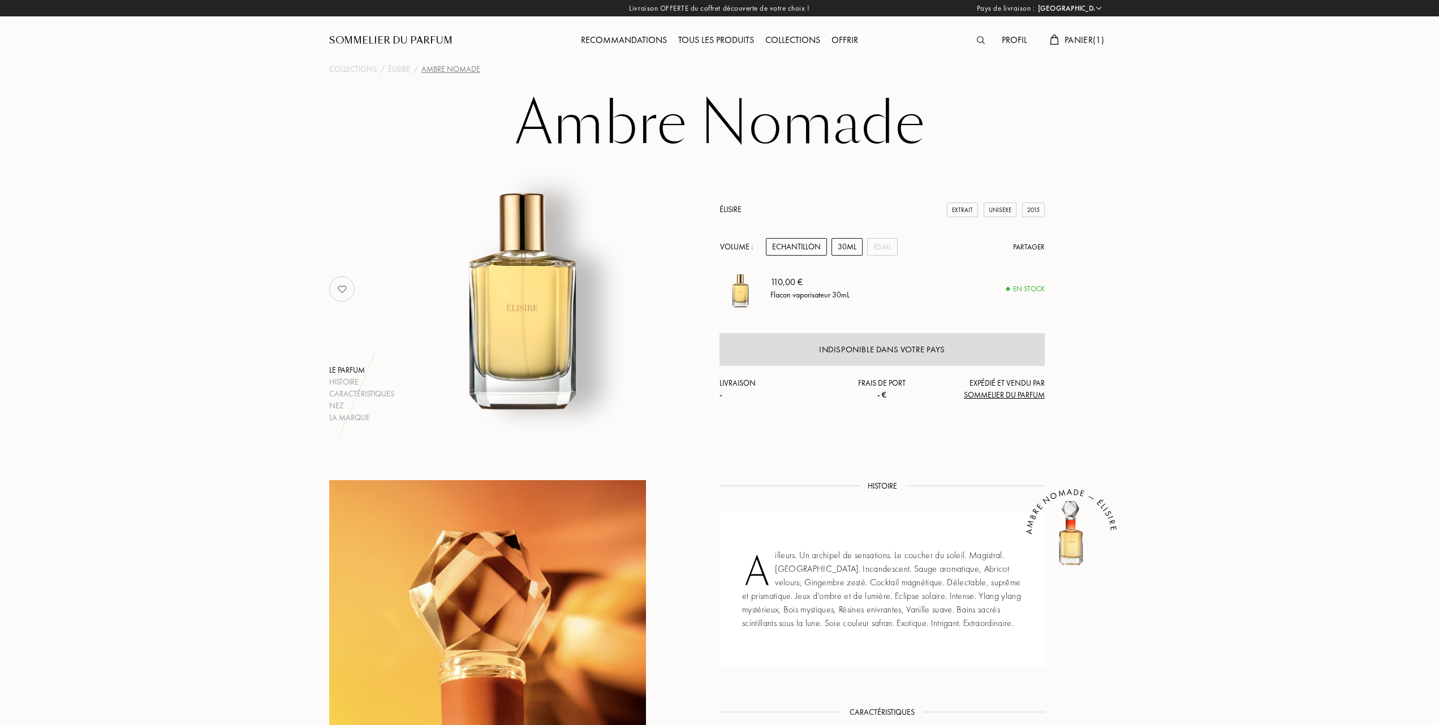
click at [800, 240] on div "Echantillon" at bounding box center [796, 247] width 61 height 18
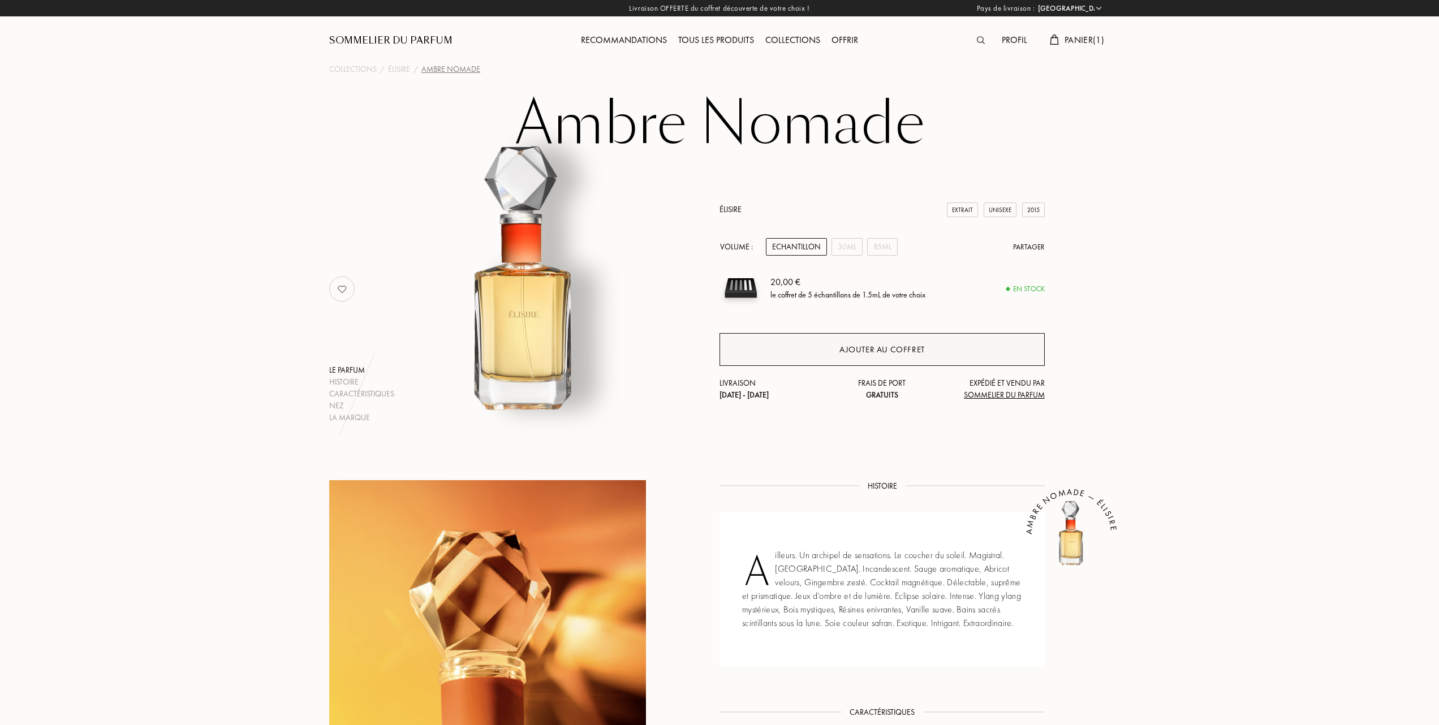
click at [829, 353] on div "Ajouter au coffret" at bounding box center [881, 349] width 325 height 33
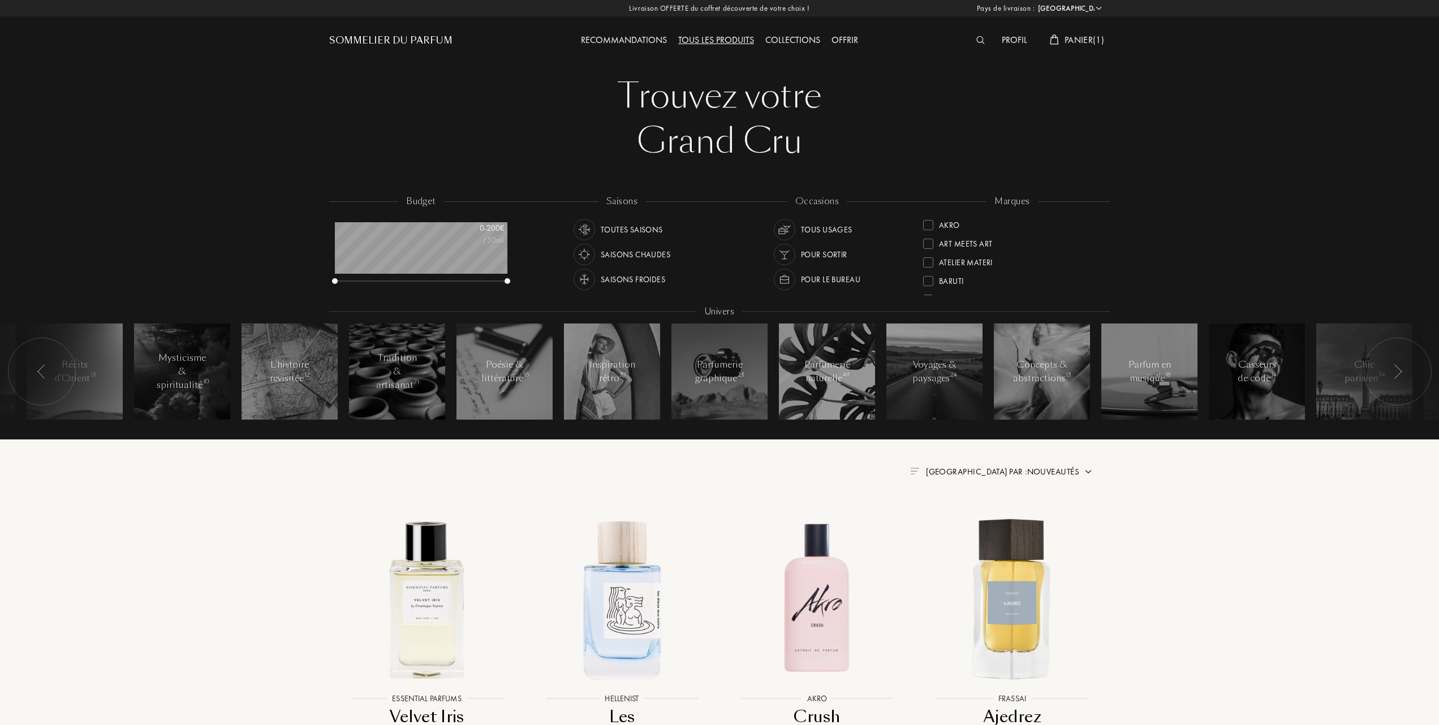
select select "FR"
click at [727, 35] on div "Tous les produits" at bounding box center [716, 40] width 87 height 15
select select "FR"
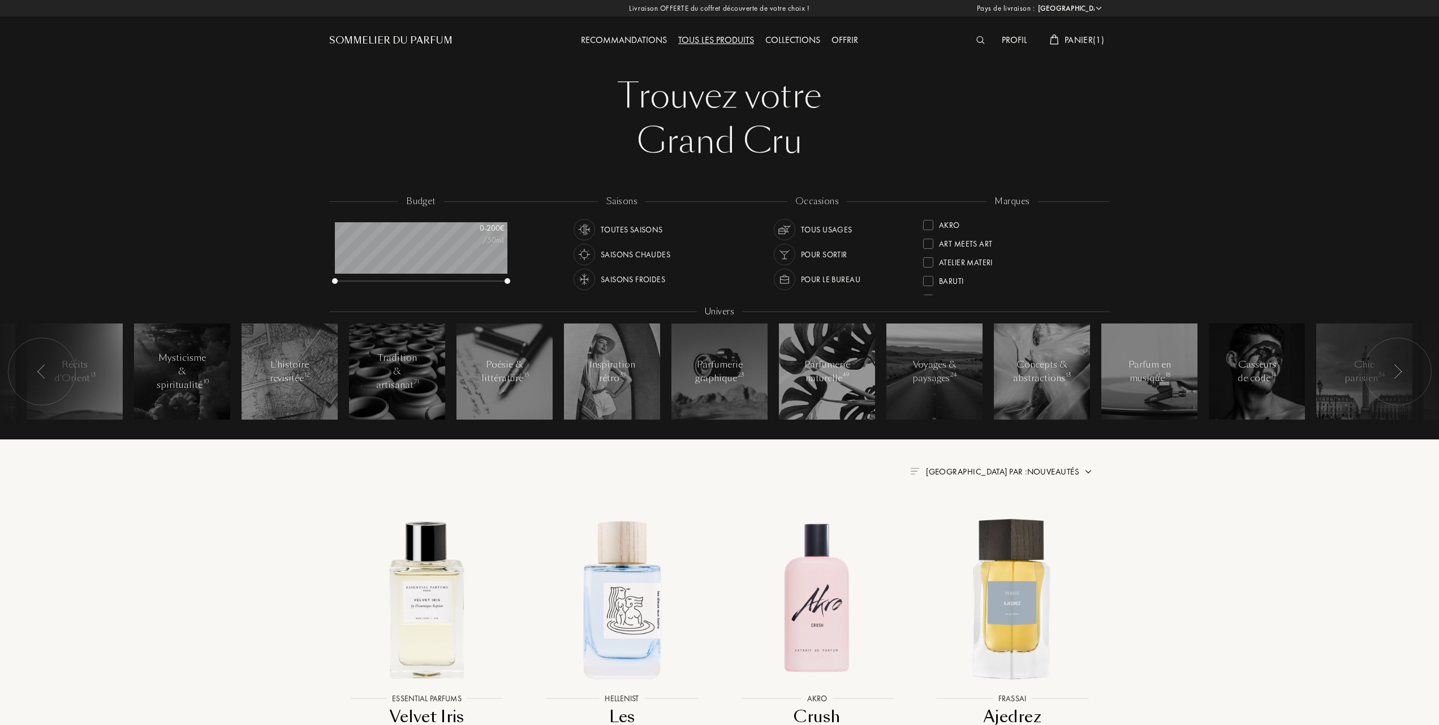
click at [933, 247] on div "Art Meets Art" at bounding box center [957, 241] width 69 height 15
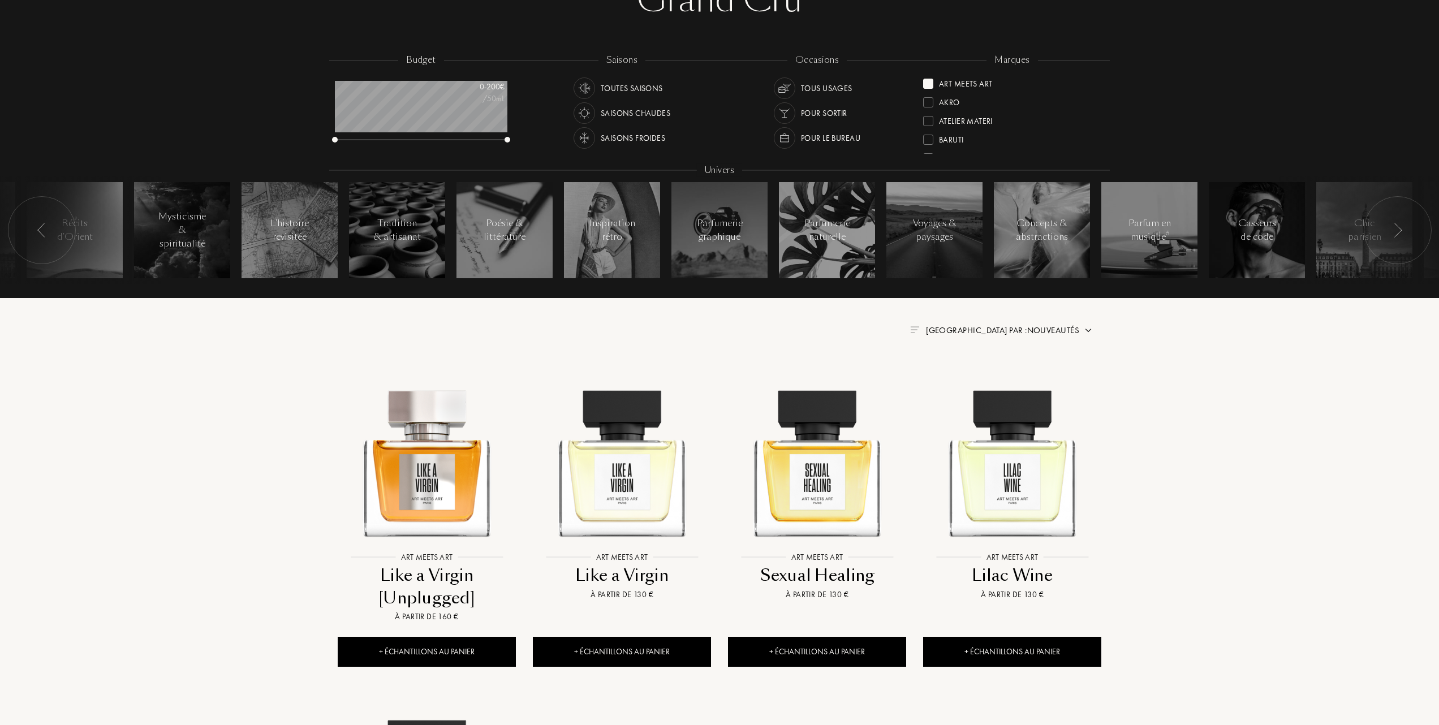
scroll to position [150, 0]
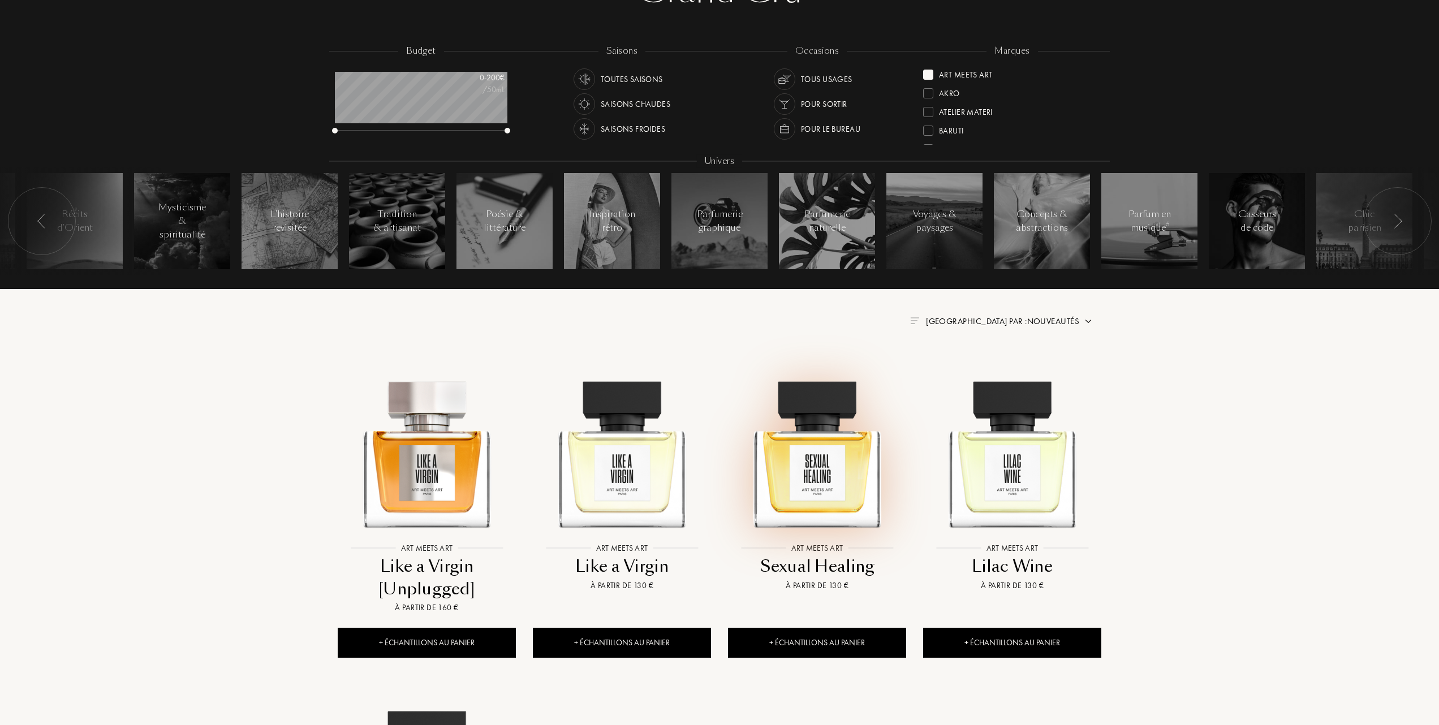
click at [772, 482] on img at bounding box center [817, 448] width 176 height 176
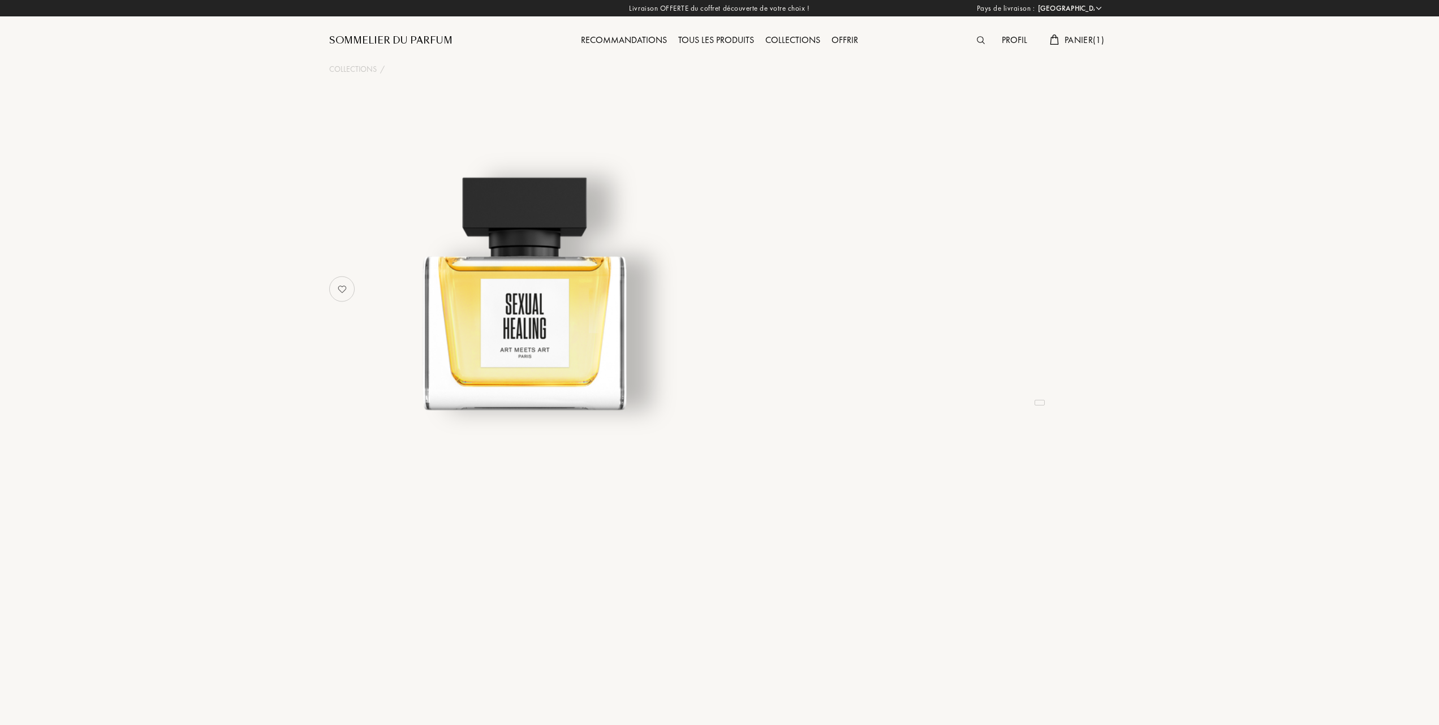
select select "FR"
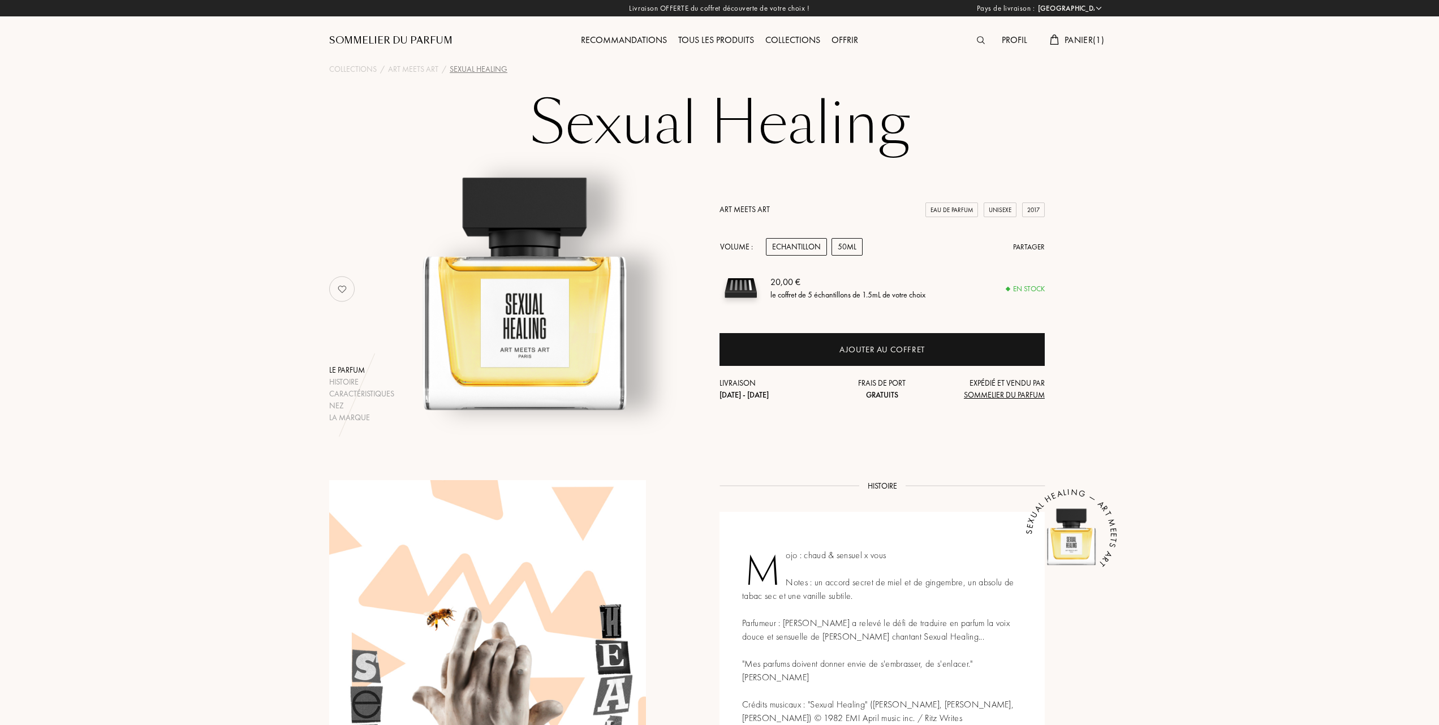
click at [852, 245] on div "50mL" at bounding box center [846, 247] width 31 height 18
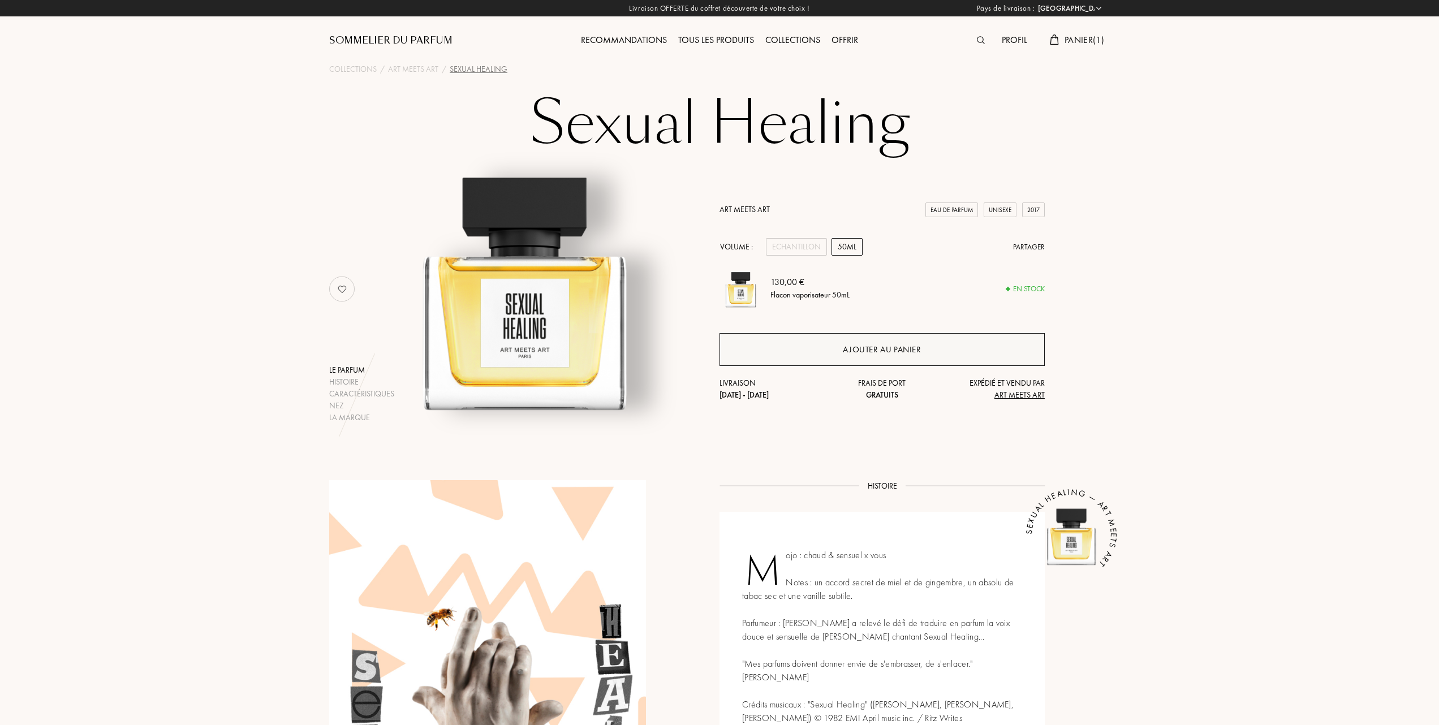
click at [887, 354] on div "Ajouter au panier" at bounding box center [882, 349] width 78 height 13
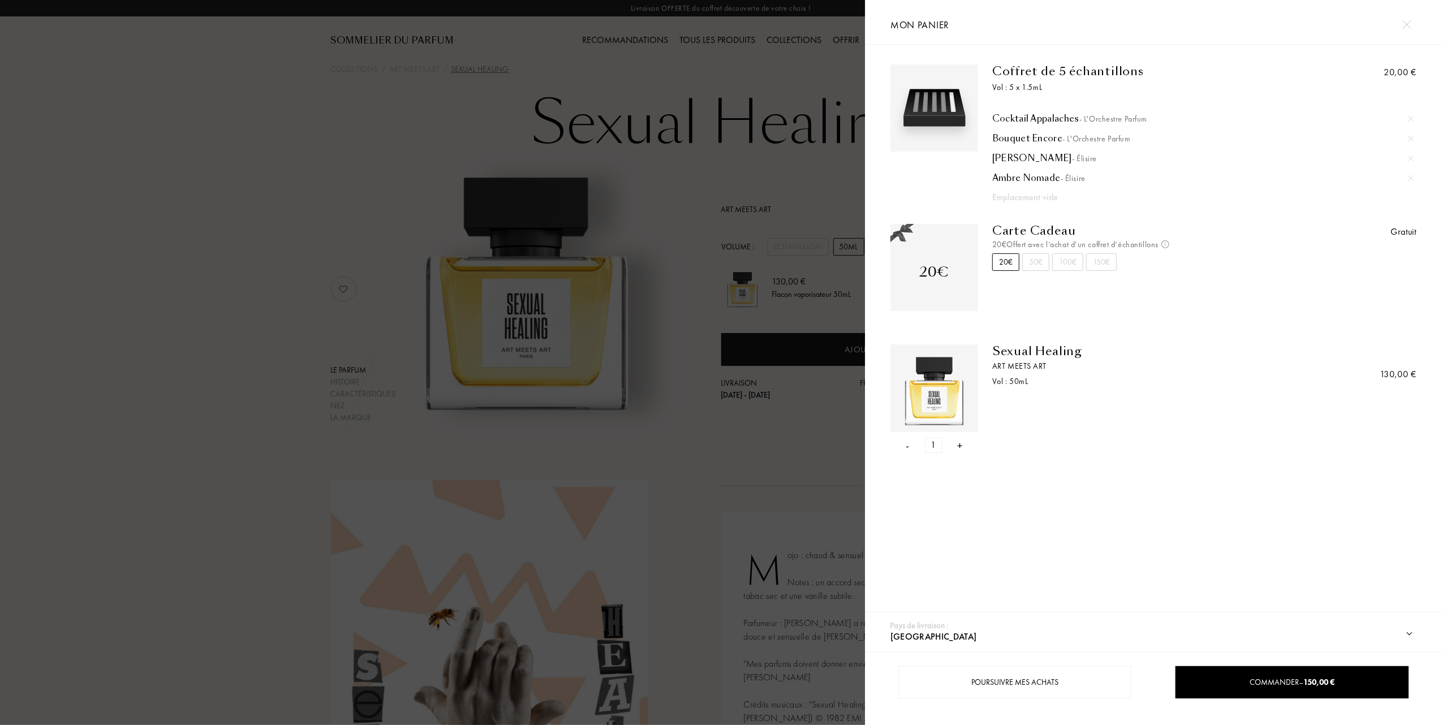
click at [902, 441] on div "- 1 +" at bounding box center [934, 445] width 88 height 15
click at [916, 445] on div "- 1 +" at bounding box center [934, 445] width 88 height 15
click at [910, 448] on div "- 1 +" at bounding box center [934, 445] width 88 height 15
click at [908, 449] on div "- 1 +" at bounding box center [934, 445] width 88 height 15
click at [906, 446] on div "-" at bounding box center [907, 445] width 3 height 15
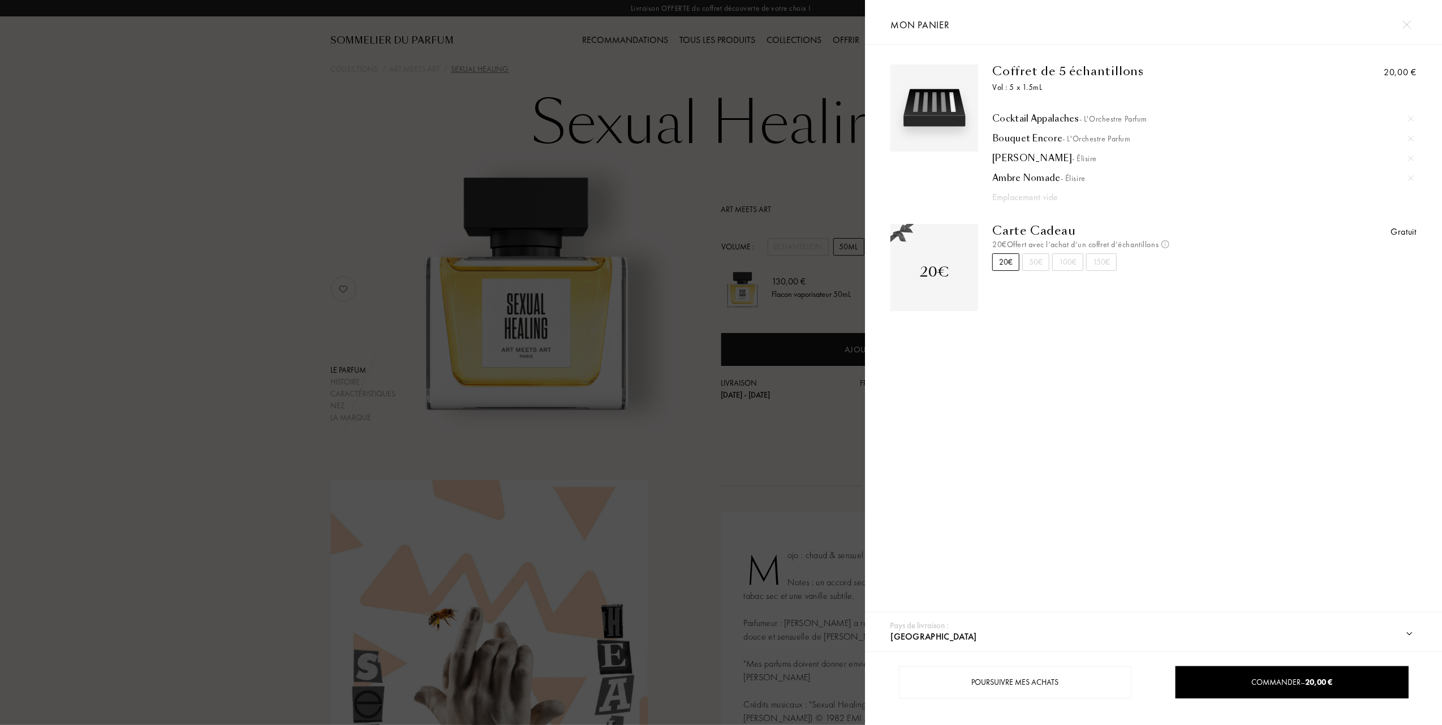
click at [783, 249] on div at bounding box center [432, 362] width 865 height 725
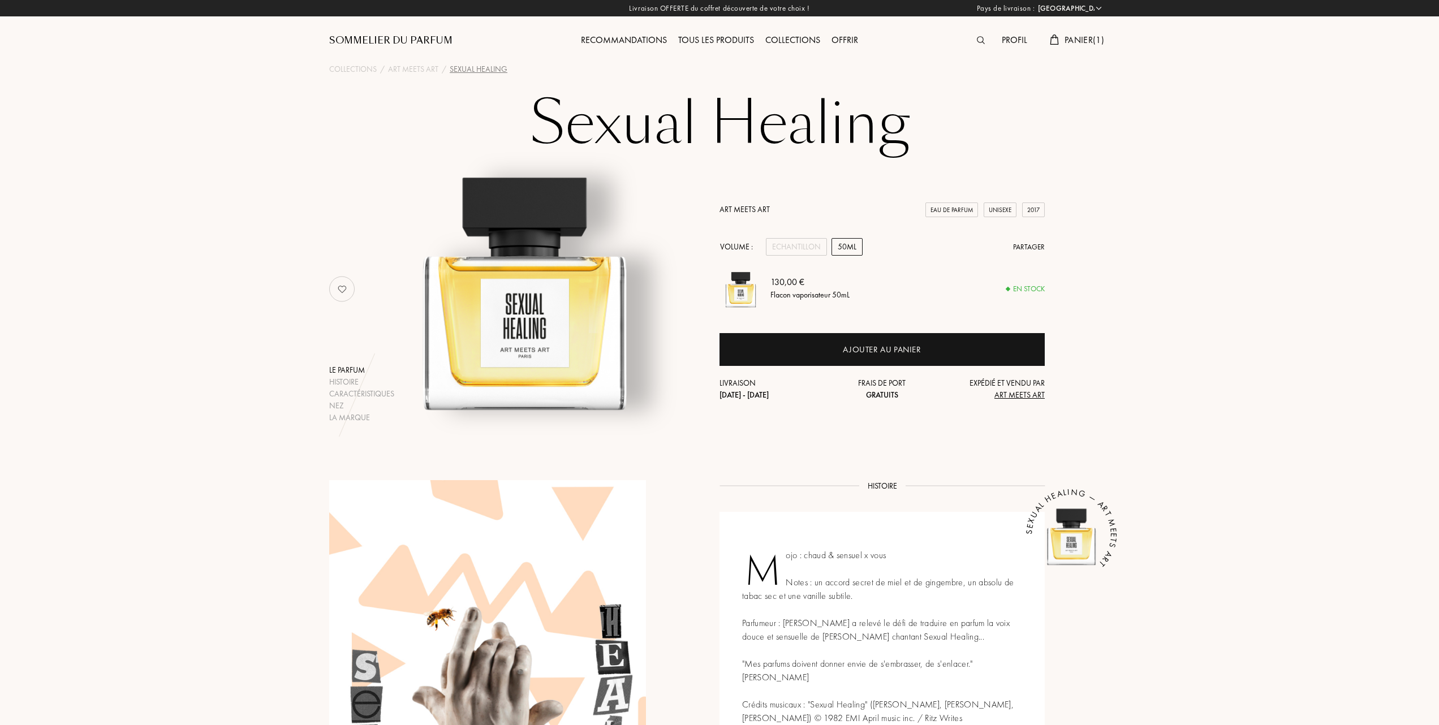
click at [804, 250] on div "Echantillon" at bounding box center [796, 247] width 61 height 18
click at [1100, 39] on span "Panier ( 1 )" at bounding box center [1084, 40] width 40 height 12
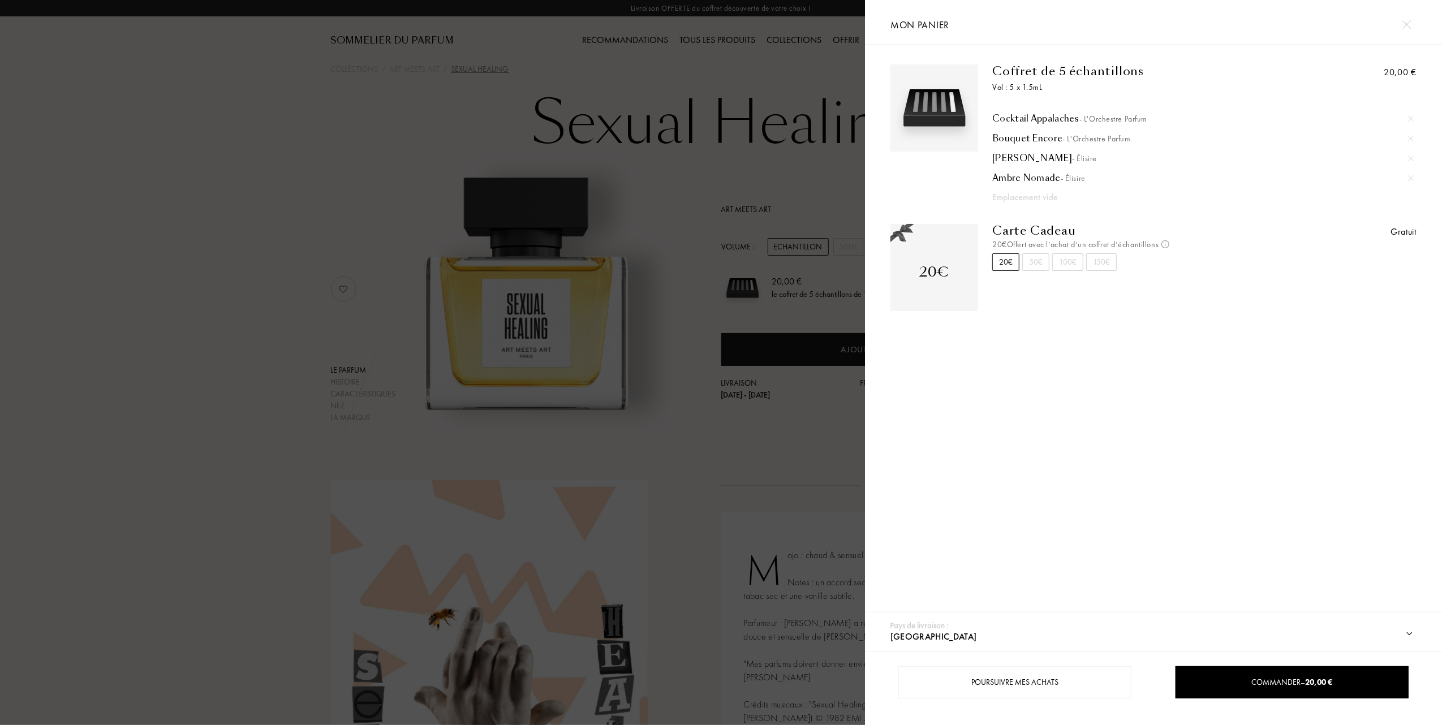
click at [644, 234] on div at bounding box center [432, 362] width 865 height 725
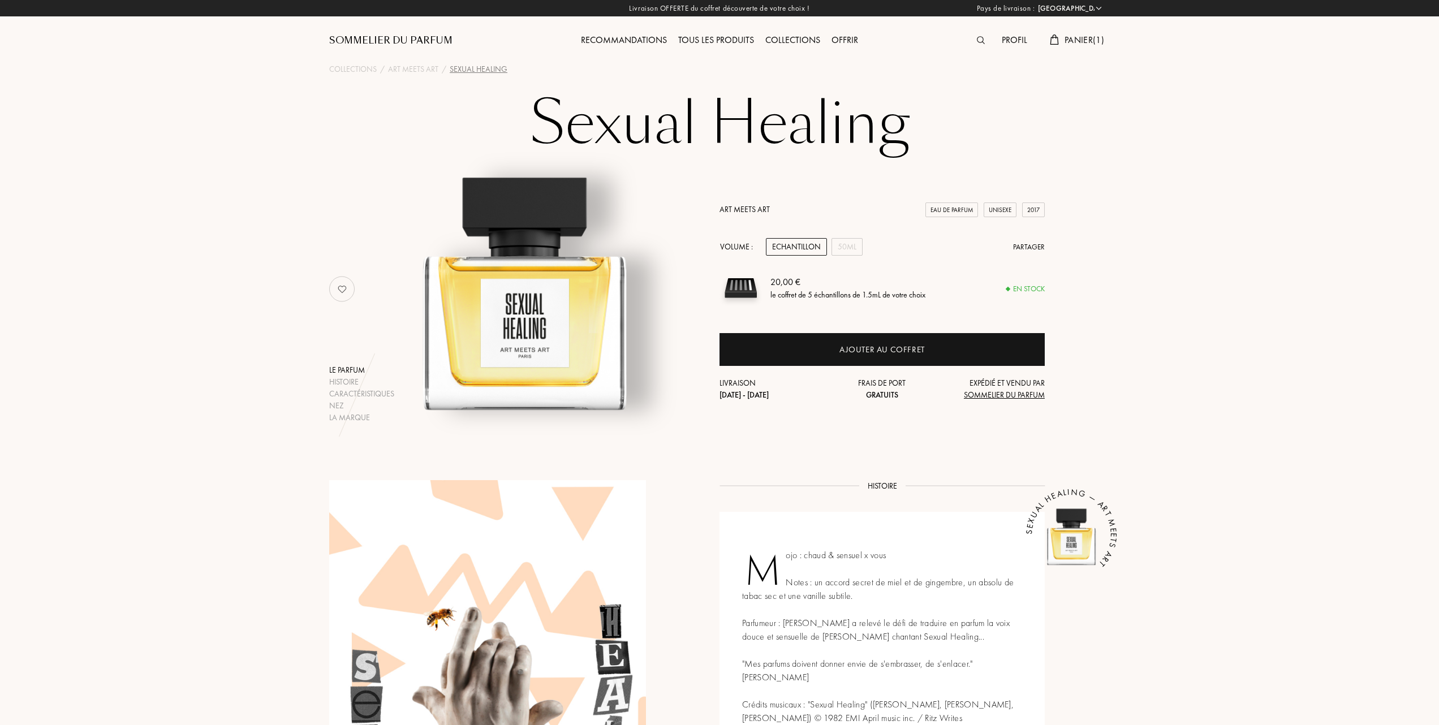
click at [715, 37] on div "Tous les produits" at bounding box center [716, 40] width 87 height 15
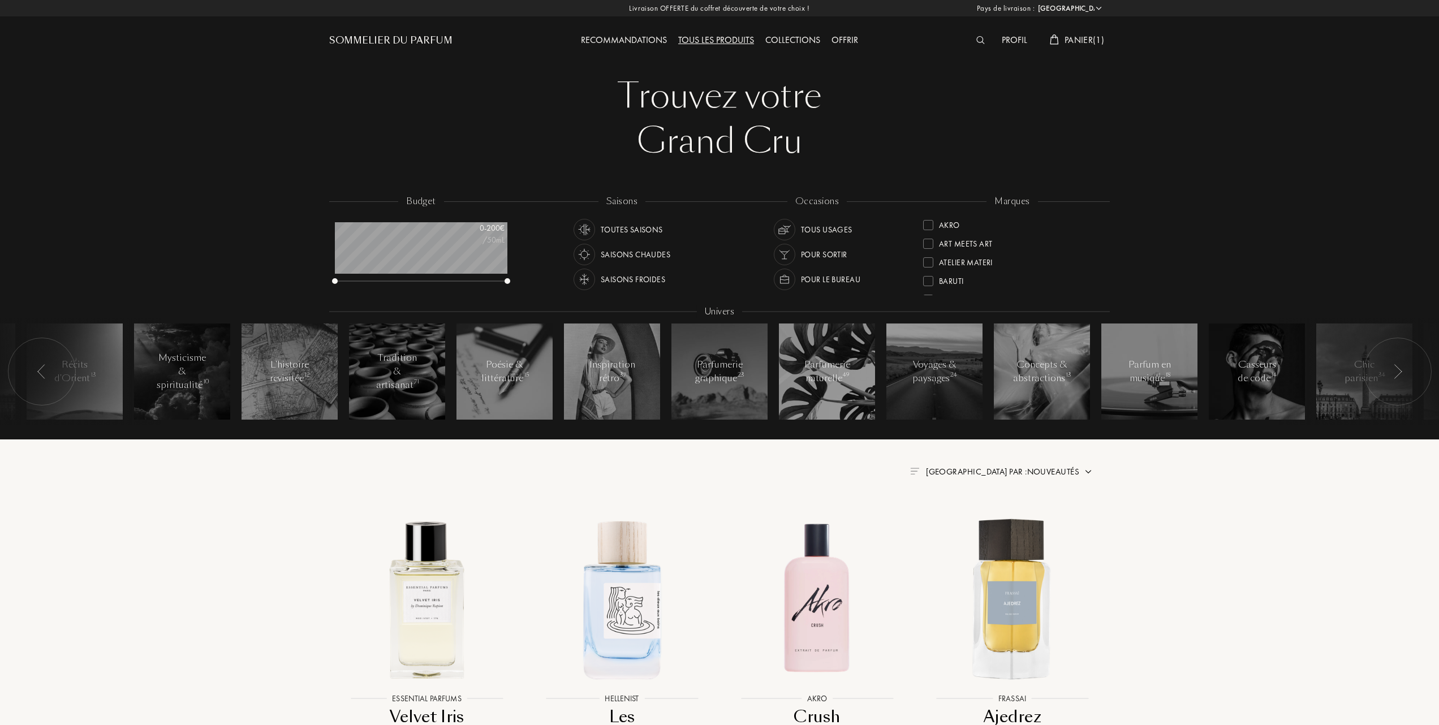
select select "FR"
click at [926, 222] on div at bounding box center [928, 224] width 10 height 10
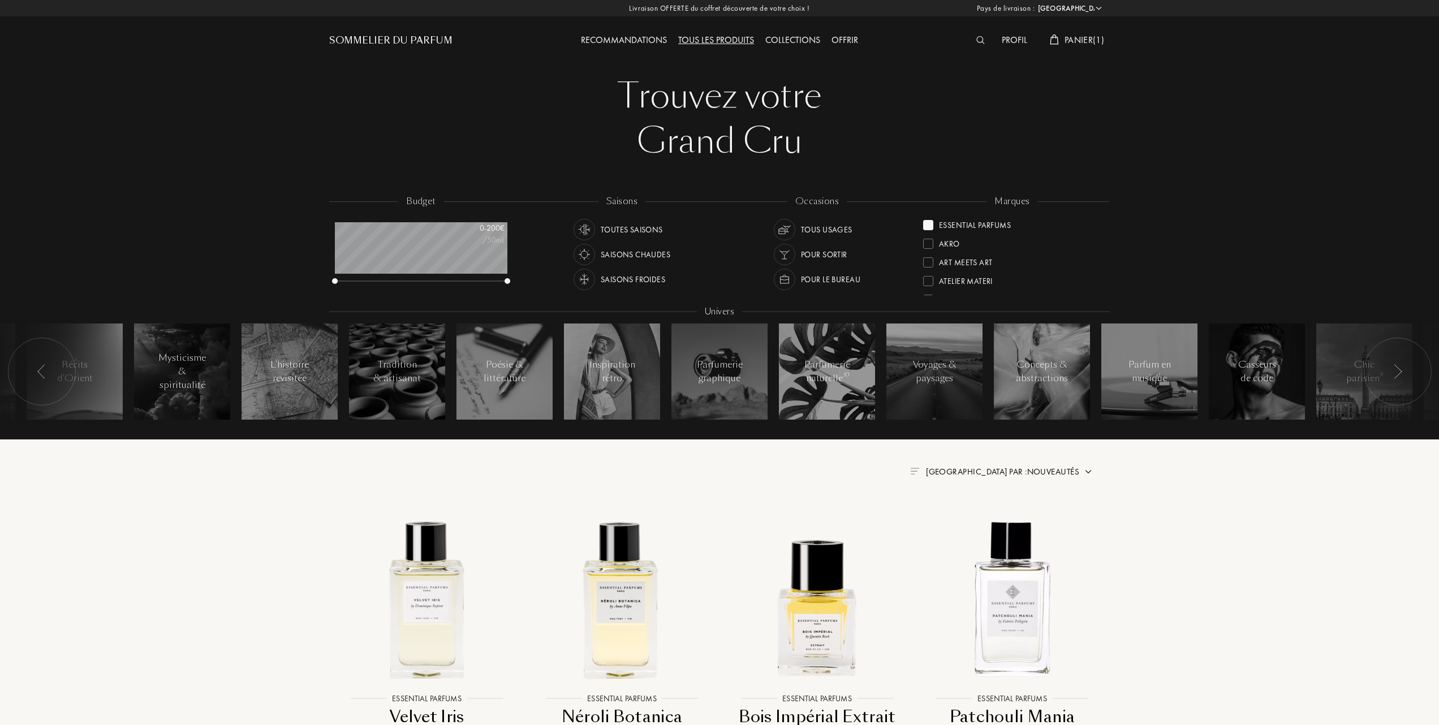
click at [1042, 473] on span "[GEOGRAPHIC_DATA] par : Nouveautés" at bounding box center [1002, 471] width 153 height 11
click at [976, 524] on div at bounding box center [975, 521] width 8 height 8
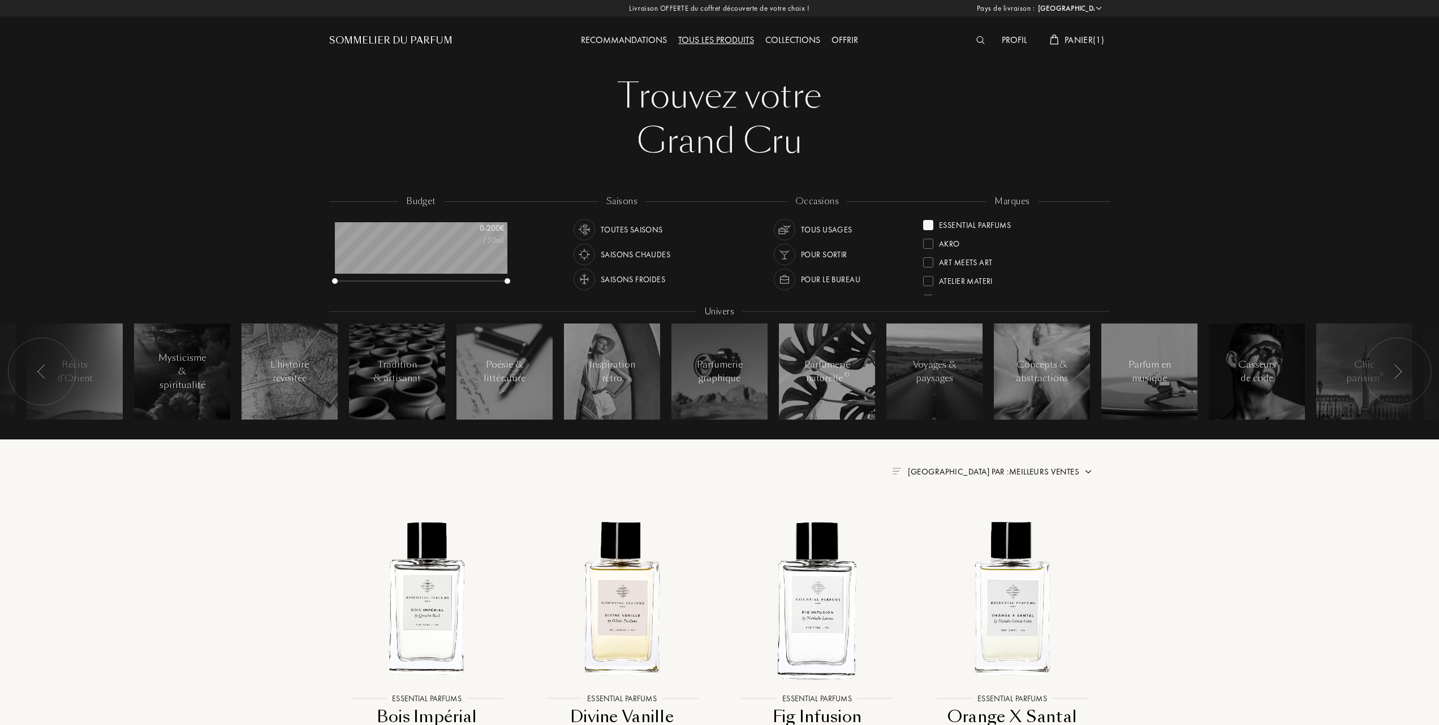
click at [929, 261] on div at bounding box center [928, 262] width 10 height 10
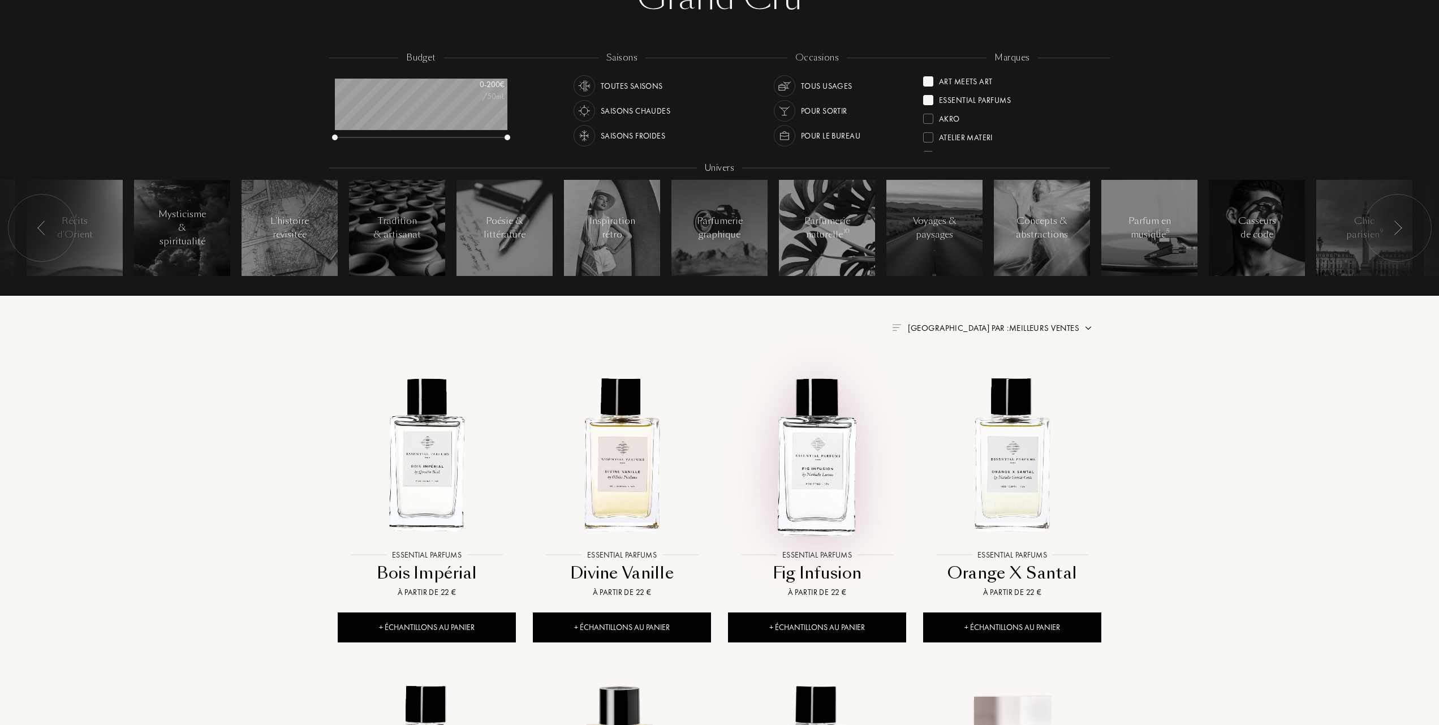
scroll to position [150, 0]
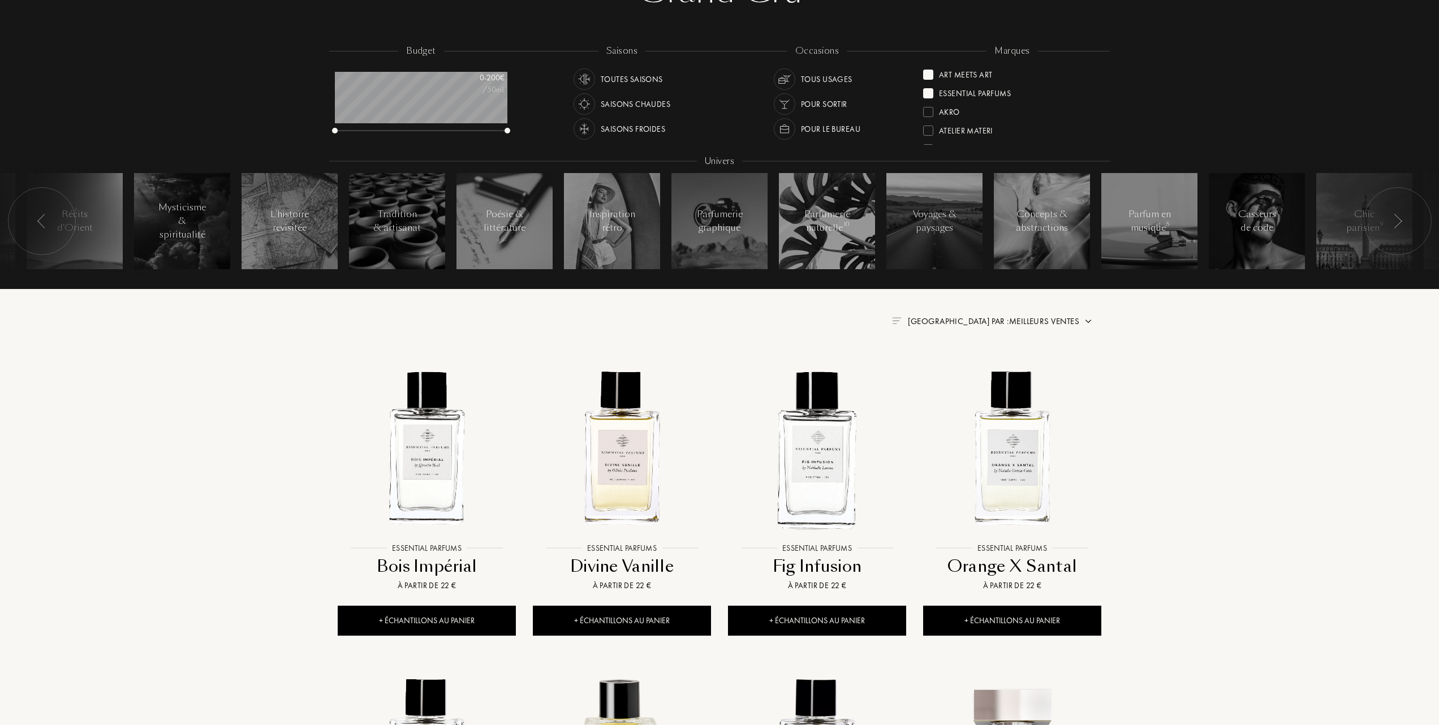
click at [1035, 317] on span "Trier par : Meilleurs ventes" at bounding box center [993, 321] width 171 height 11
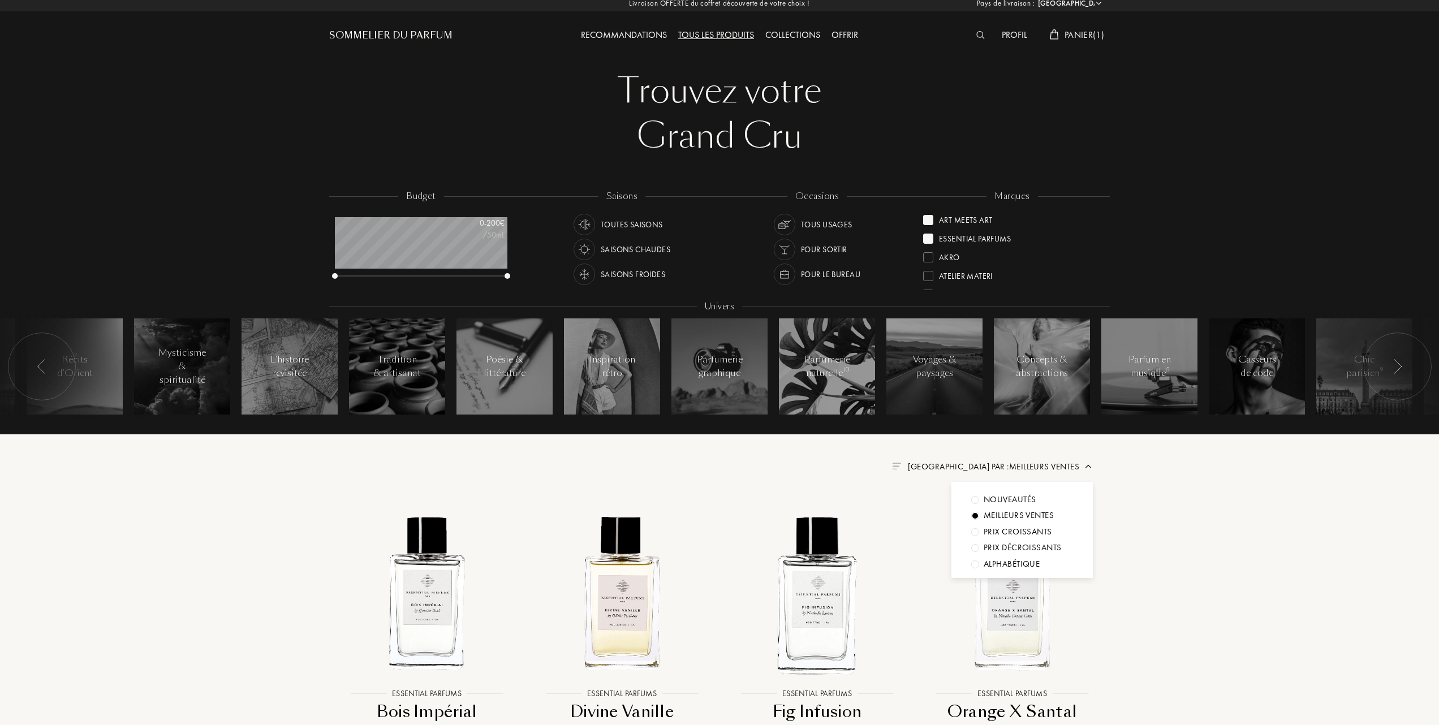
scroll to position [0, 0]
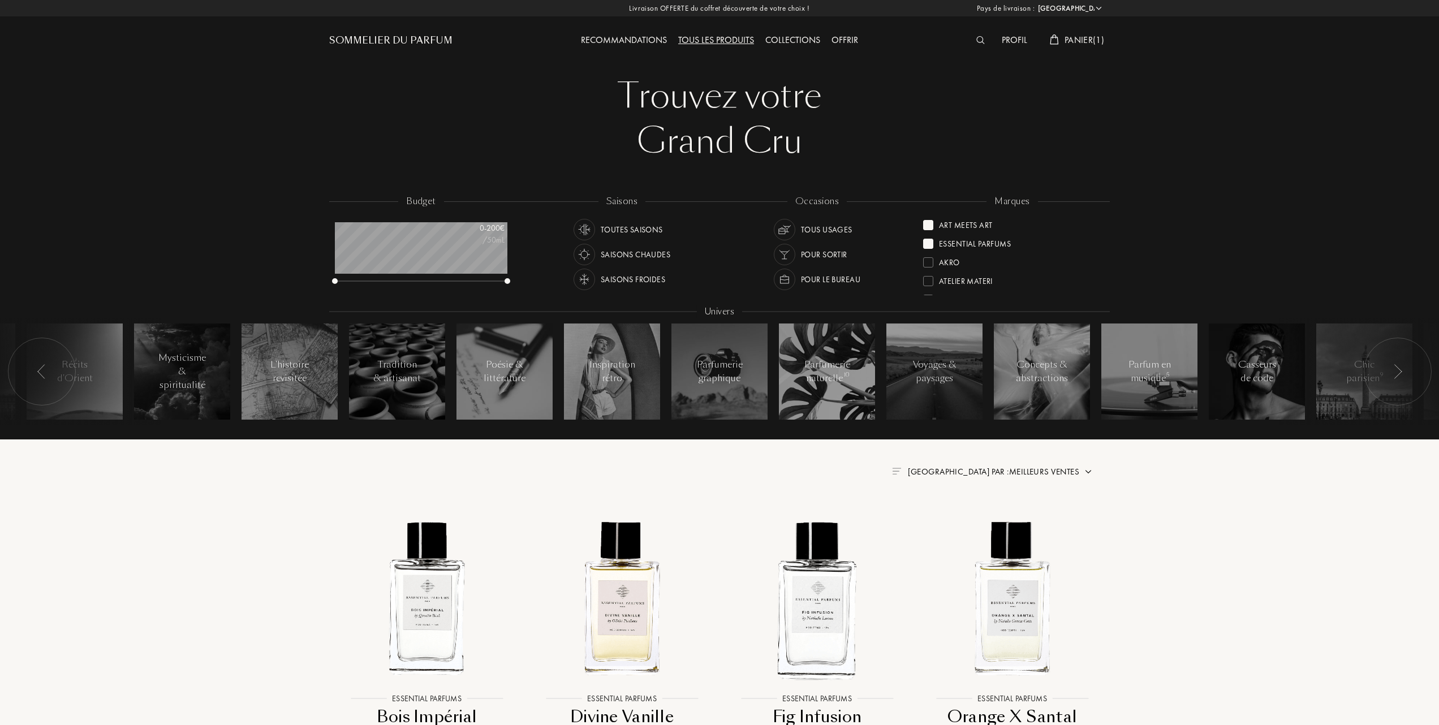
click at [928, 240] on div at bounding box center [928, 244] width 10 height 10
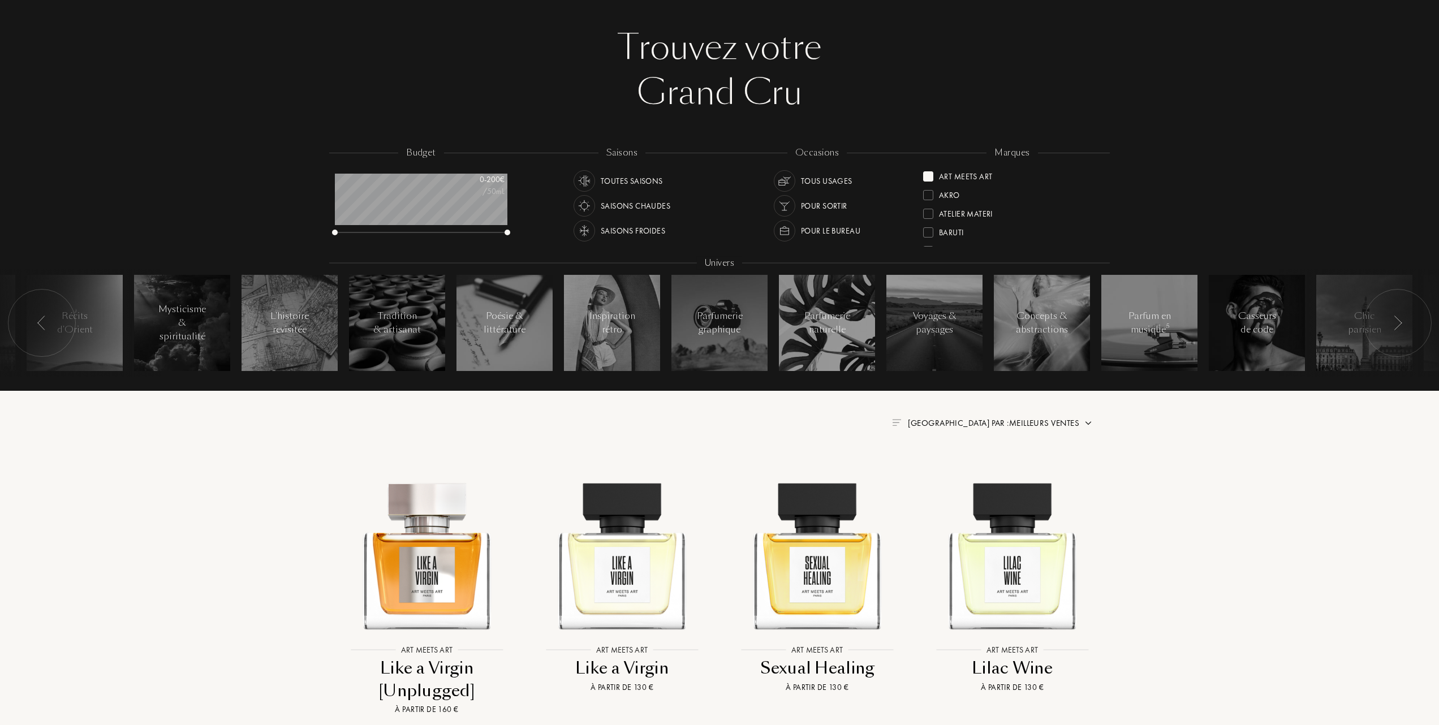
scroll to position [75, 0]
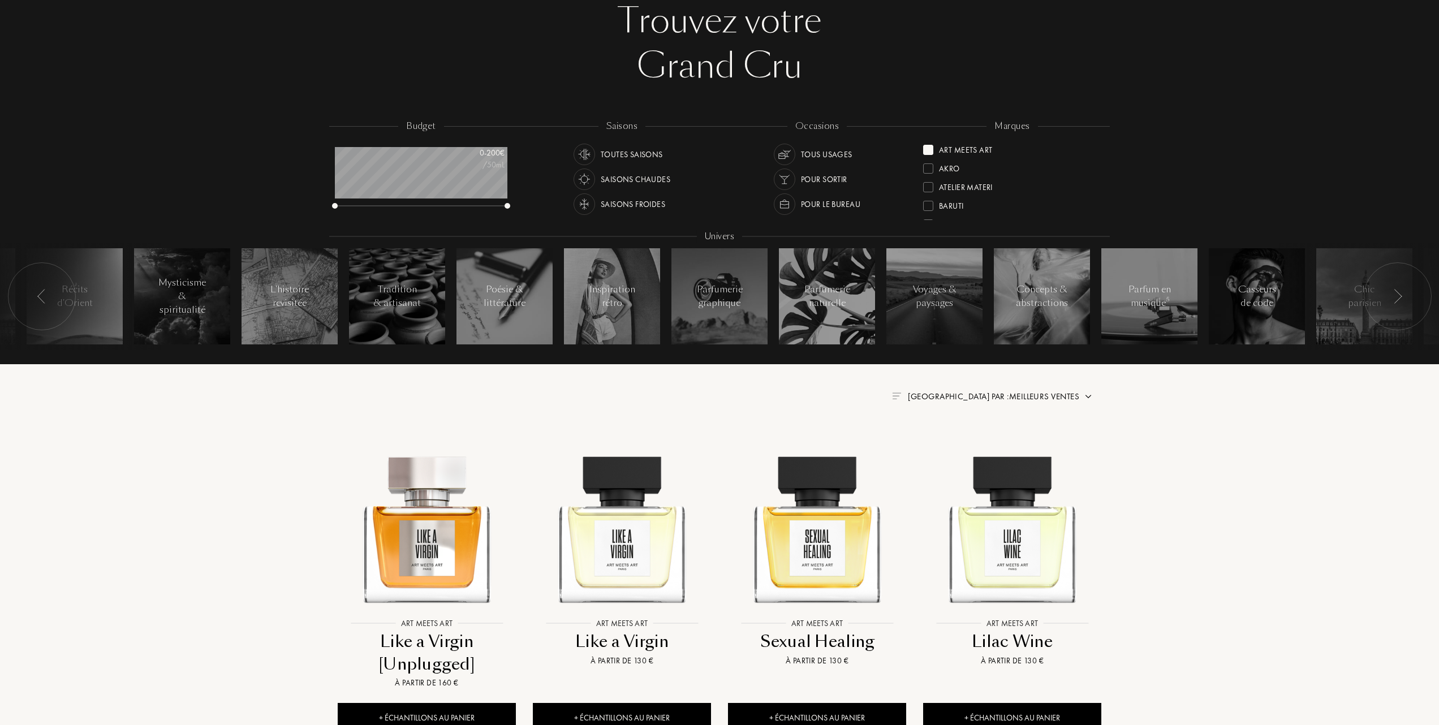
click at [1014, 398] on span "Trier par : Meilleurs ventes" at bounding box center [993, 396] width 171 height 11
click at [996, 445] on div "Meilleurs ventes" at bounding box center [1019, 445] width 70 height 13
click at [0, 468] on html "Pays de livraison : Afghanistan Afrique du Sud Albanie Algérie Allemagne Andorr…" at bounding box center [719, 705] width 1439 height 1561
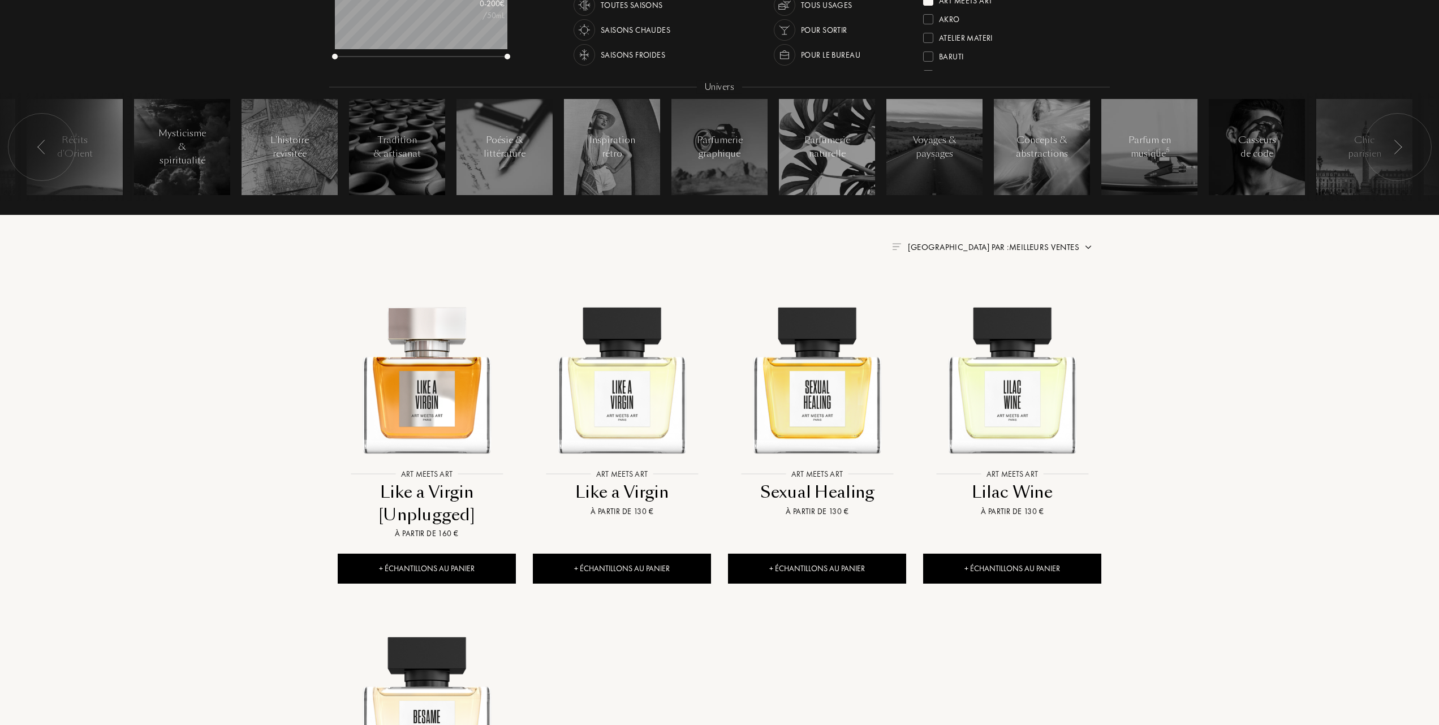
scroll to position [226, 0]
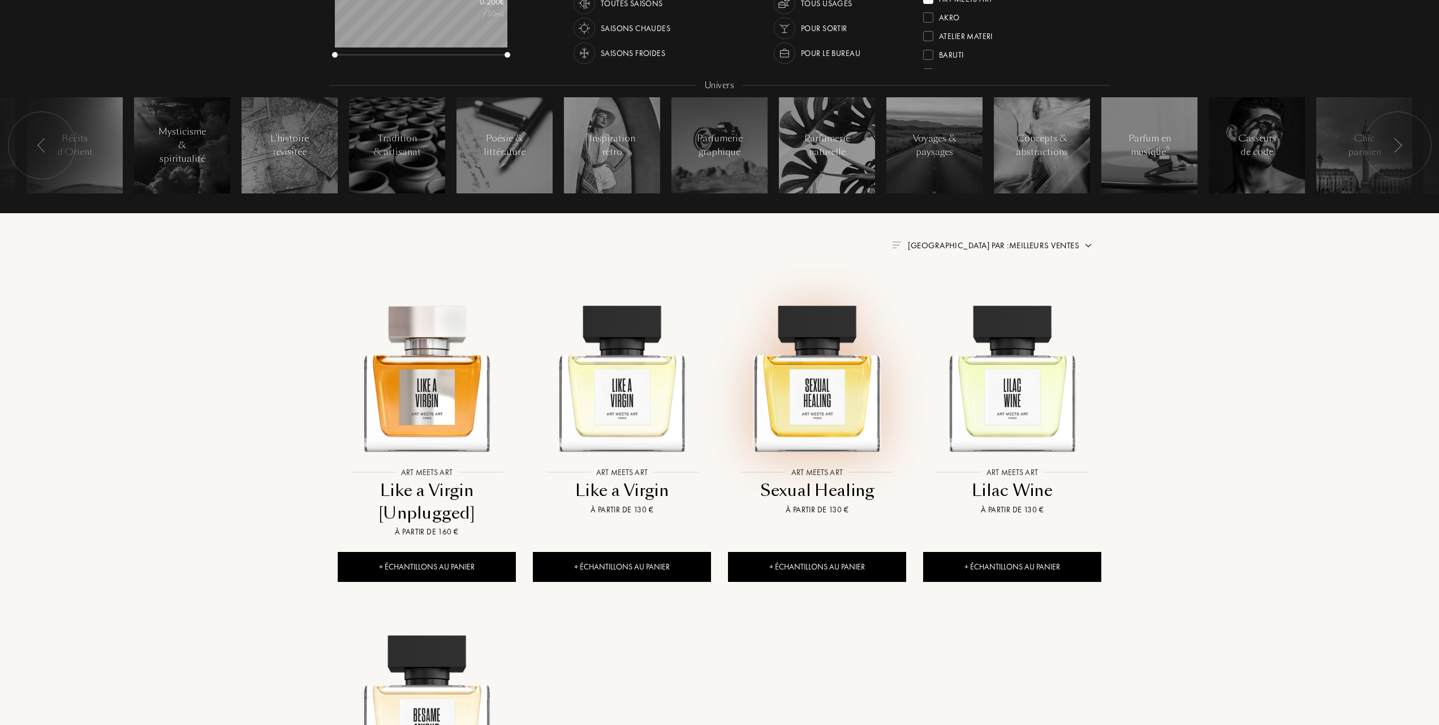
click at [839, 406] on img at bounding box center [817, 373] width 176 height 176
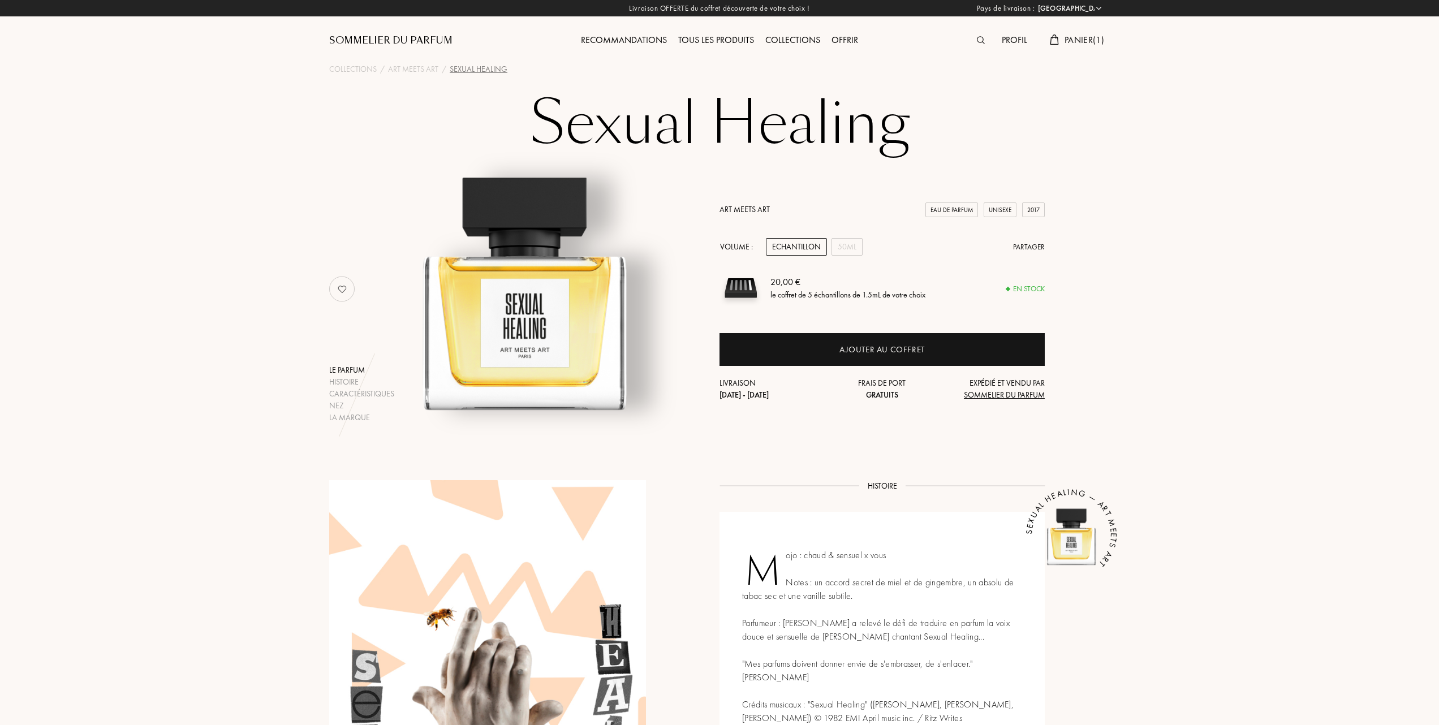
select select "FR"
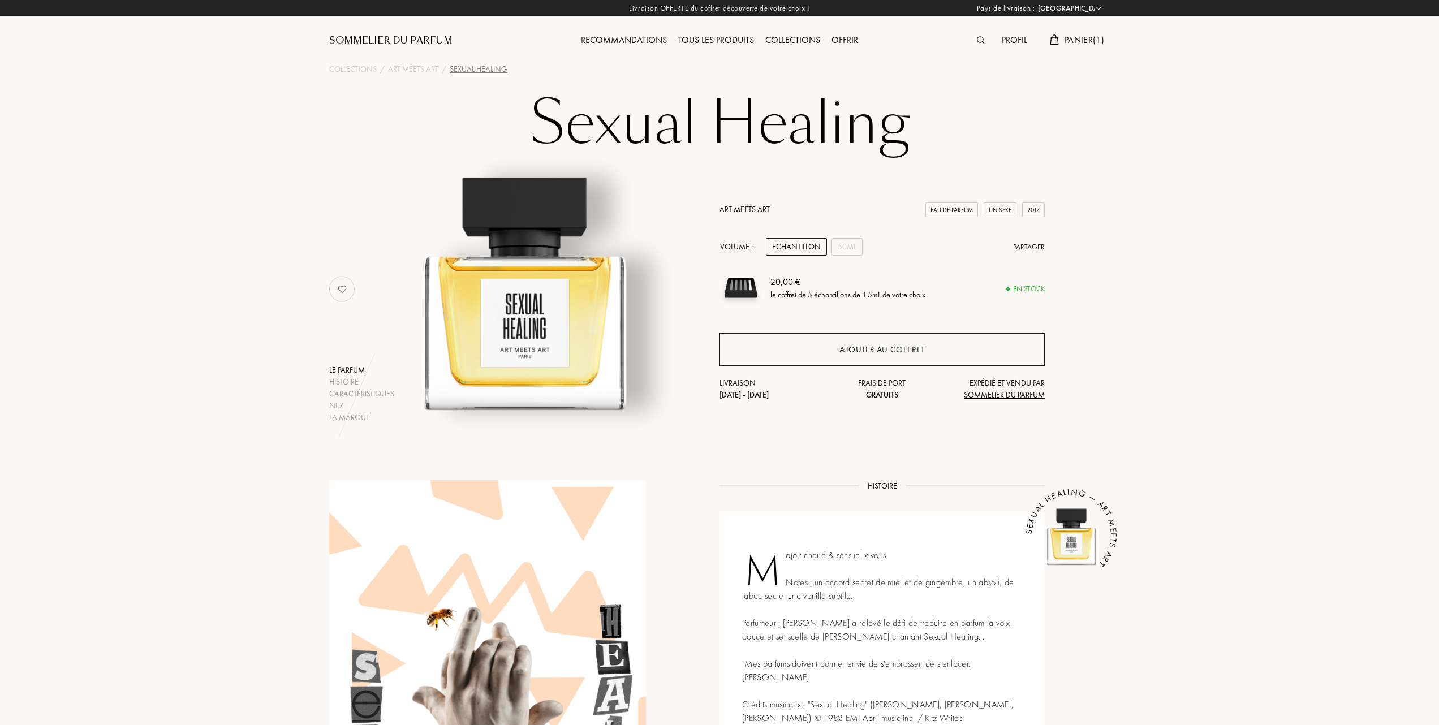
click at [932, 351] on div "Ajouter au coffret" at bounding box center [881, 349] width 325 height 33
